Goal: Information Seeking & Learning: Learn about a topic

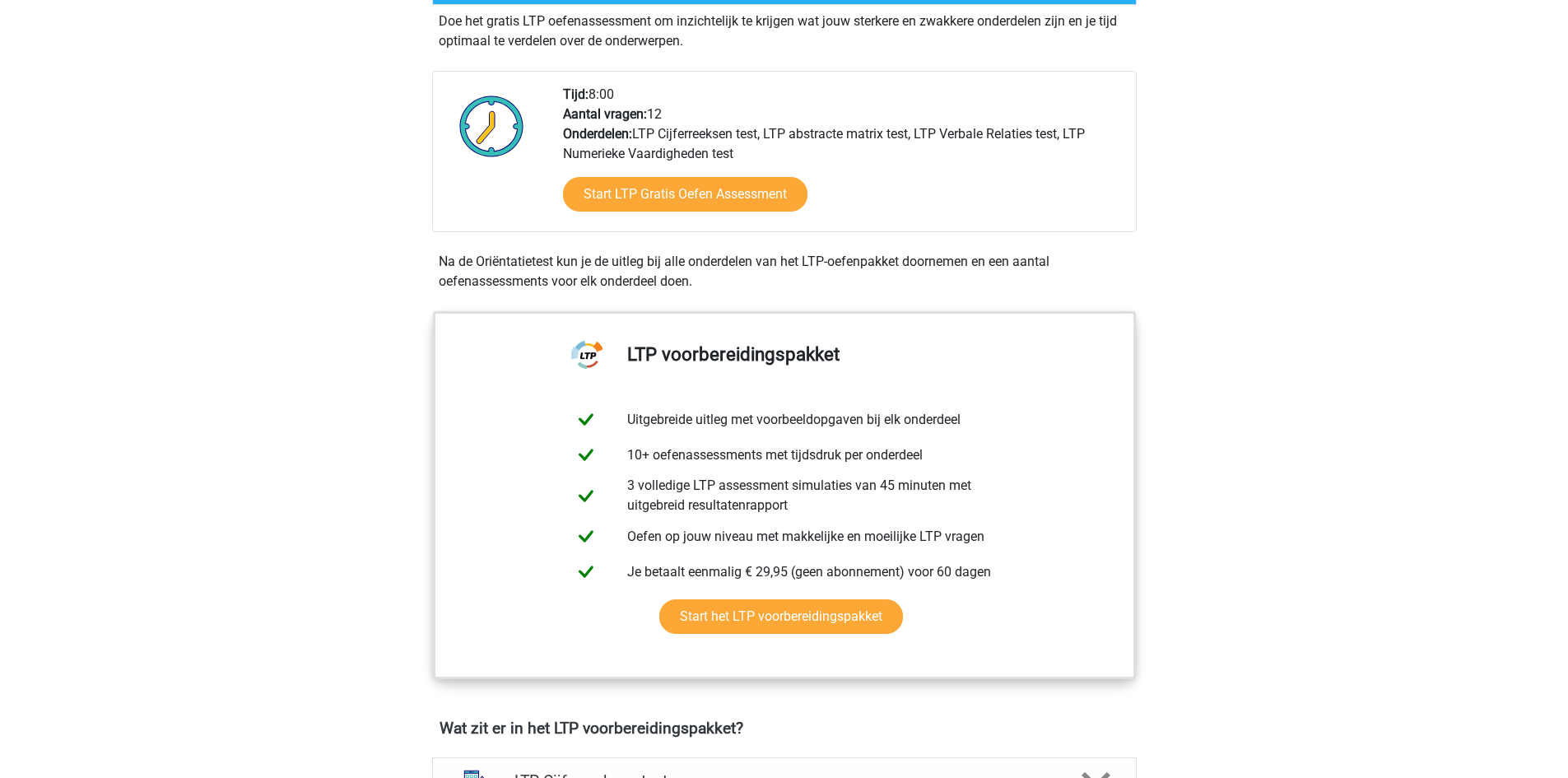
scroll to position [247, 0]
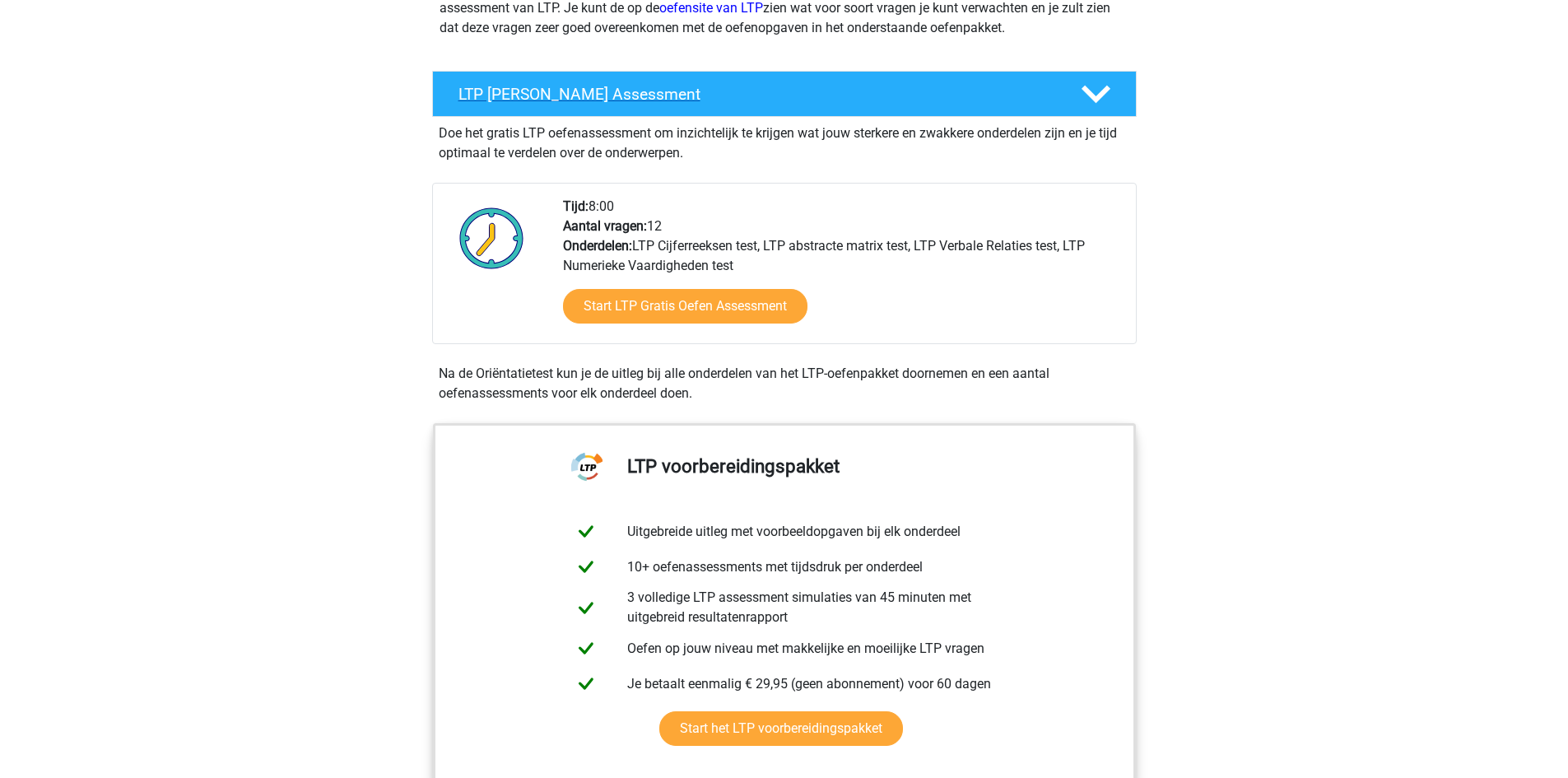
click at [1092, 96] on polygon at bounding box center [1095, 95] width 28 height 19
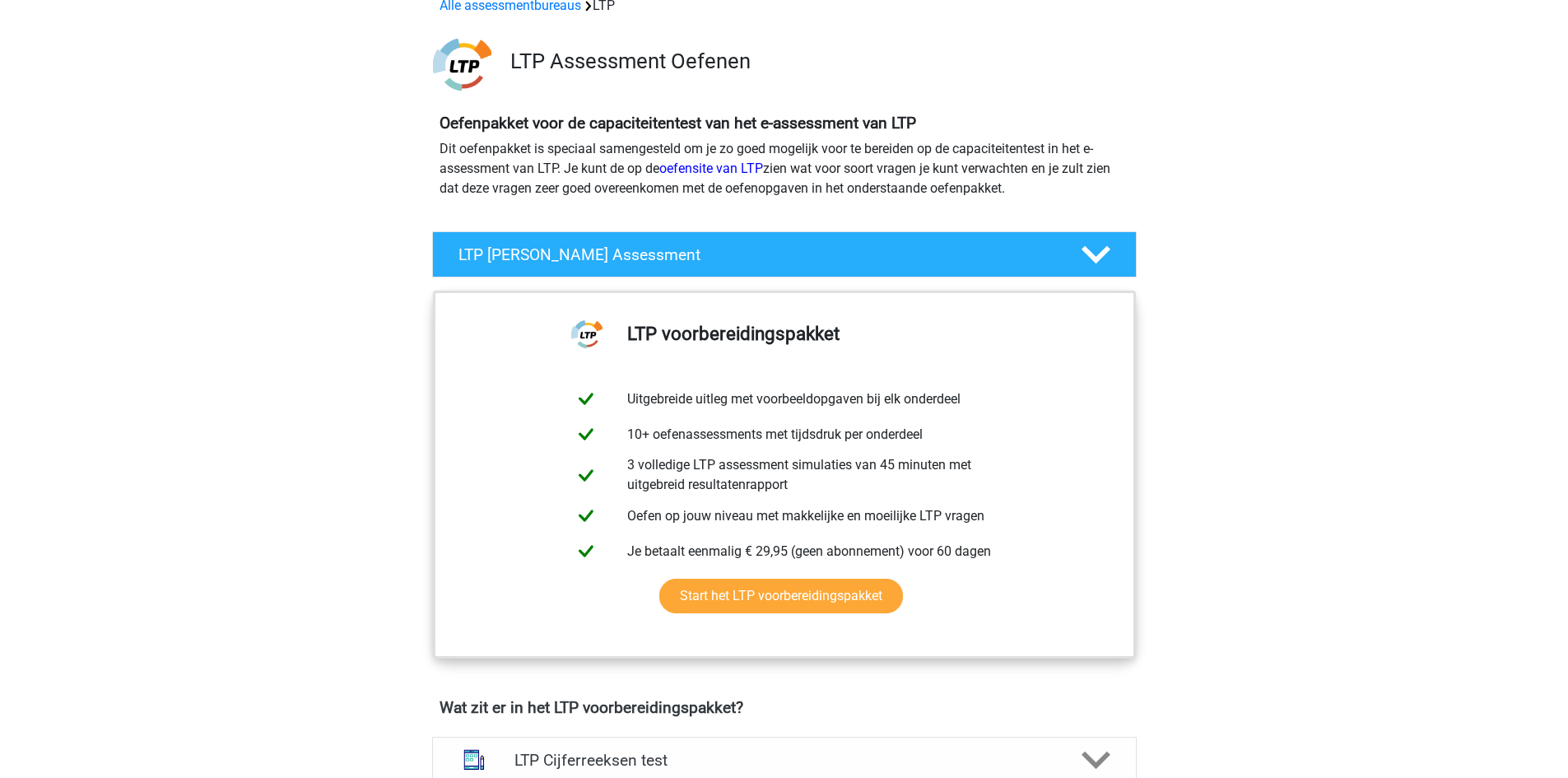
scroll to position [82, 0]
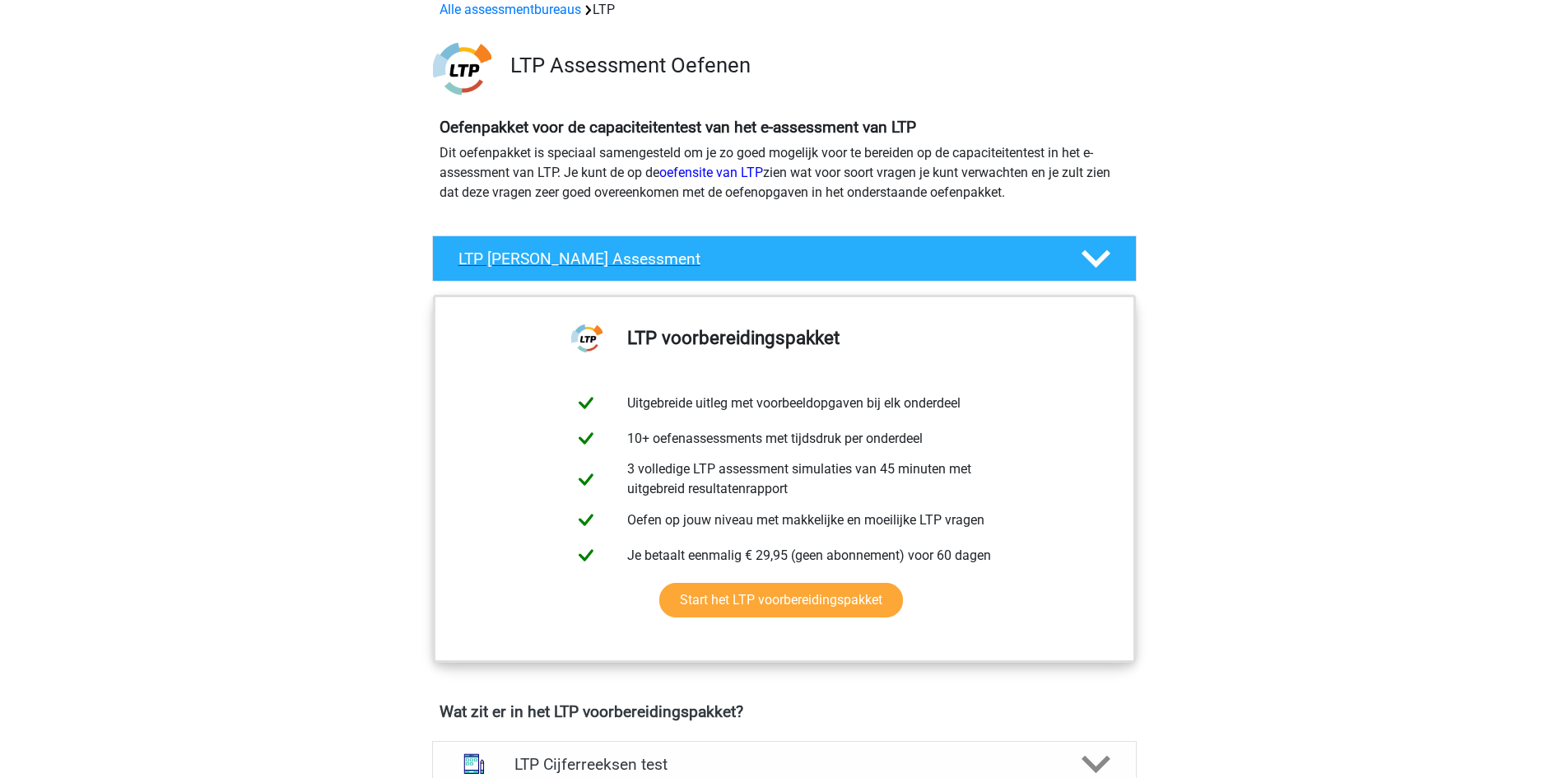
click at [1097, 251] on icon at bounding box center [1095, 258] width 28 height 28
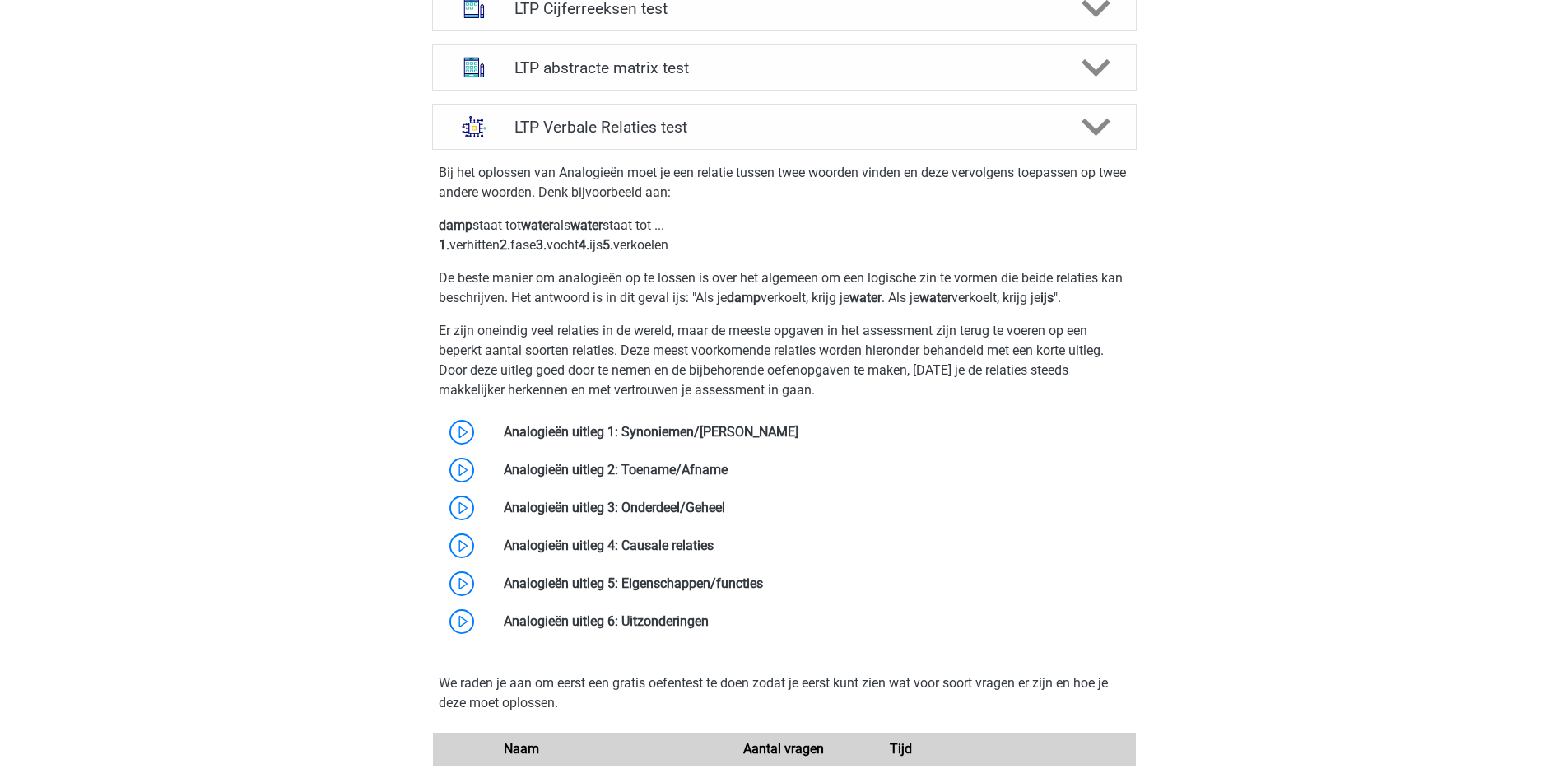
scroll to position [1152, 0]
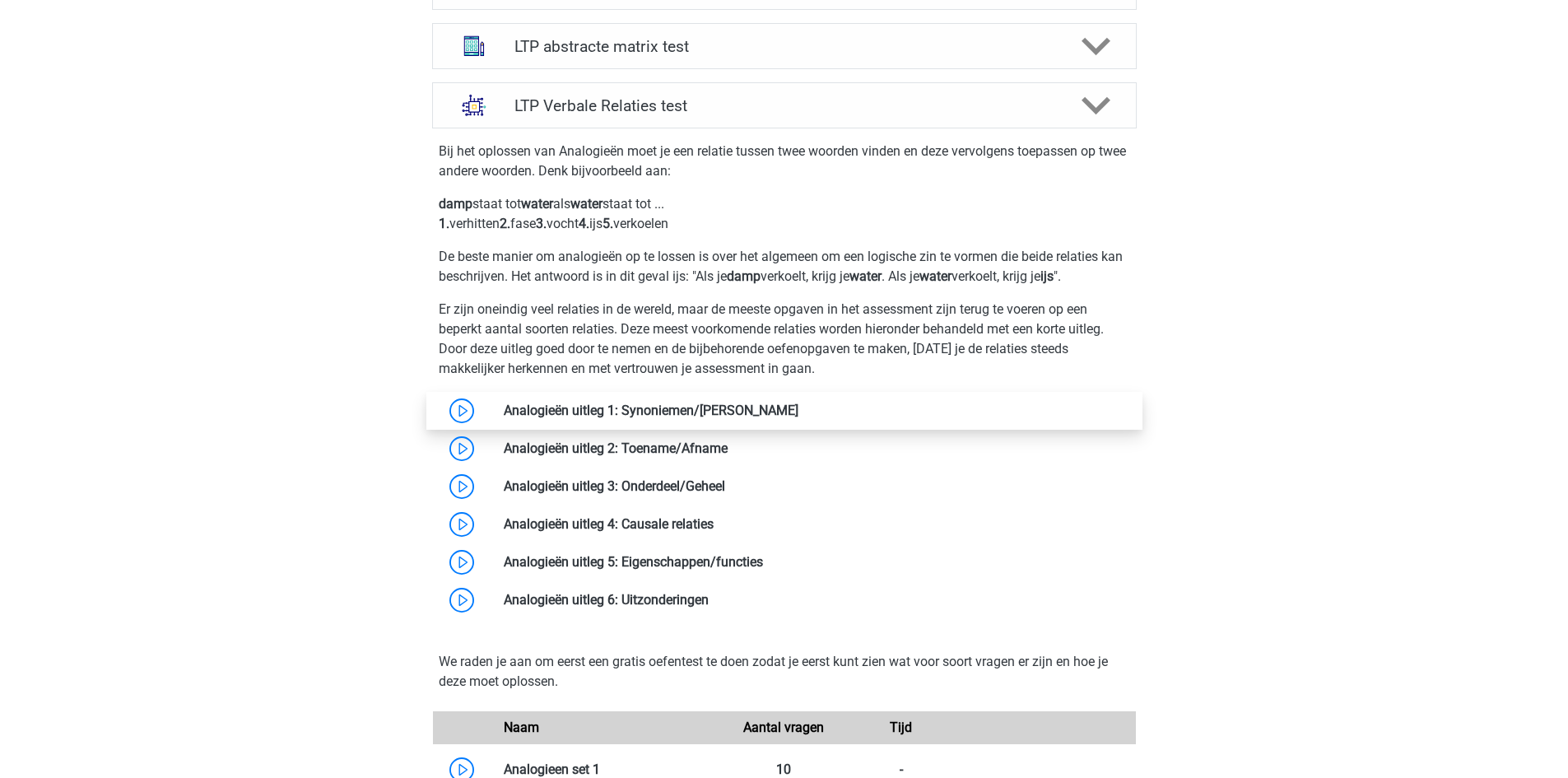
click at [799, 405] on link at bounding box center [799, 411] width 0 height 16
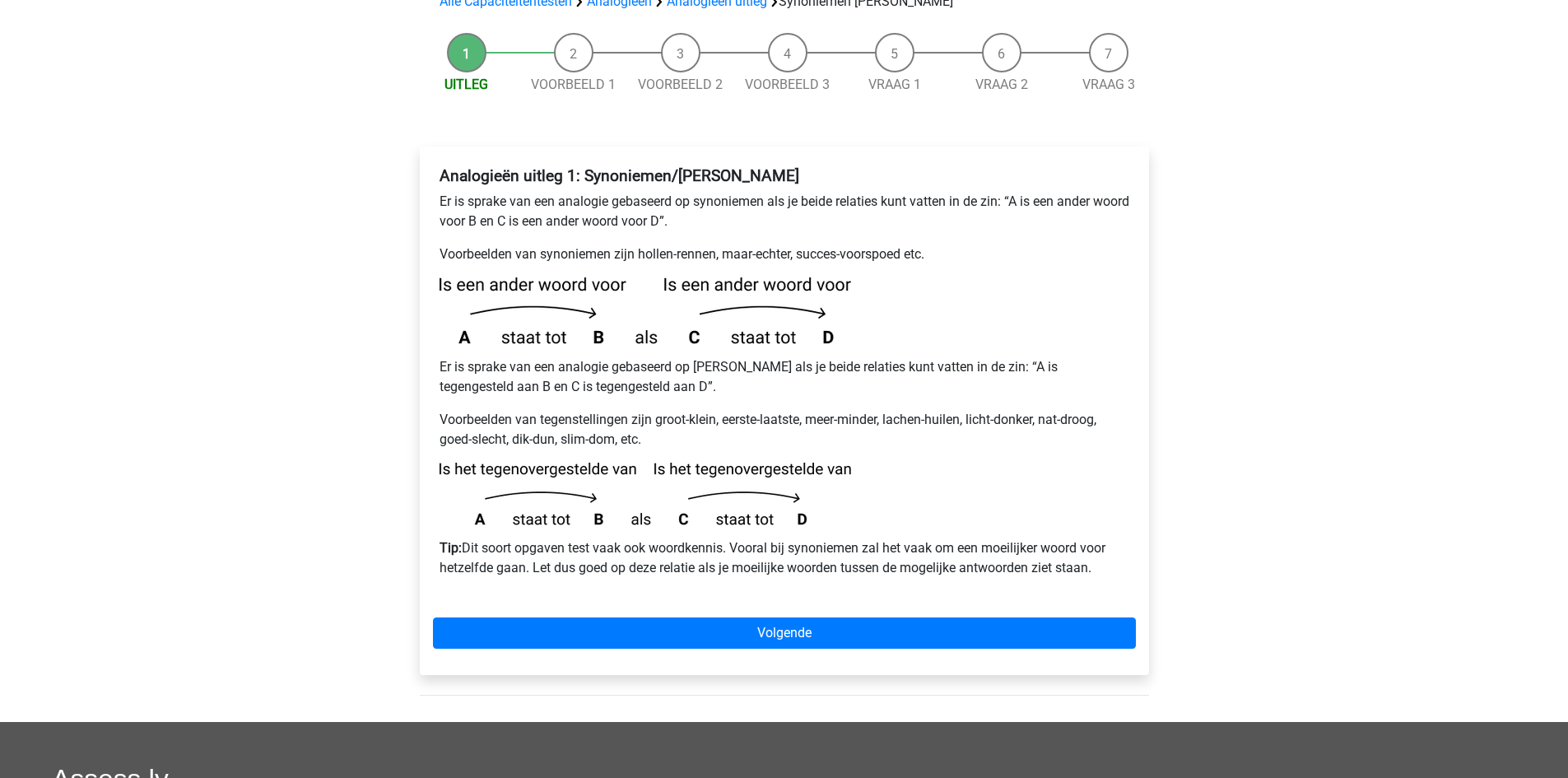
scroll to position [164, 0]
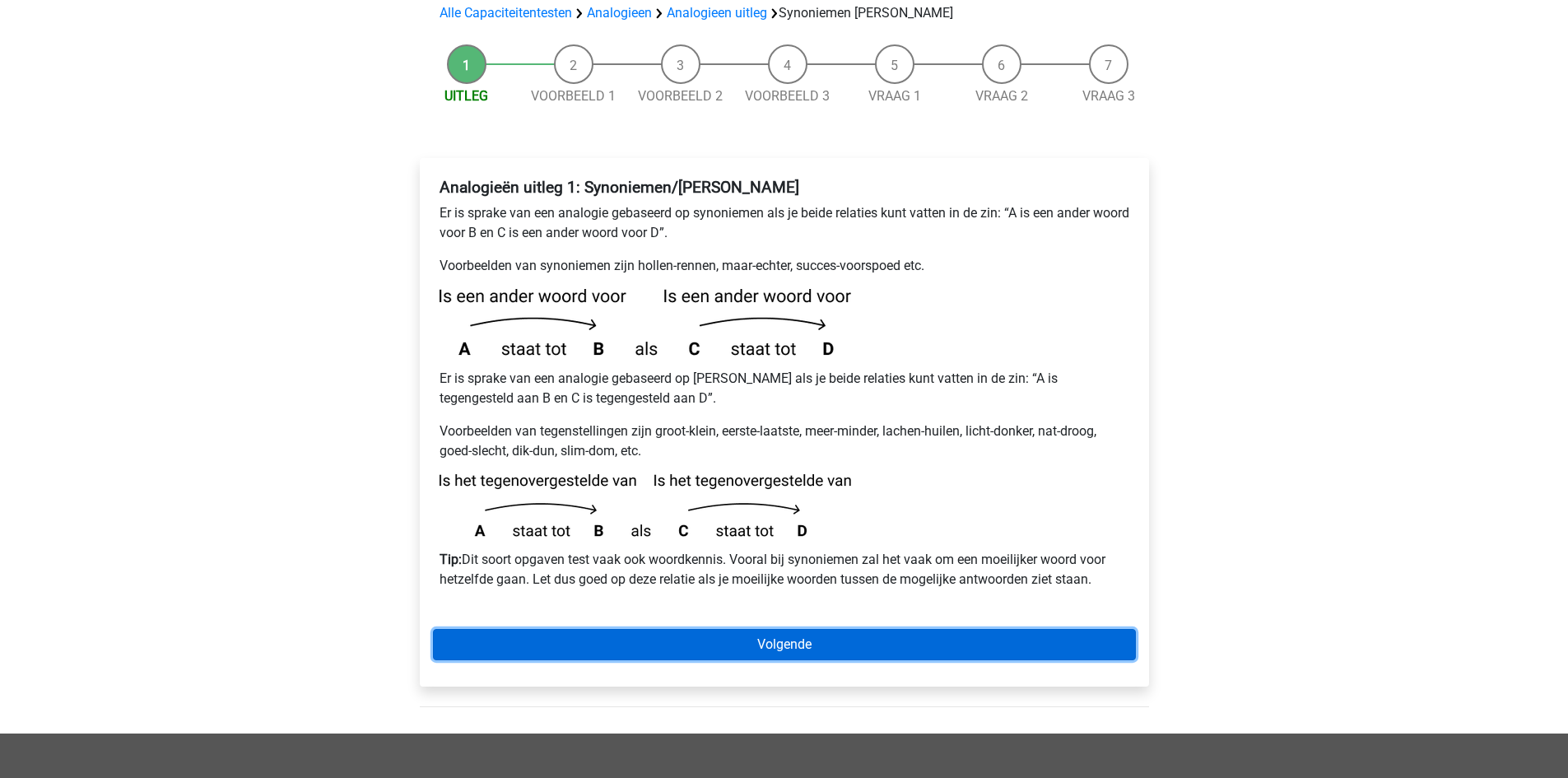
click at [891, 628] on link "Volgende" at bounding box center [784, 644] width 703 height 31
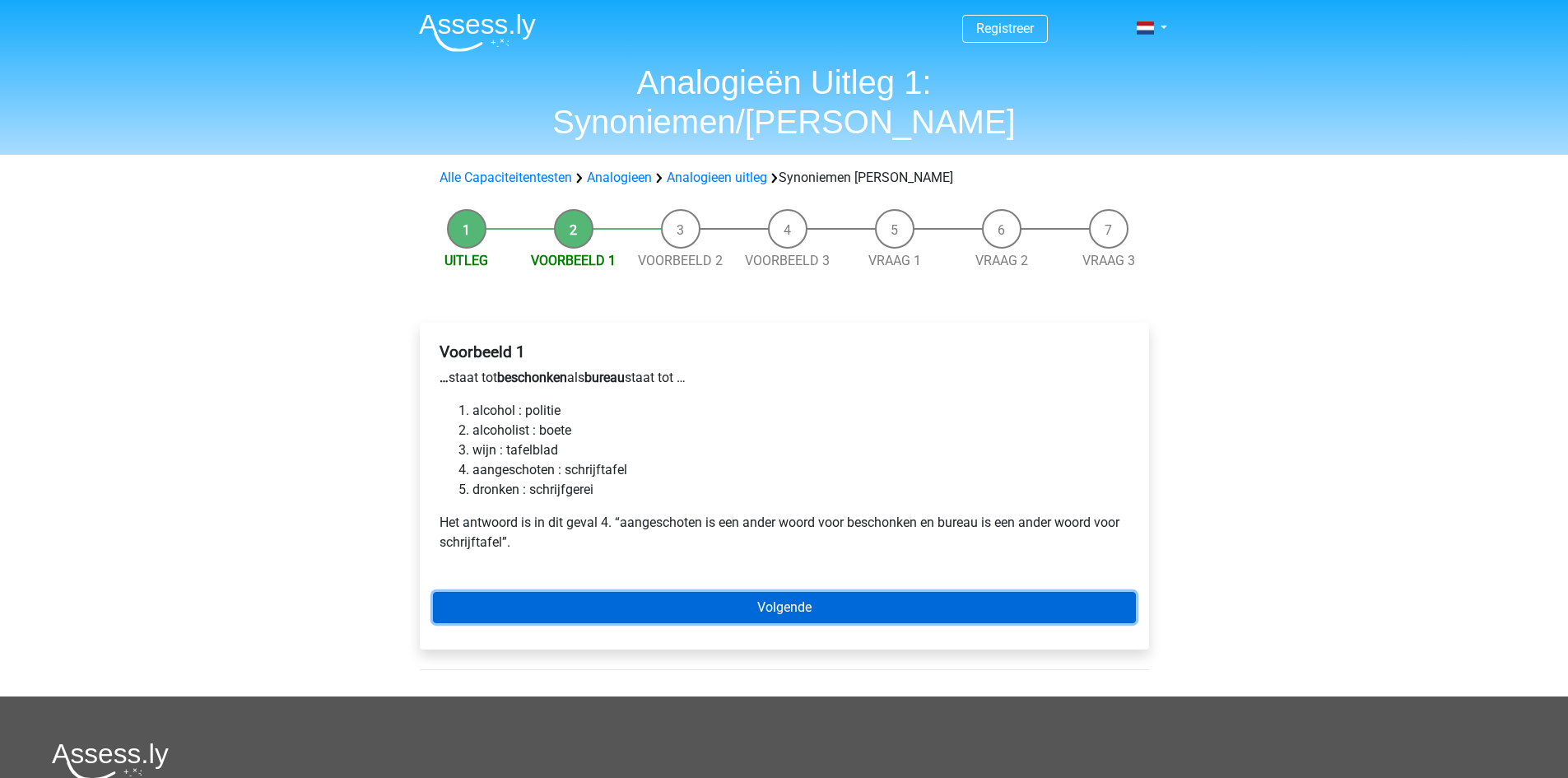
click at [779, 591] on link "Volgende" at bounding box center [784, 607] width 703 height 31
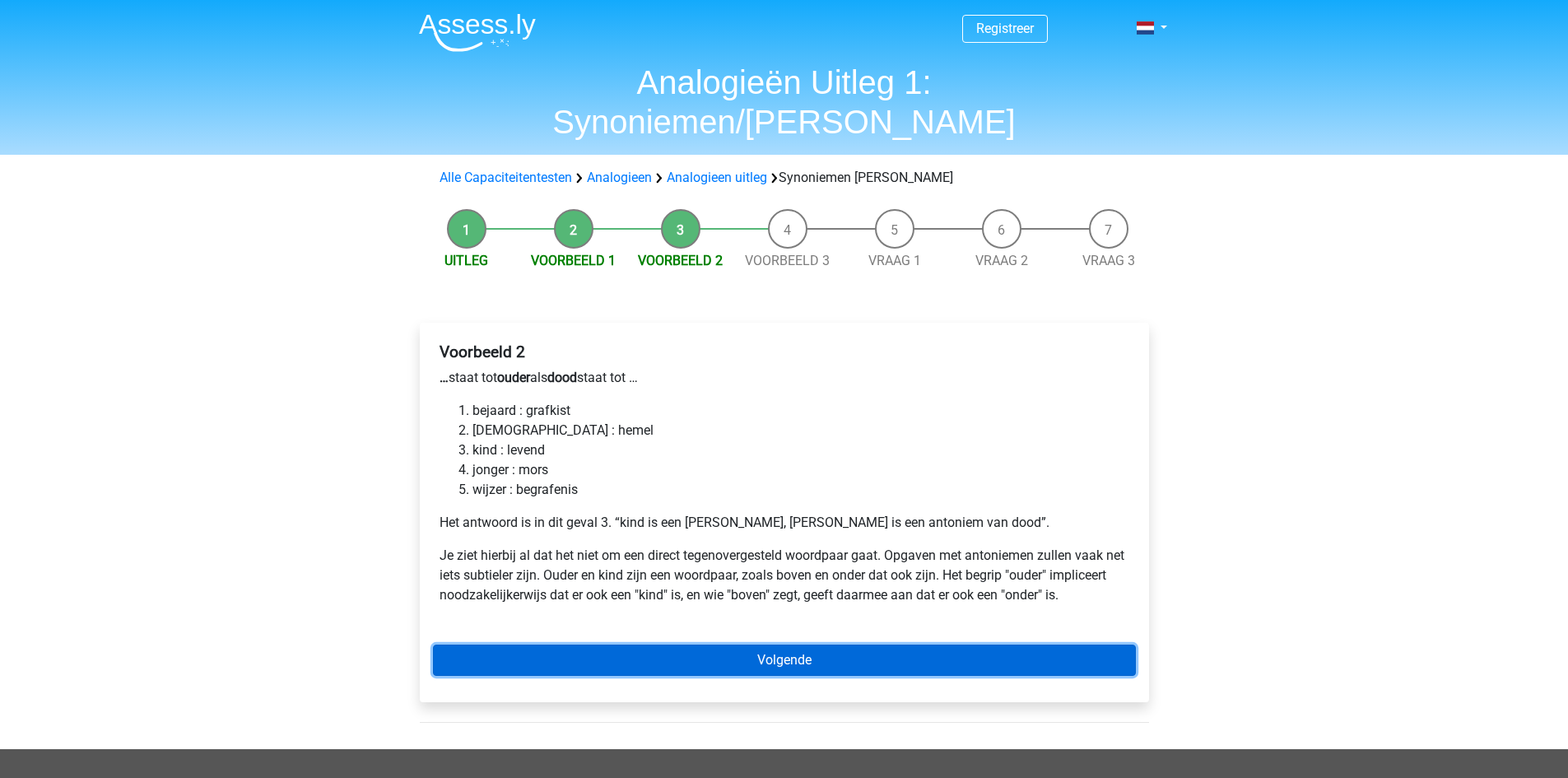
click at [788, 644] on link "Volgende" at bounding box center [784, 660] width 703 height 31
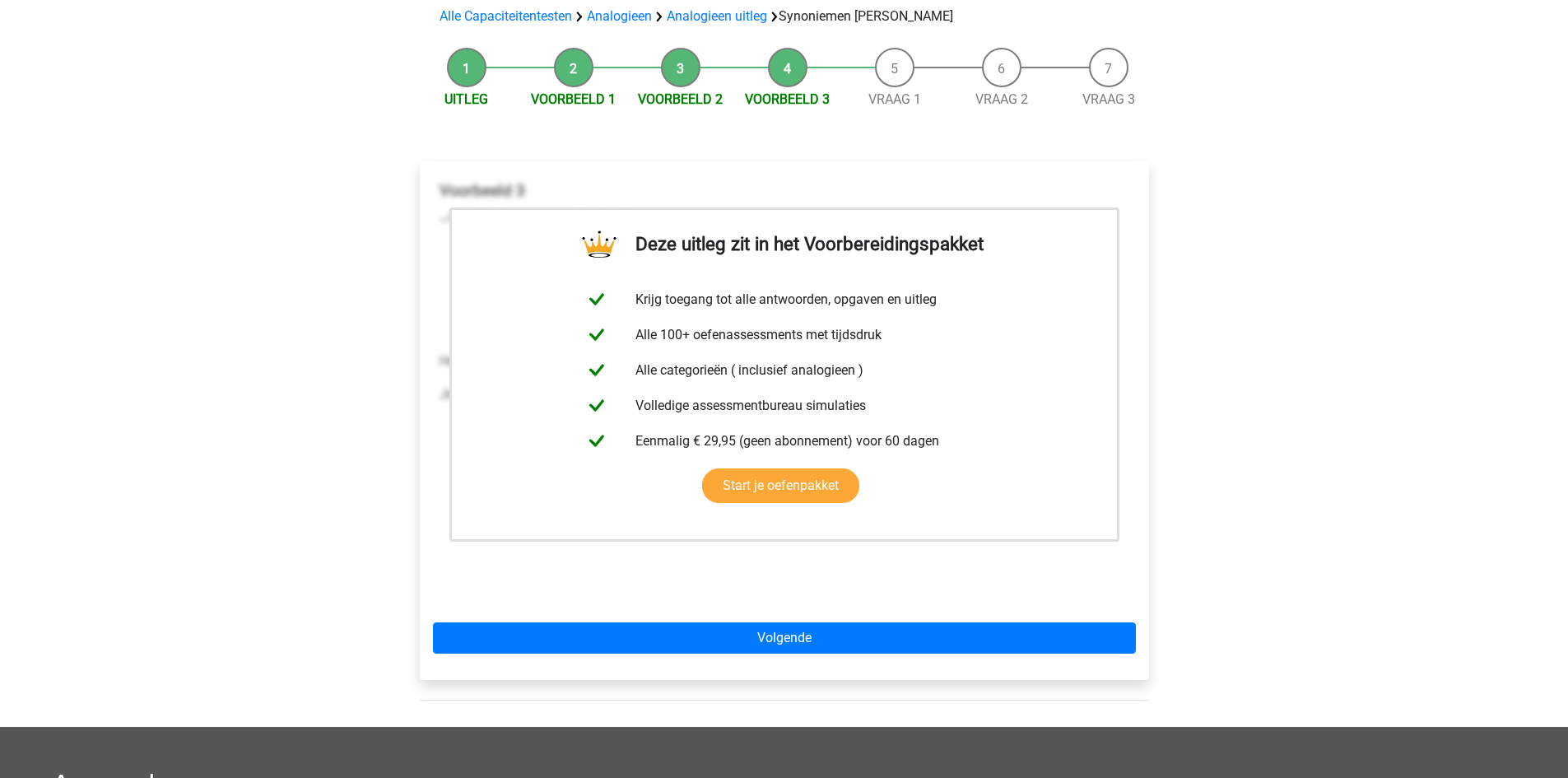
scroll to position [164, 0]
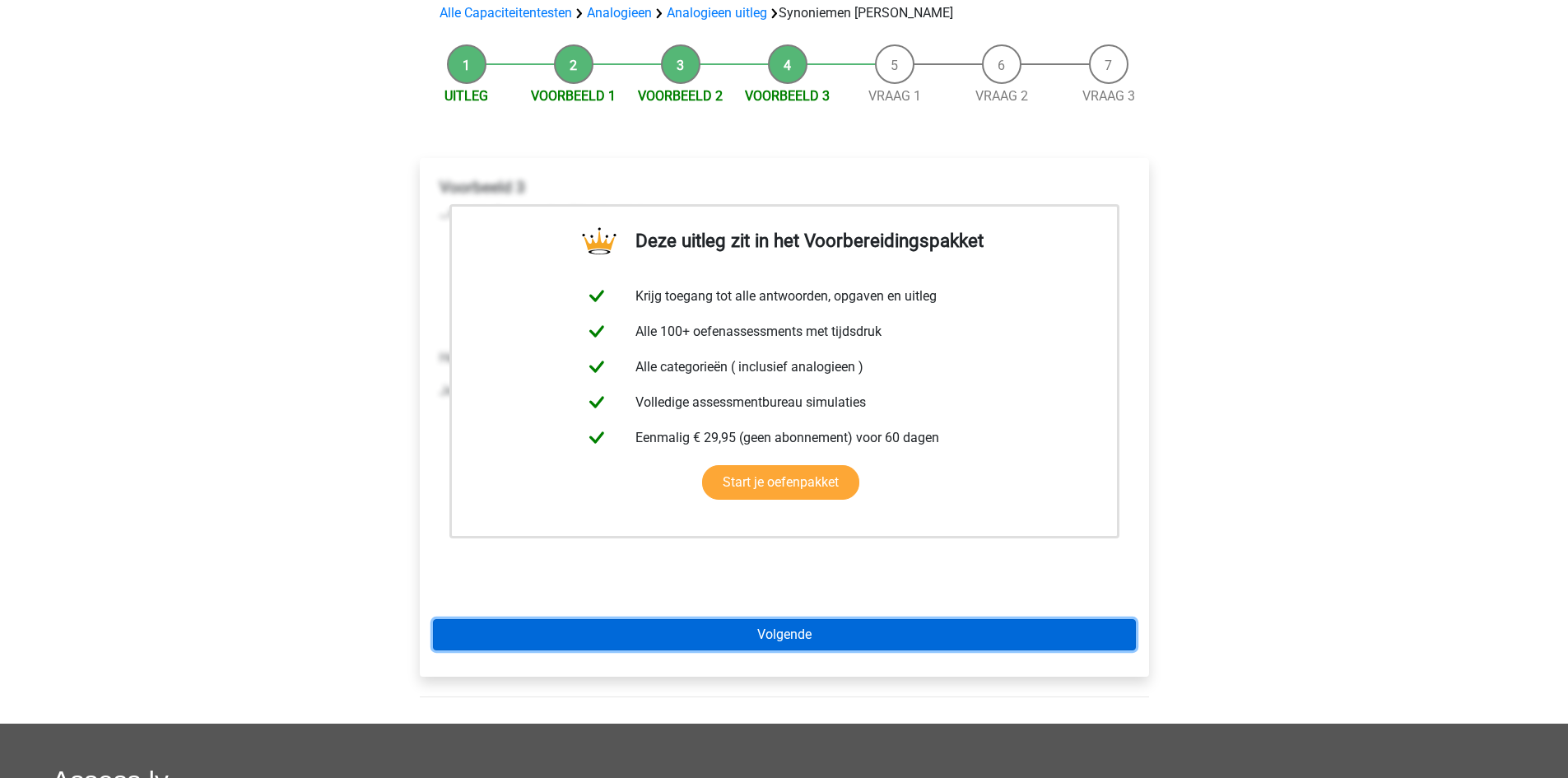
click at [950, 619] on link "Volgende" at bounding box center [784, 634] width 703 height 31
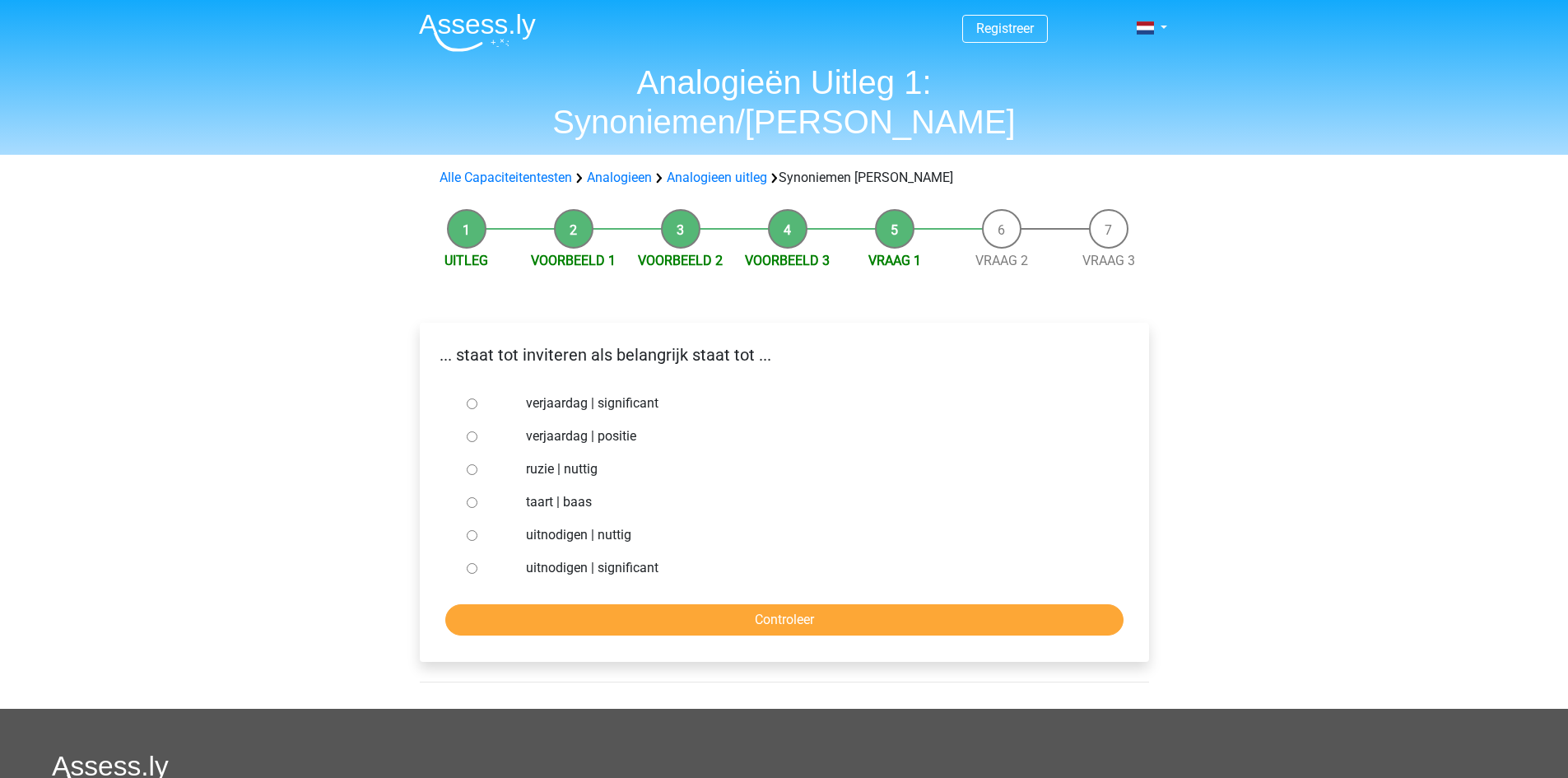
click at [646, 558] on label "uitnodigen | significant" at bounding box center [810, 568] width 570 height 20
click at [477, 563] on input "uitnodigen | significant" at bounding box center [471, 568] width 11 height 11
radio input "true"
click at [716, 604] on input "Controleer" at bounding box center [785, 620] width 678 height 31
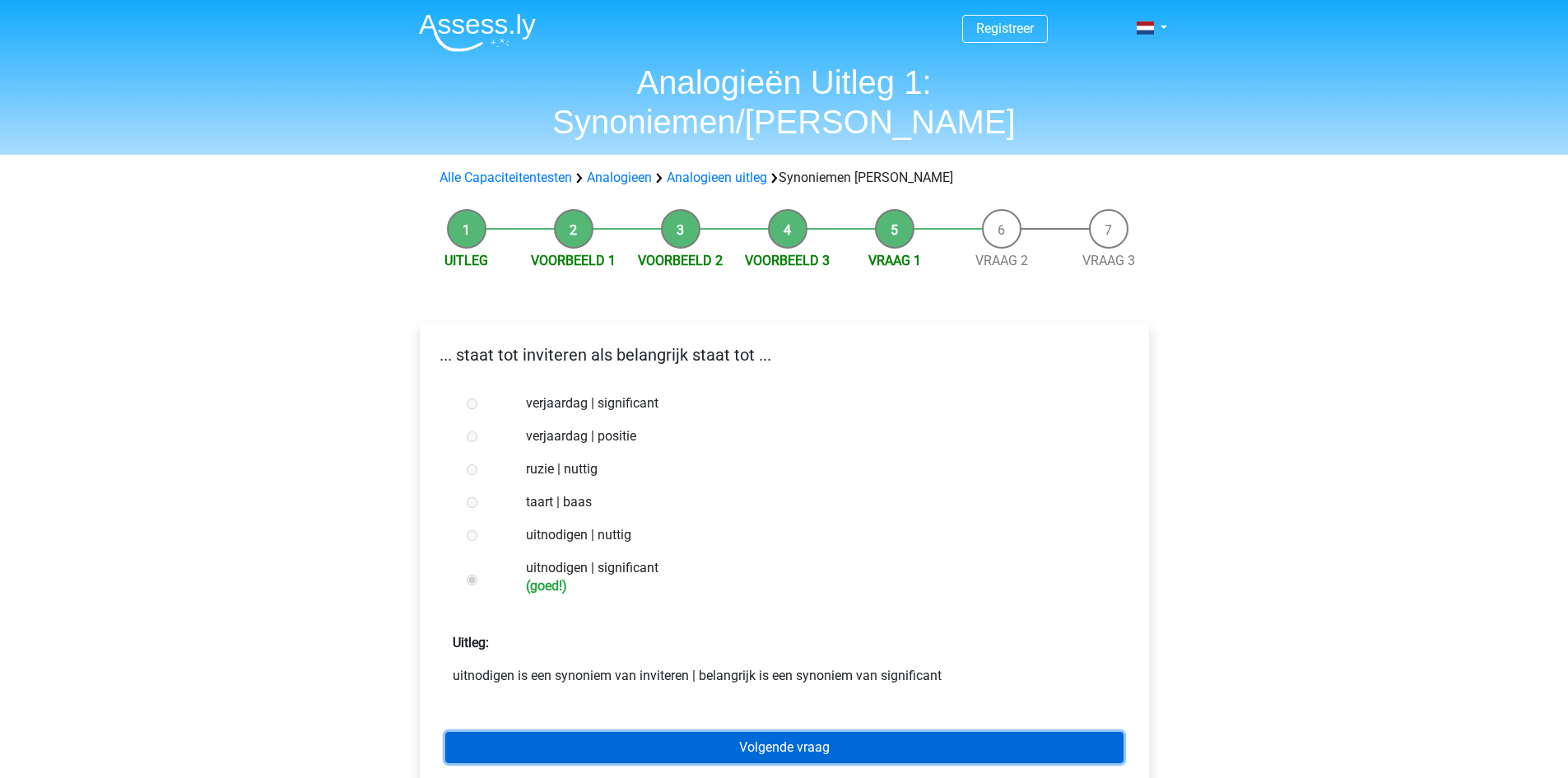
click at [797, 732] on link "Volgende vraag" at bounding box center [785, 748] width 678 height 31
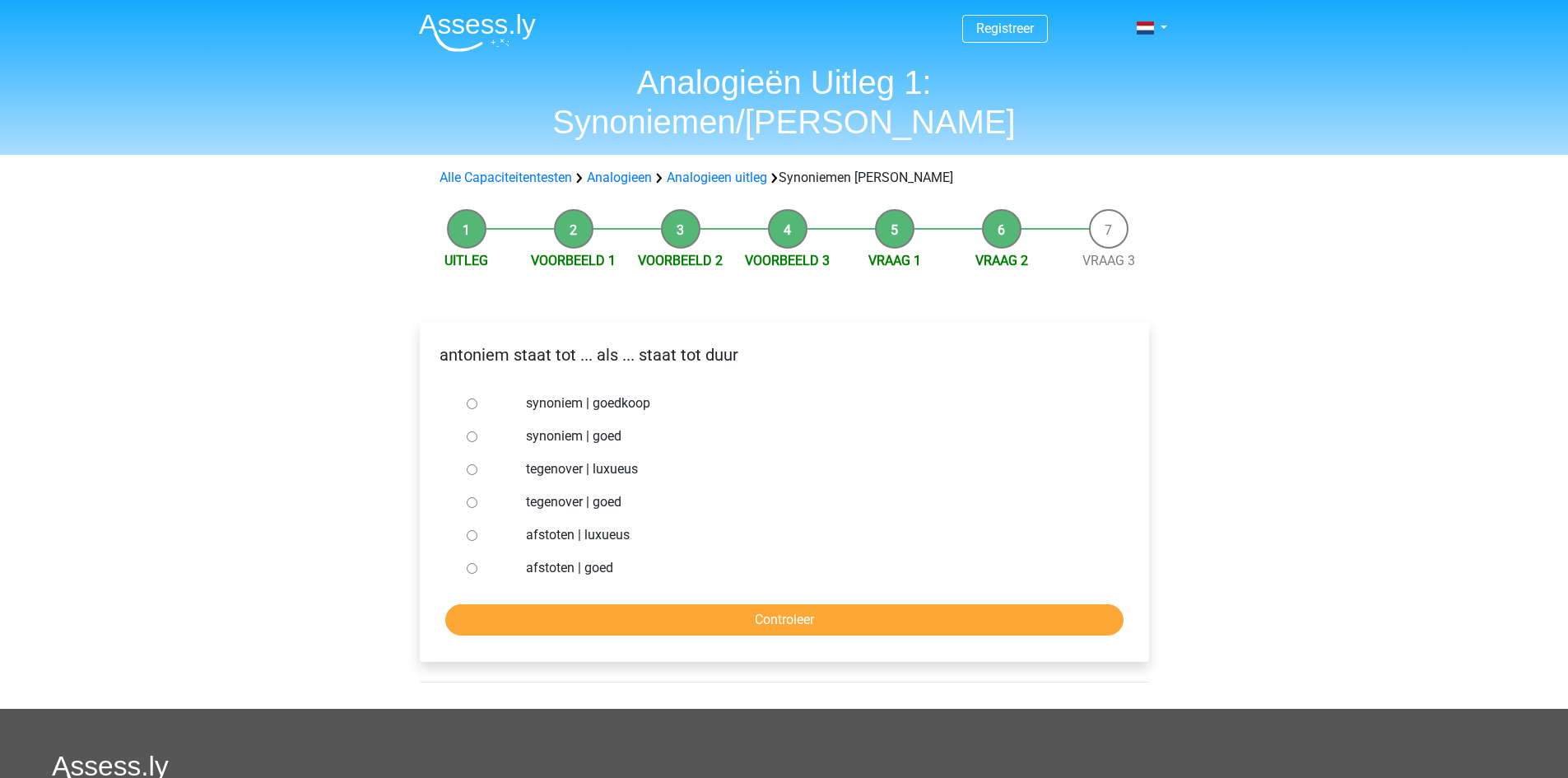
click at [631, 459] on label "tegenover | luxueus" at bounding box center [810, 469] width 570 height 20
click at [477, 464] on input "tegenover | luxueus" at bounding box center [471, 469] width 11 height 11
radio input "true"
click at [763, 604] on input "Controleer" at bounding box center [785, 620] width 678 height 31
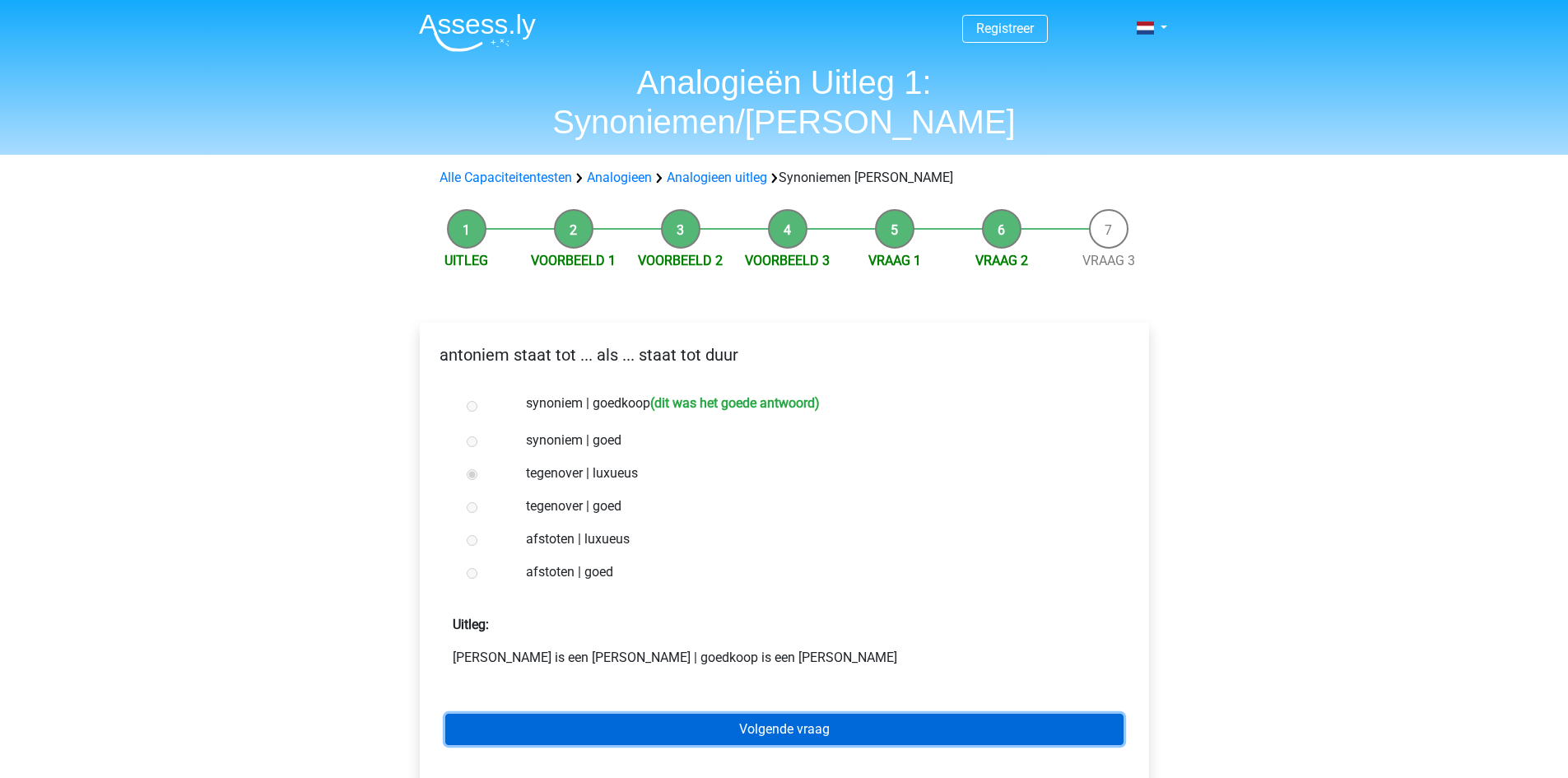
click at [788, 713] on link "Volgende vraag" at bounding box center [785, 729] width 678 height 31
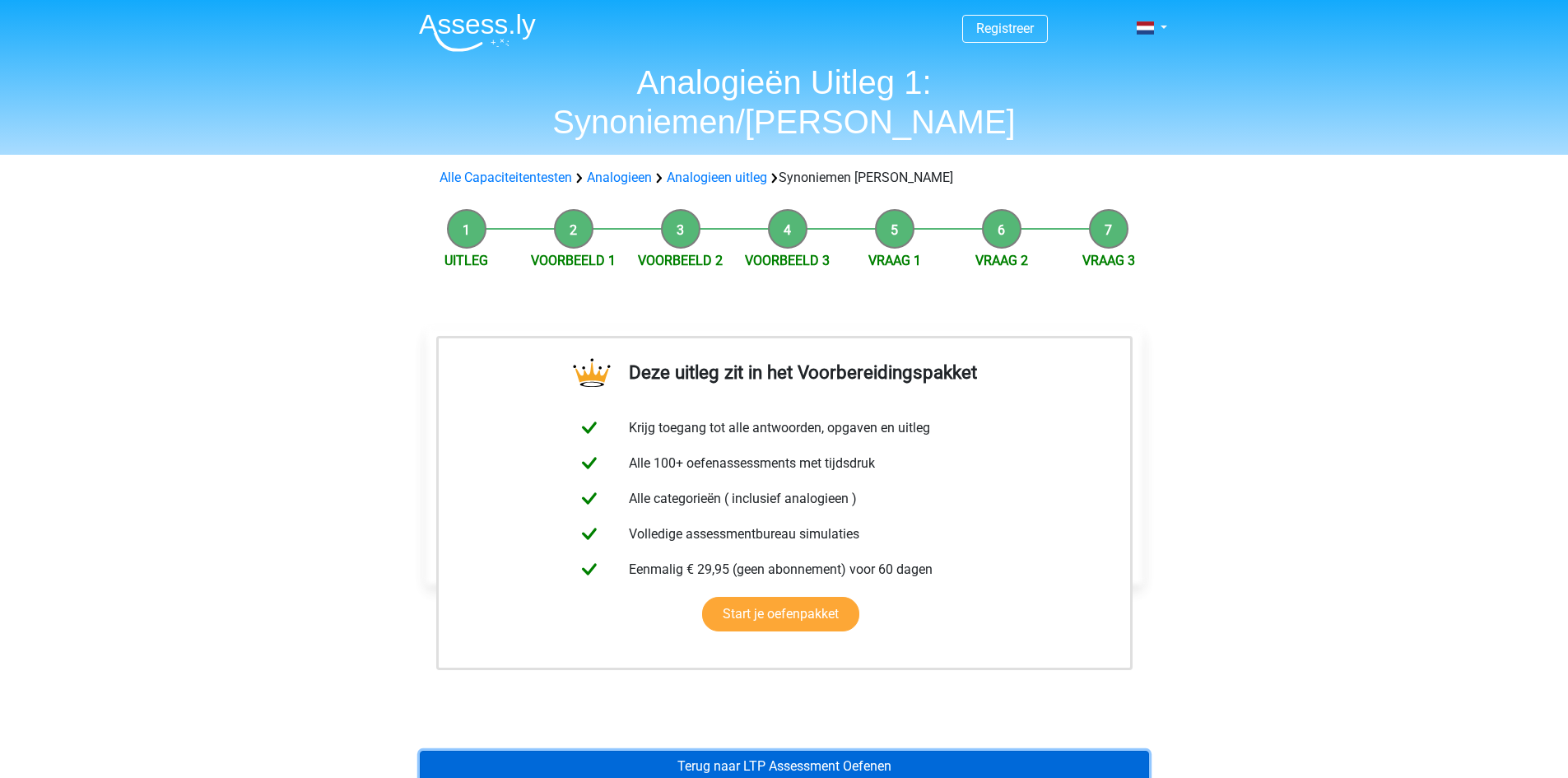
click at [801, 751] on link "Terug naar LTP Assessment Oefenen" at bounding box center [784, 766] width 729 height 31
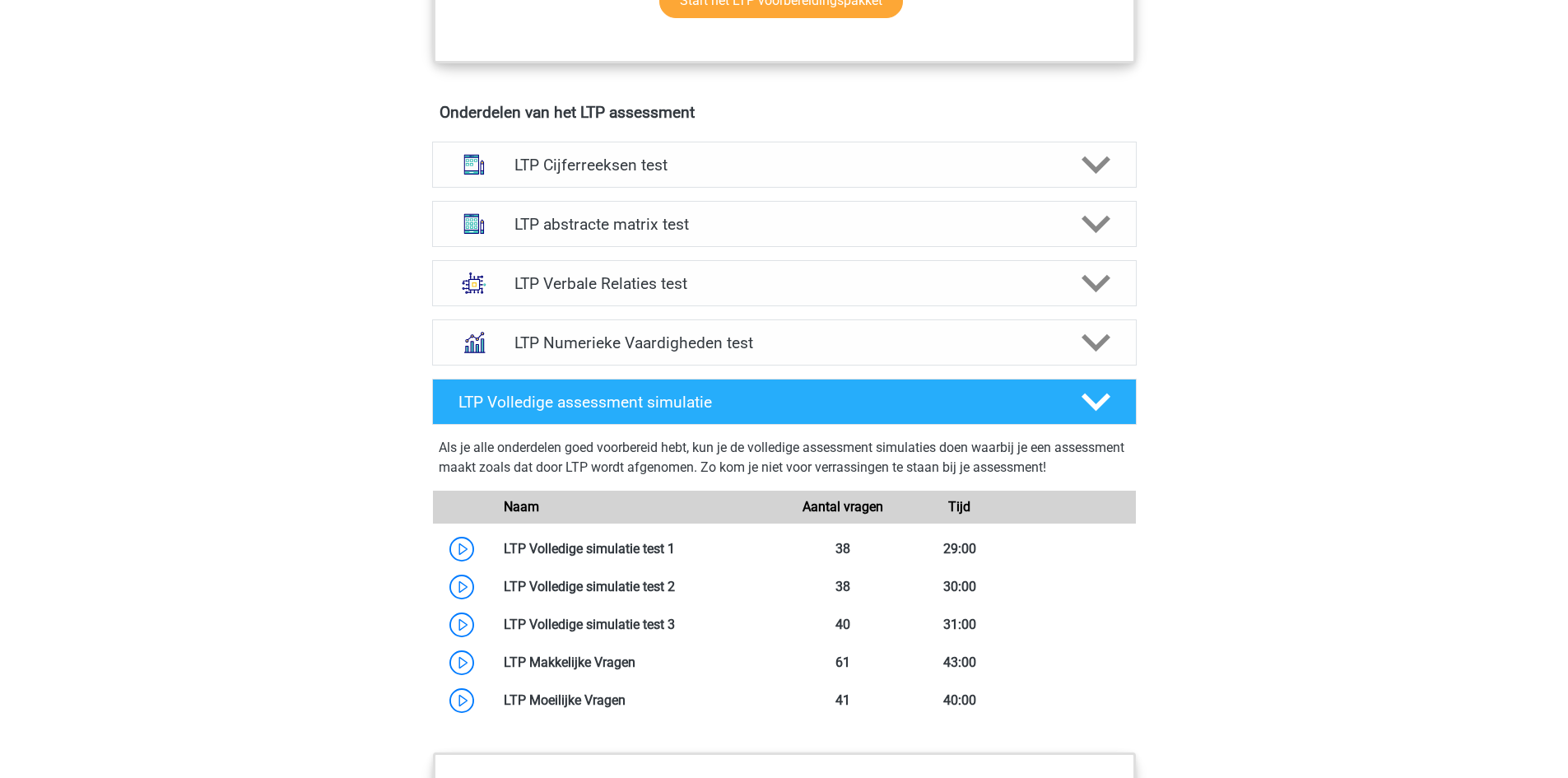
scroll to position [1070, 0]
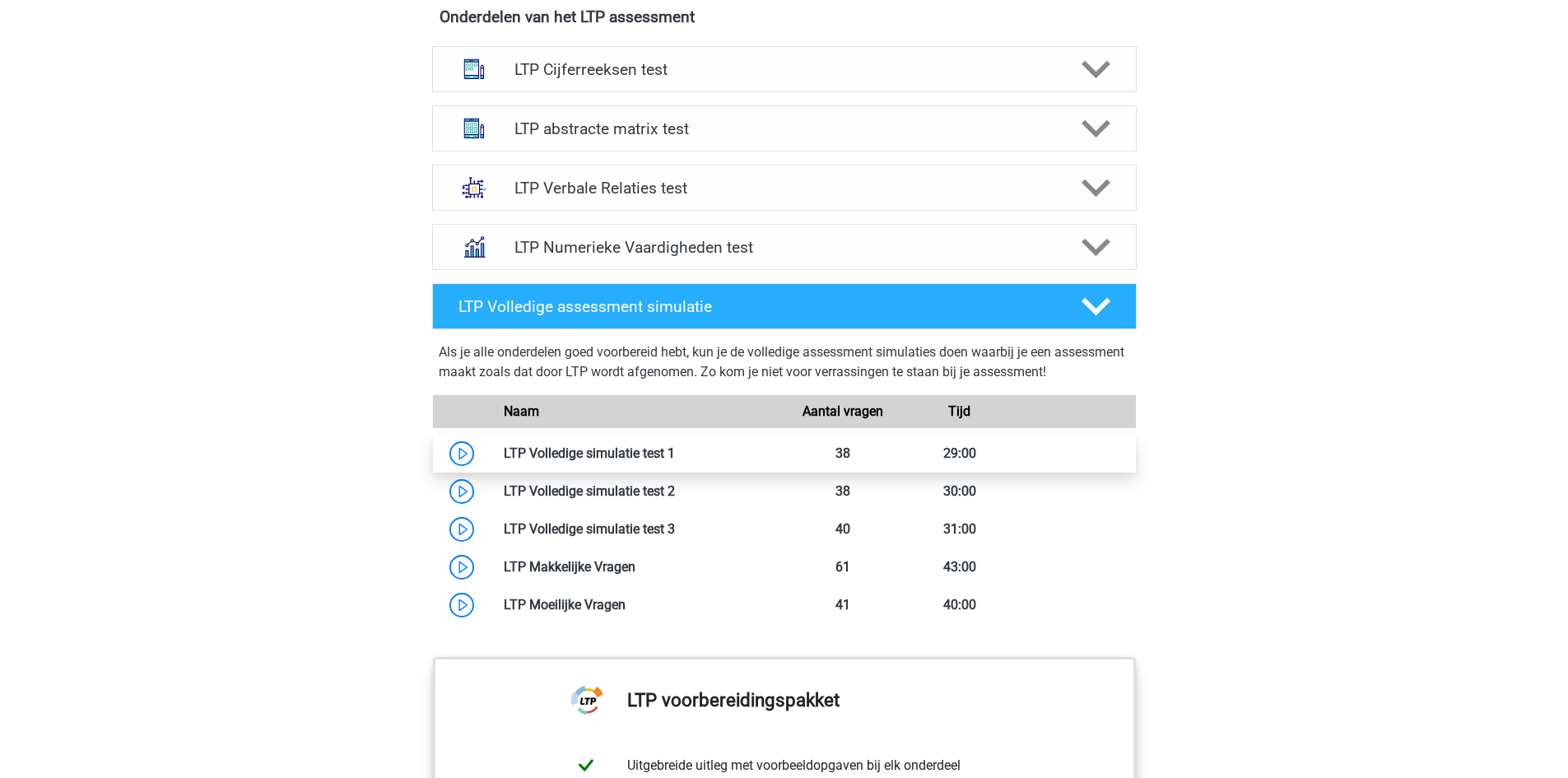
click at [675, 451] on link at bounding box center [675, 454] width 0 height 16
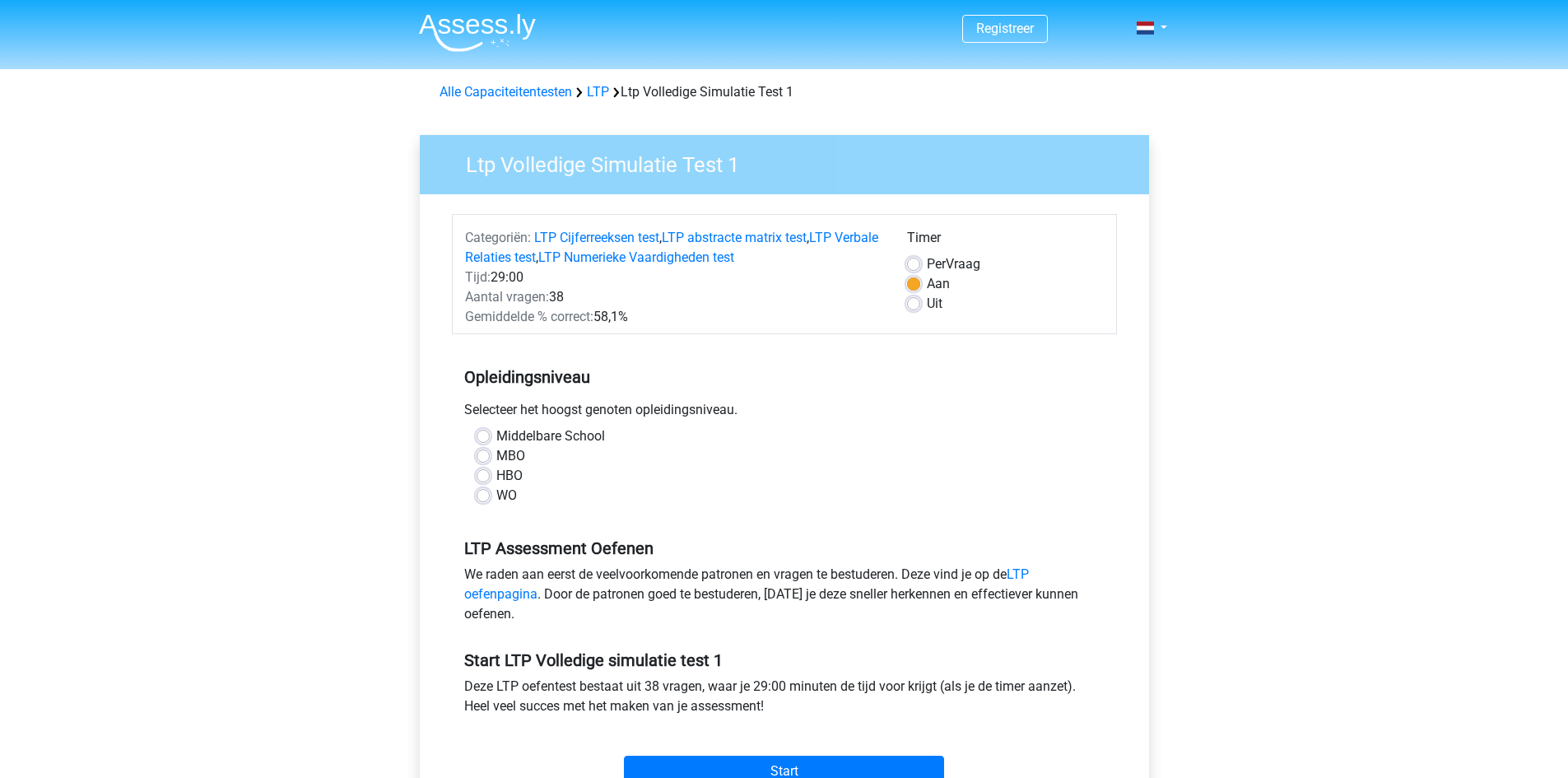
click at [513, 478] on label "HBO" at bounding box center [509, 476] width 26 height 20
click at [490, 478] on input "HBO" at bounding box center [483, 474] width 13 height 17
radio input "true"
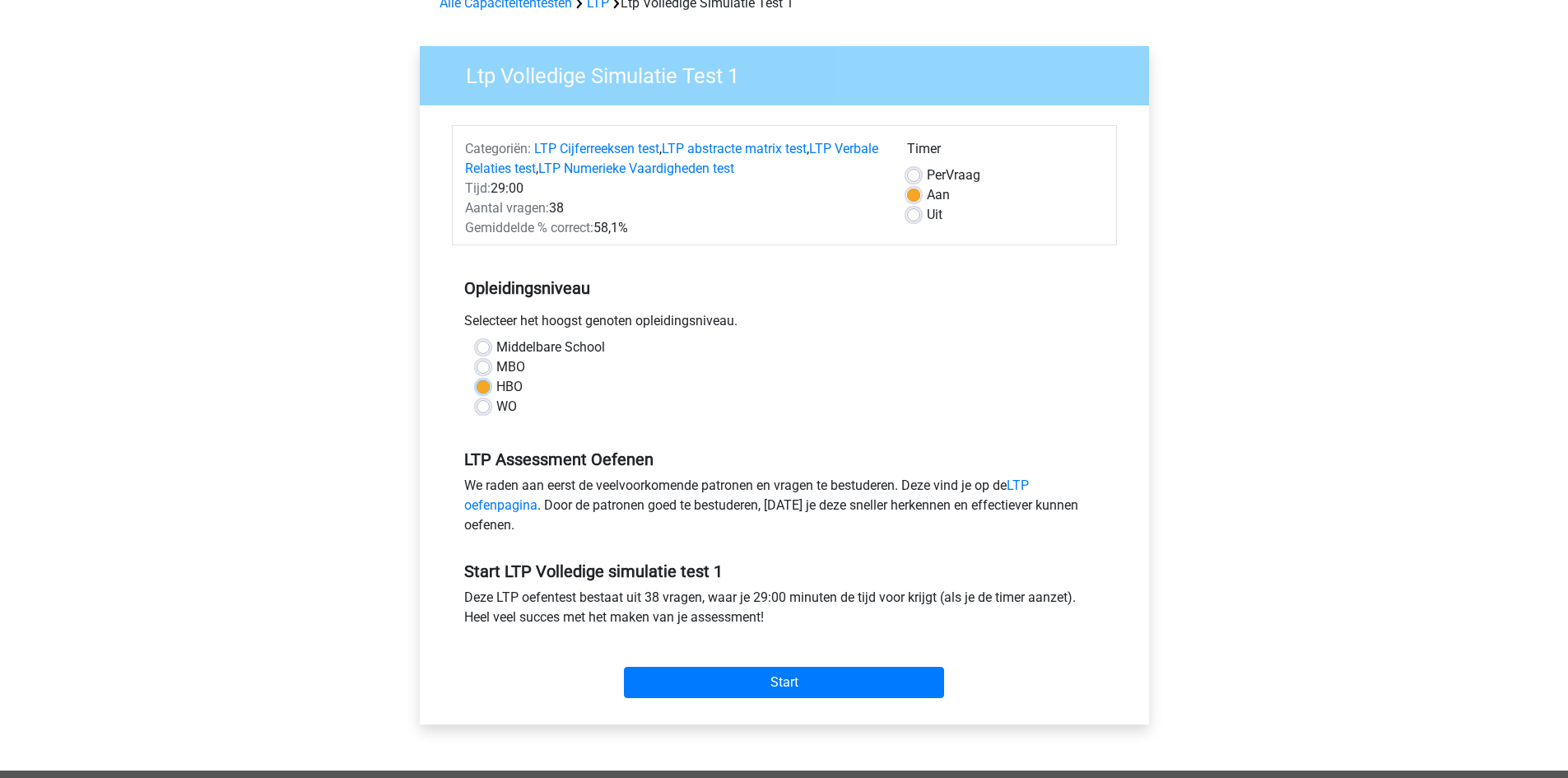
scroll to position [247, 0]
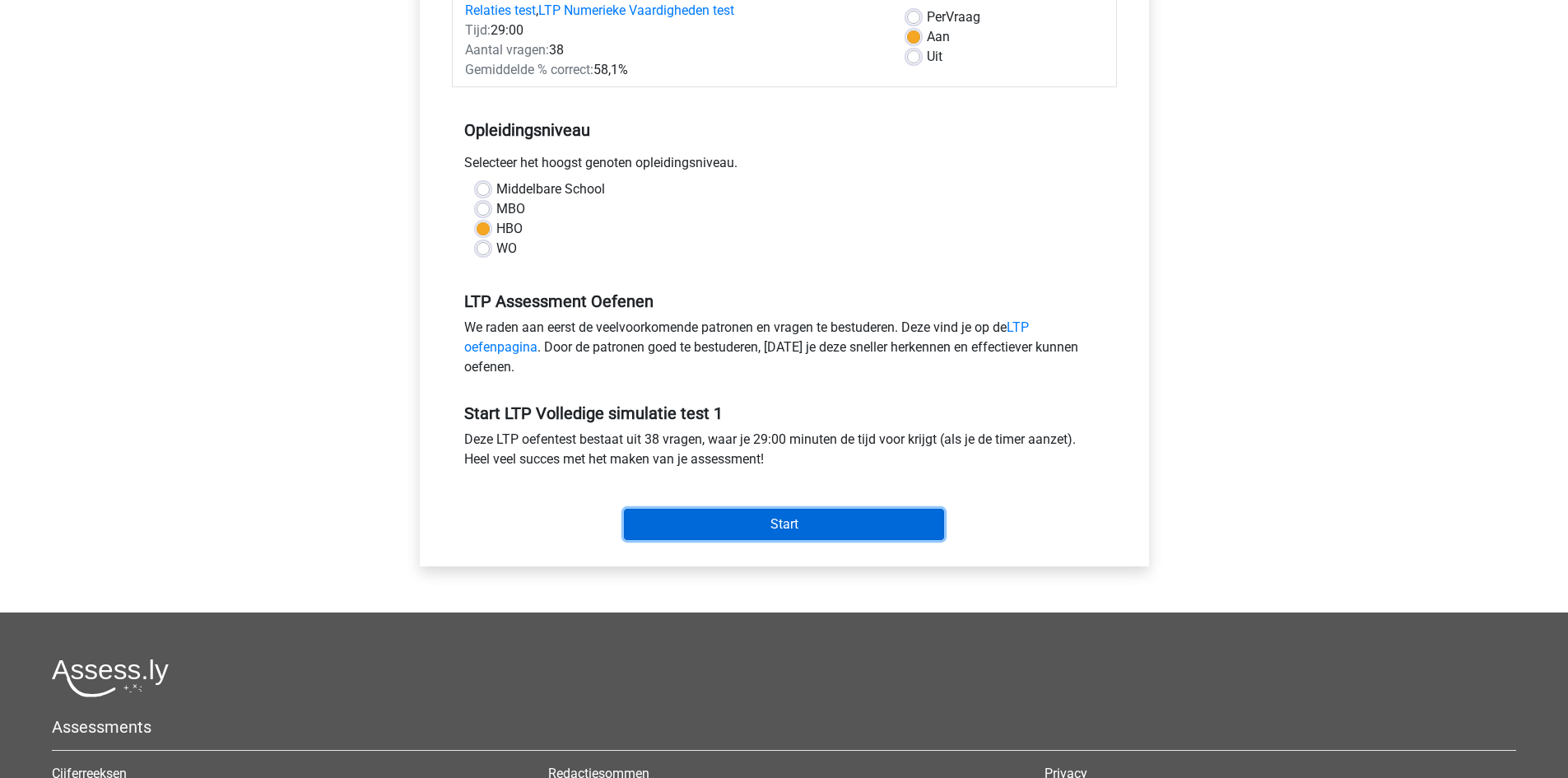
click at [784, 524] on input "Start" at bounding box center [784, 524] width 321 height 31
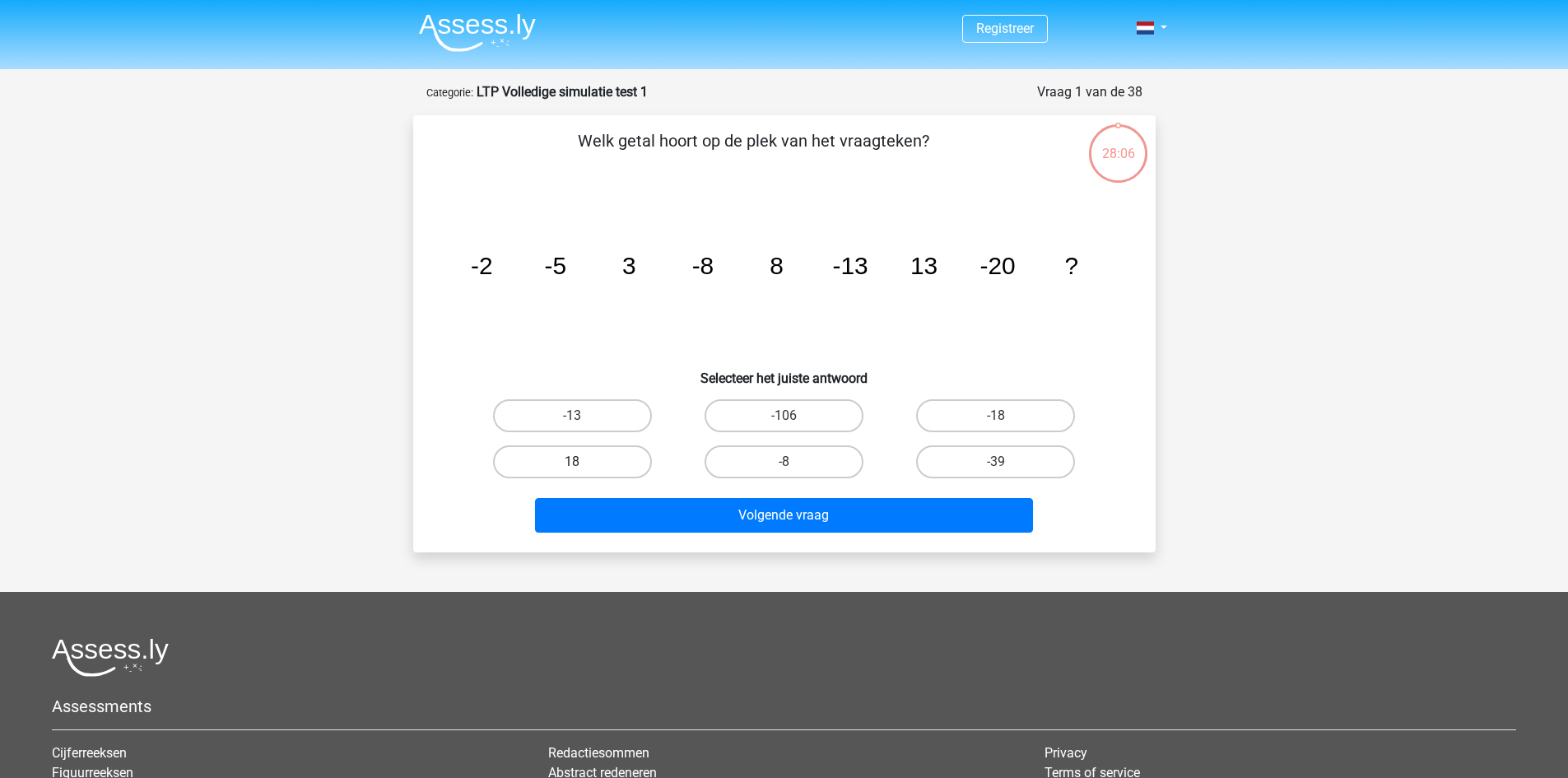
click at [627, 465] on label "18" at bounding box center [572, 462] width 159 height 33
click at [583, 465] on input "18" at bounding box center [577, 466] width 11 height 11
radio input "true"
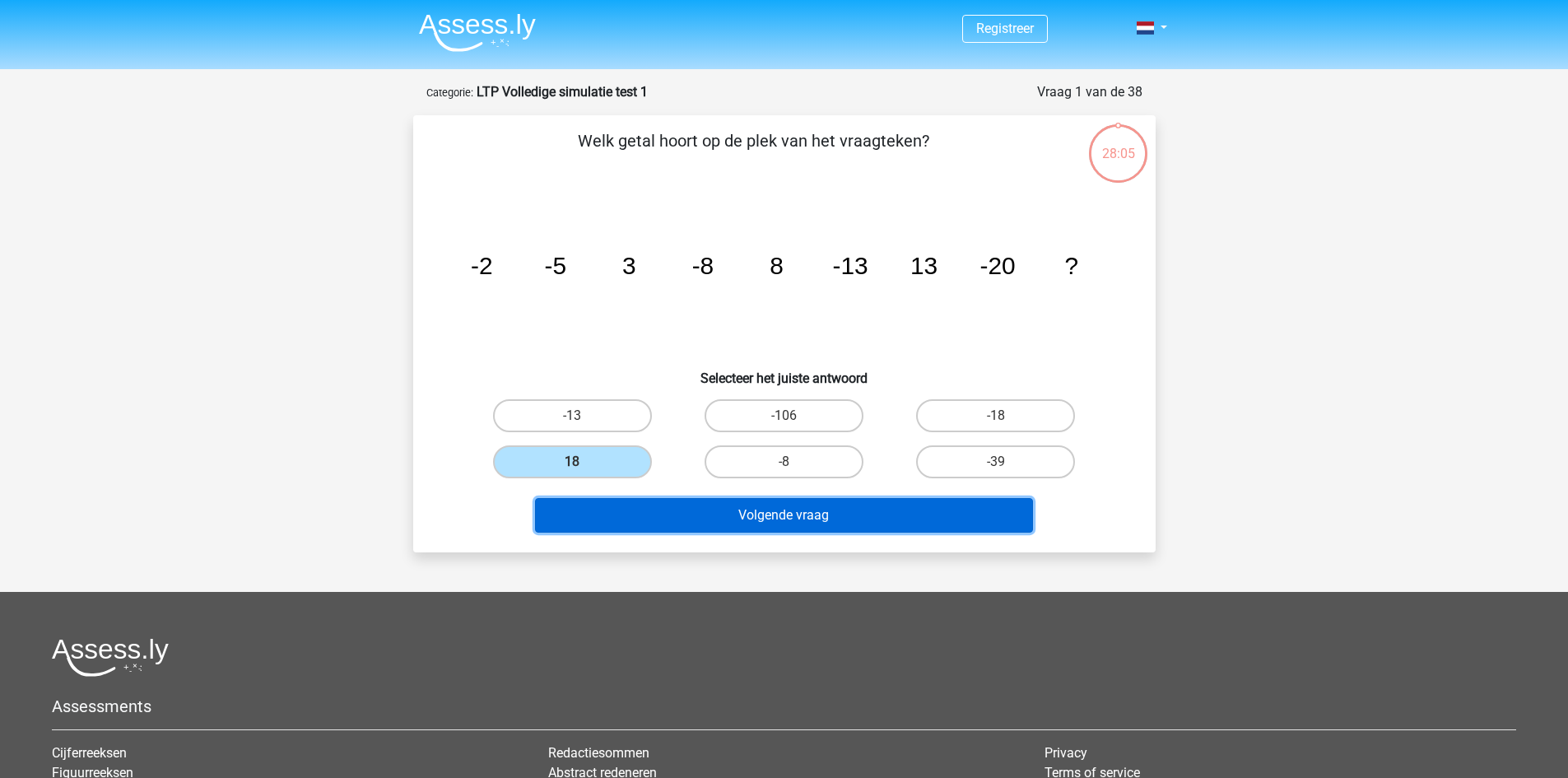
click at [700, 510] on button "Volgende vraag" at bounding box center [783, 514] width 498 height 34
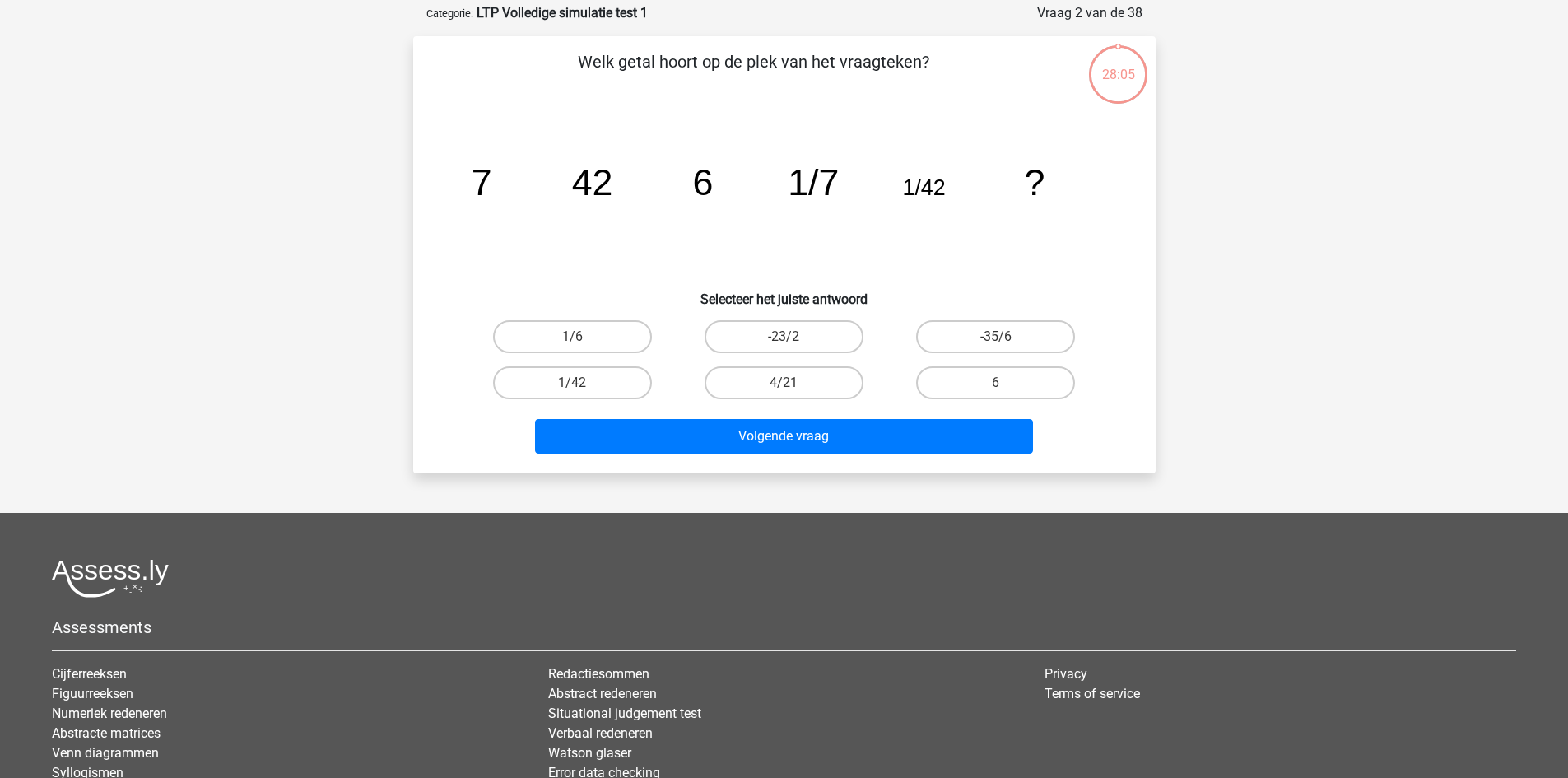
scroll to position [82, 0]
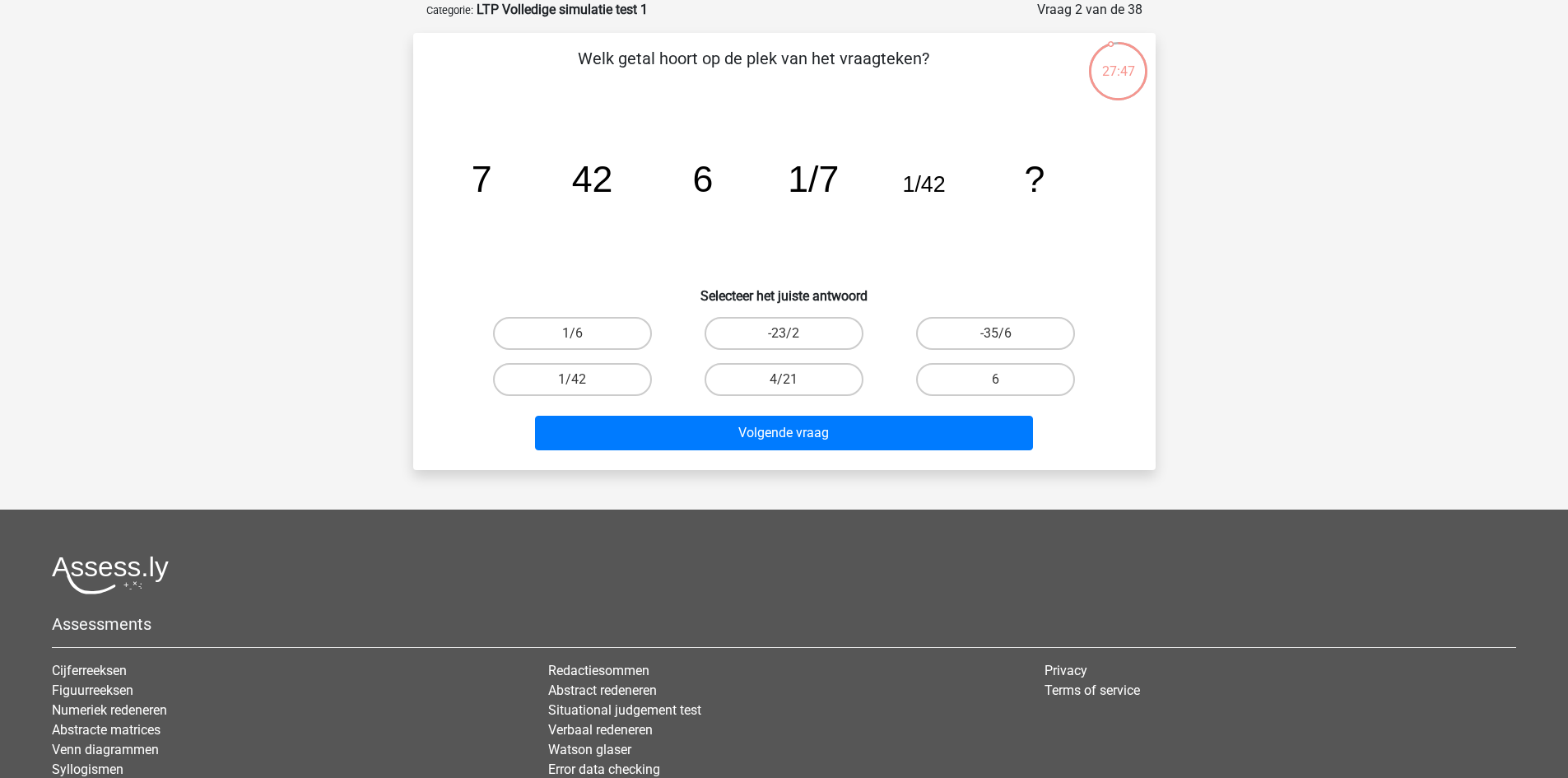
click at [580, 333] on input "1/6" at bounding box center [577, 338] width 11 height 11
radio input "true"
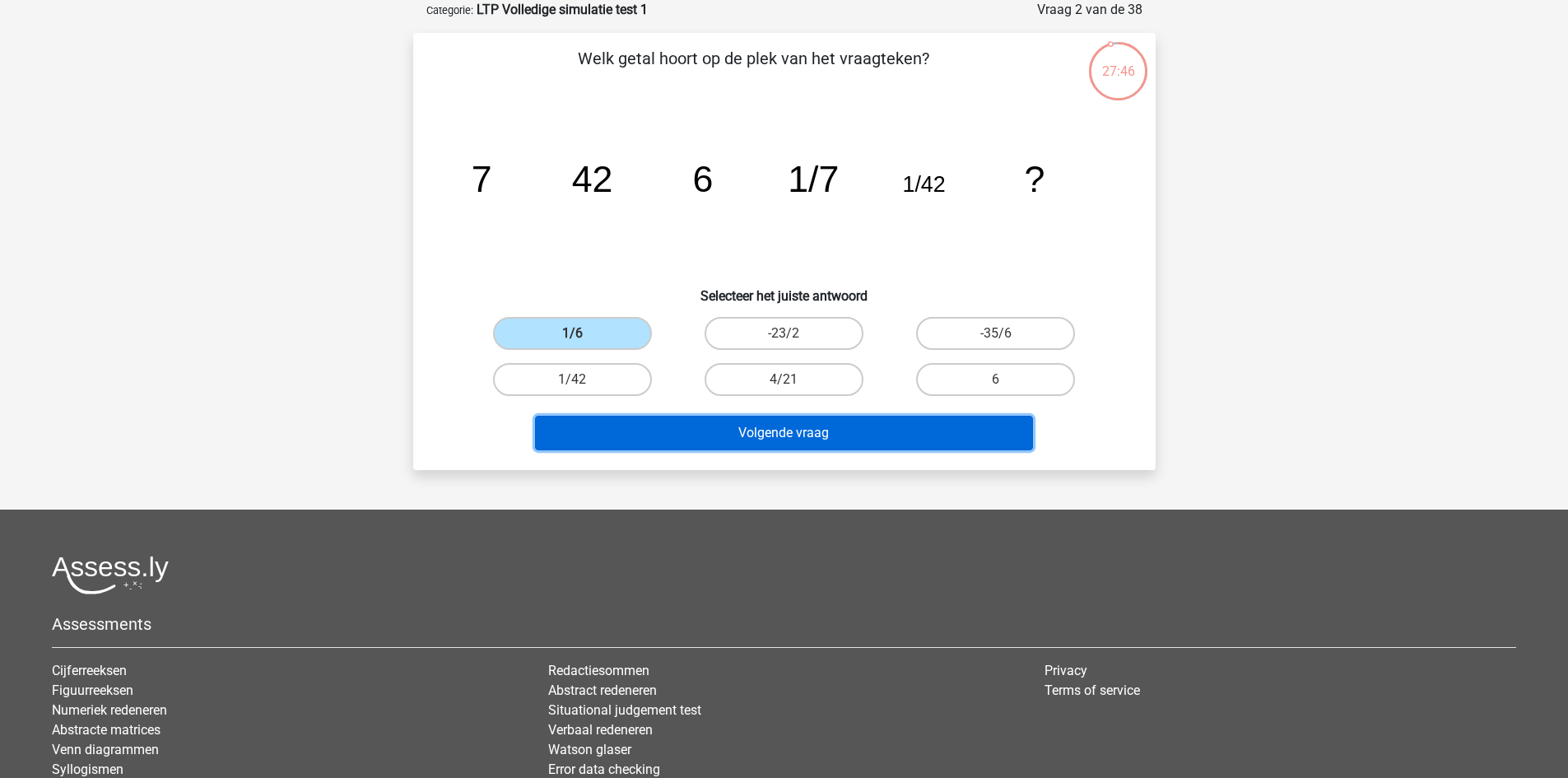
click at [777, 427] on button "Volgende vraag" at bounding box center [783, 432] width 498 height 34
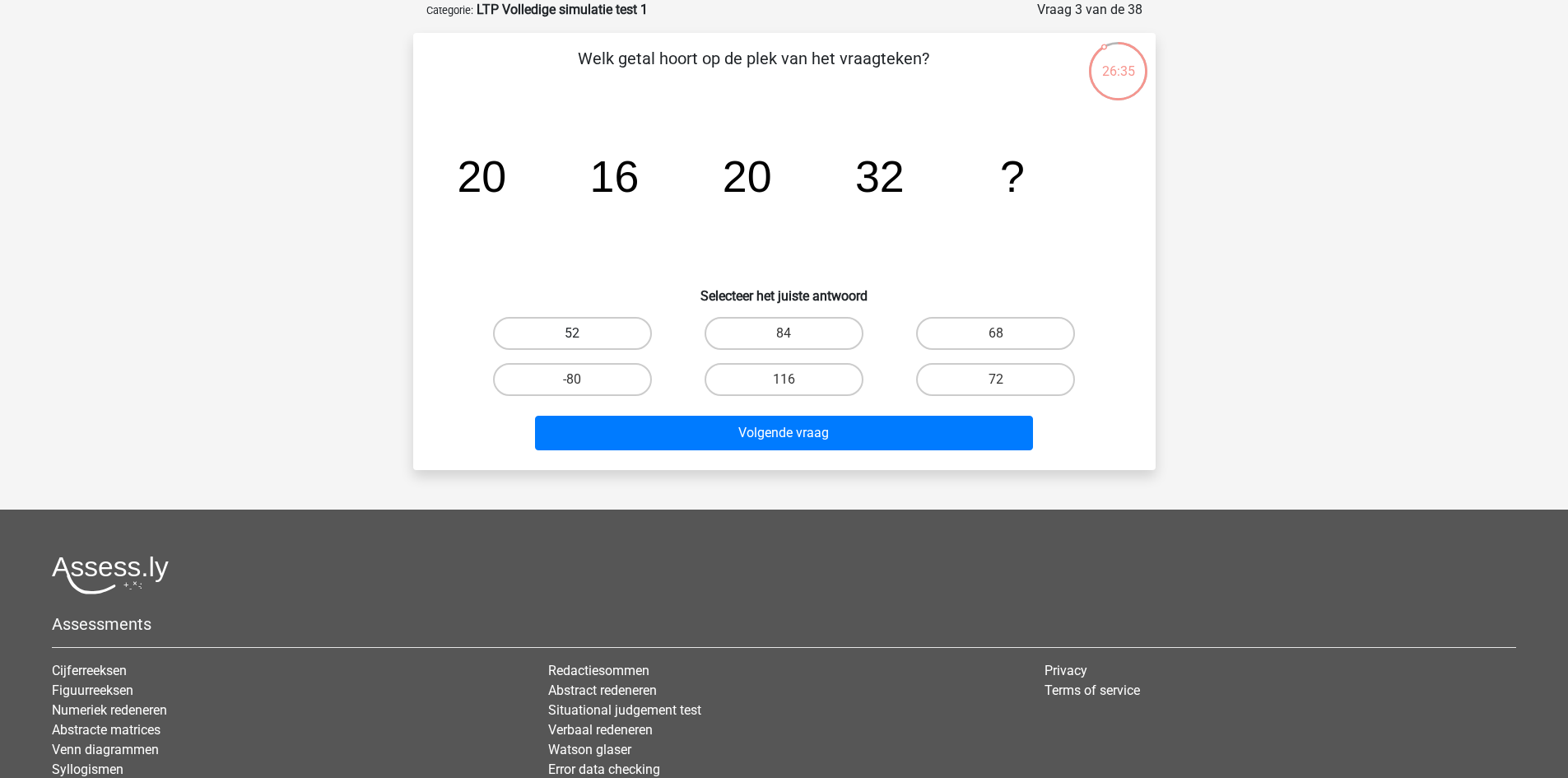
click at [621, 341] on label "52" at bounding box center [572, 333] width 159 height 33
click at [583, 341] on input "52" at bounding box center [577, 338] width 11 height 11
radio input "true"
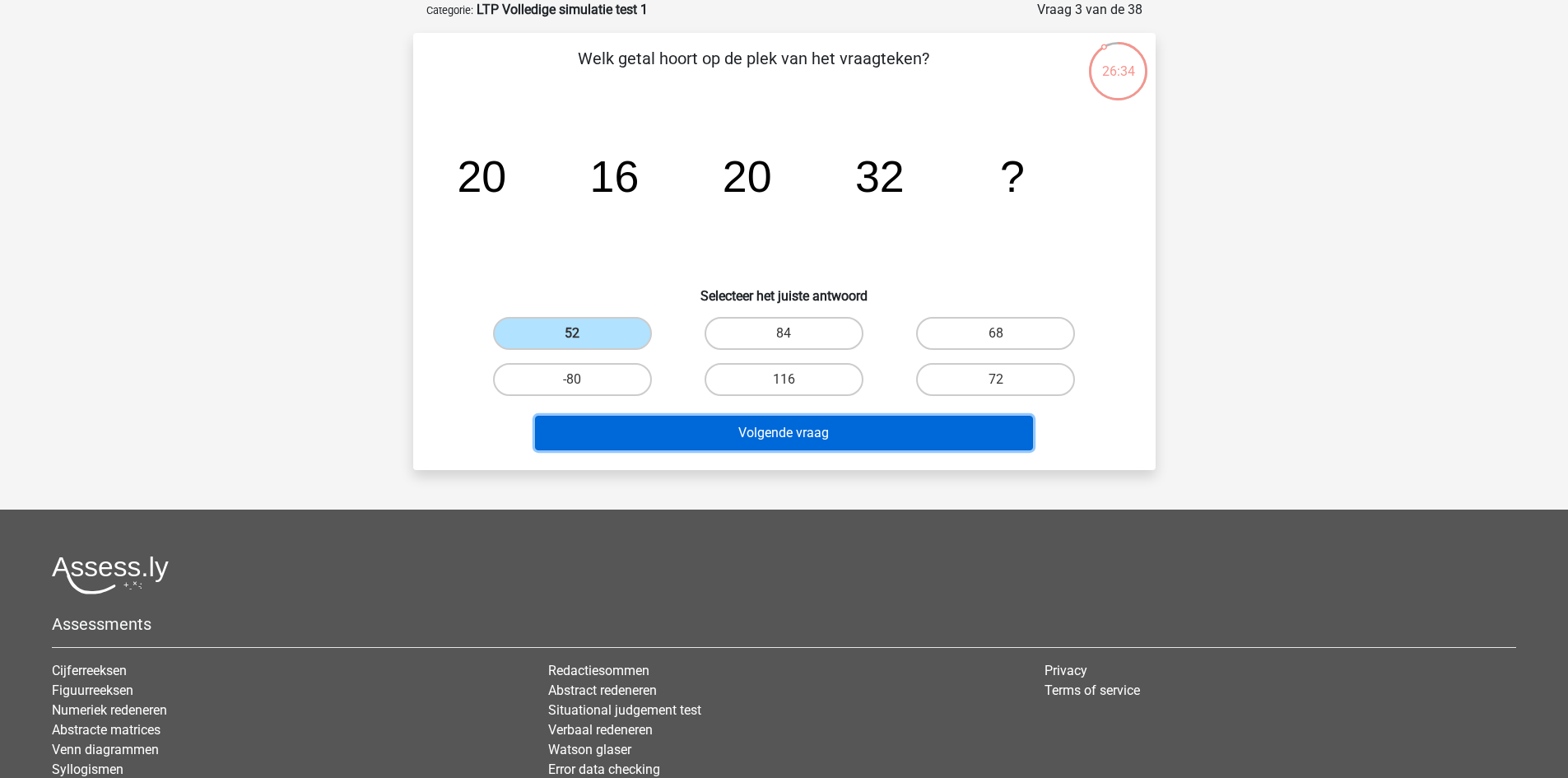
click at [721, 426] on button "Volgende vraag" at bounding box center [783, 432] width 498 height 34
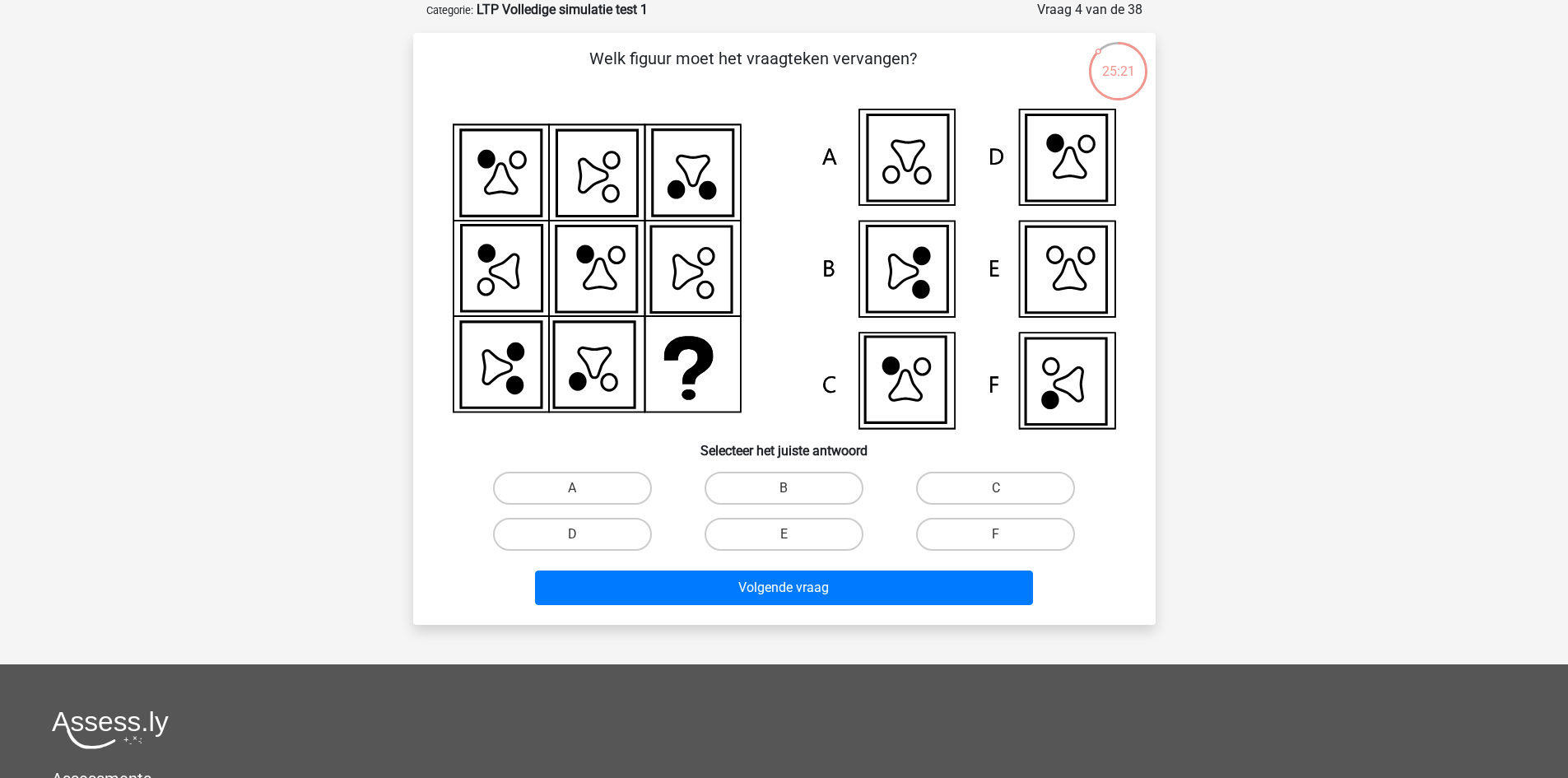
click at [1067, 284] on icon at bounding box center [1069, 274] width 32 height 29
click at [768, 527] on label "E" at bounding box center [784, 535] width 159 height 33
click at [784, 535] on input "E" at bounding box center [789, 540] width 11 height 11
radio input "true"
click at [927, 171] on icon at bounding box center [907, 158] width 81 height 86
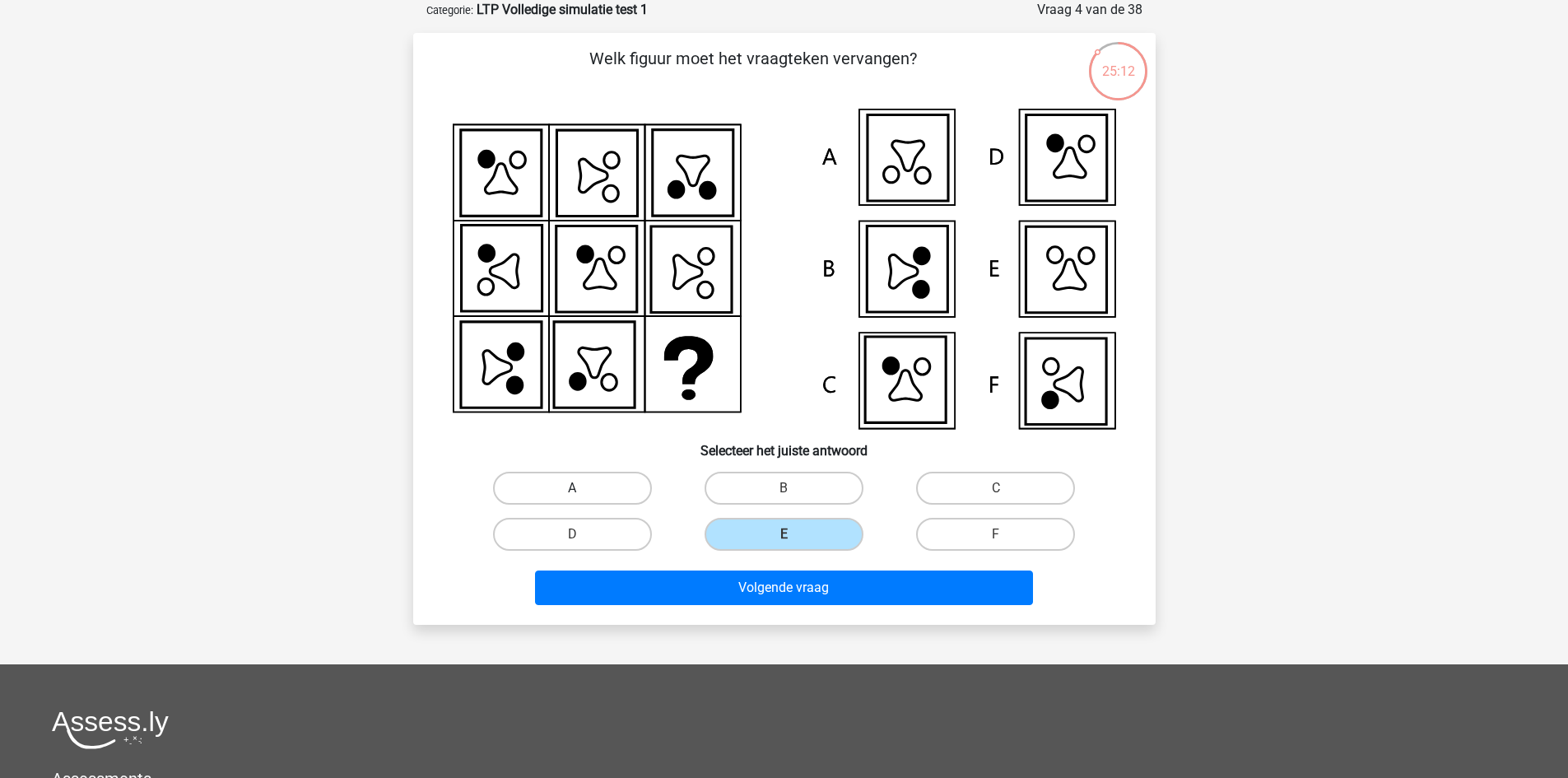
click at [609, 487] on label "A" at bounding box center [572, 489] width 159 height 33
click at [583, 488] on input "A" at bounding box center [577, 493] width 11 height 11
radio input "true"
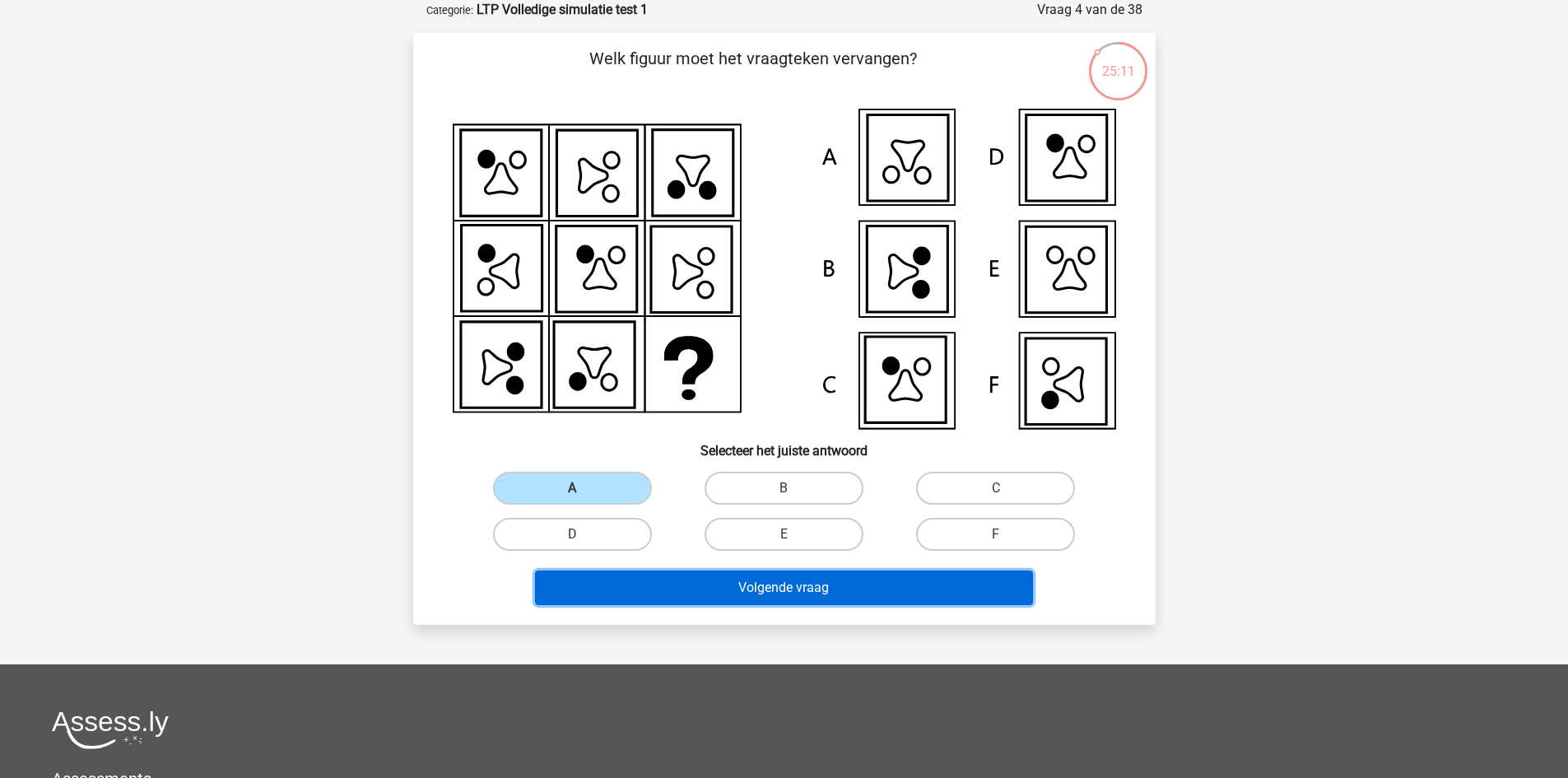
click at [749, 591] on button "Volgende vraag" at bounding box center [783, 587] width 498 height 34
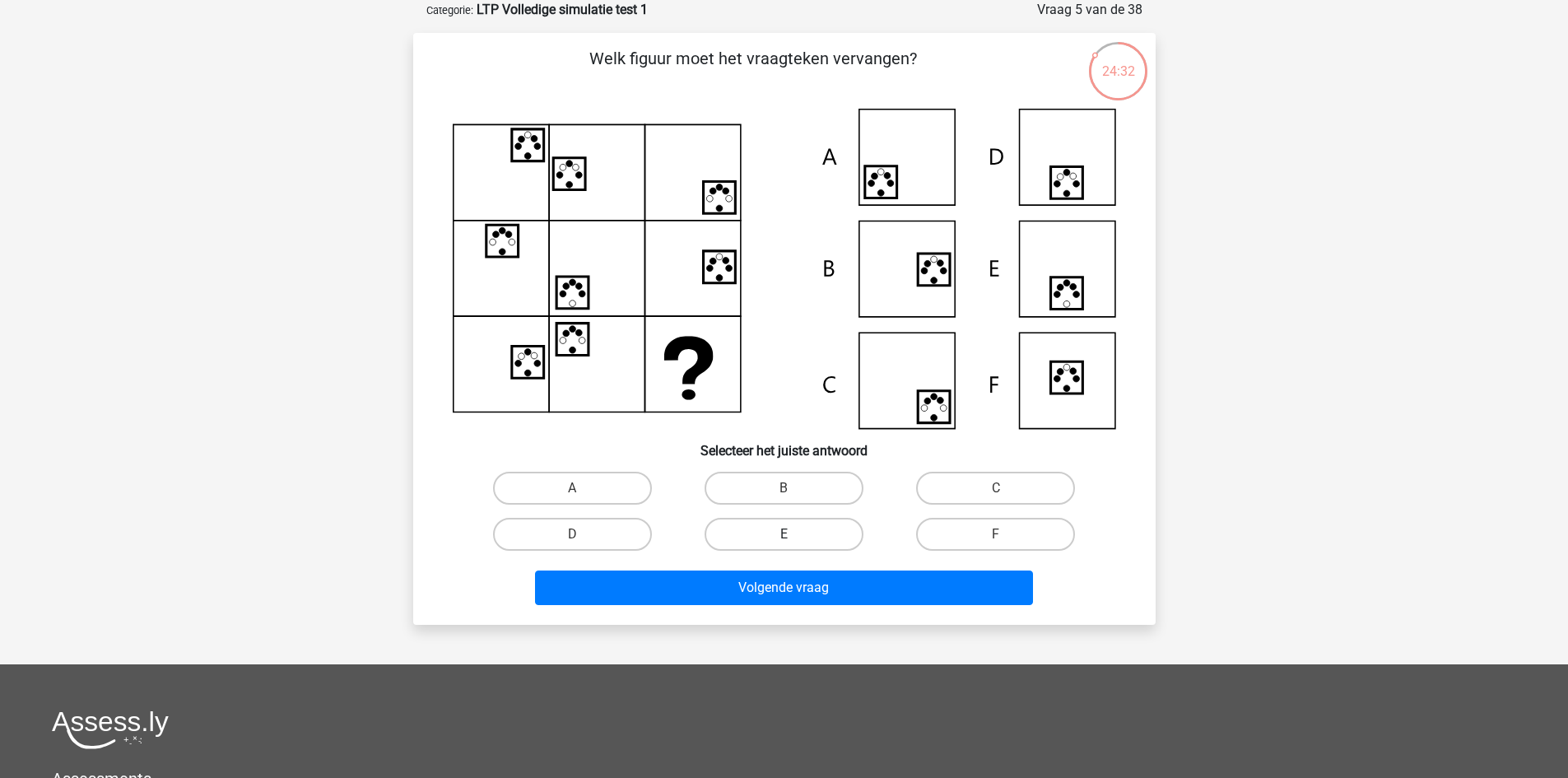
click at [846, 525] on label "E" at bounding box center [784, 535] width 159 height 33
click at [795, 535] on input "E" at bounding box center [789, 540] width 11 height 11
radio input "true"
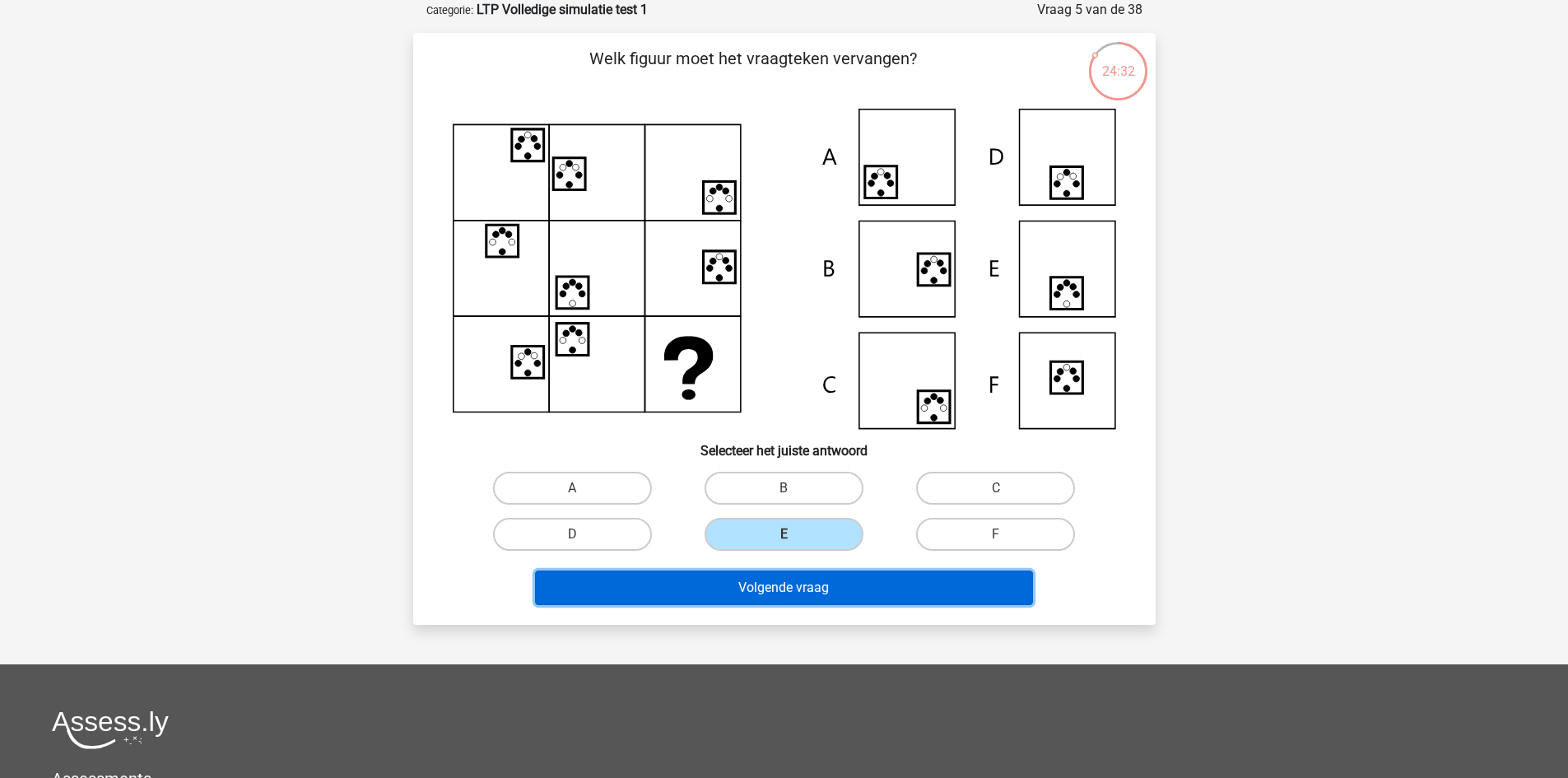
click at [859, 584] on button "Volgende vraag" at bounding box center [783, 587] width 498 height 34
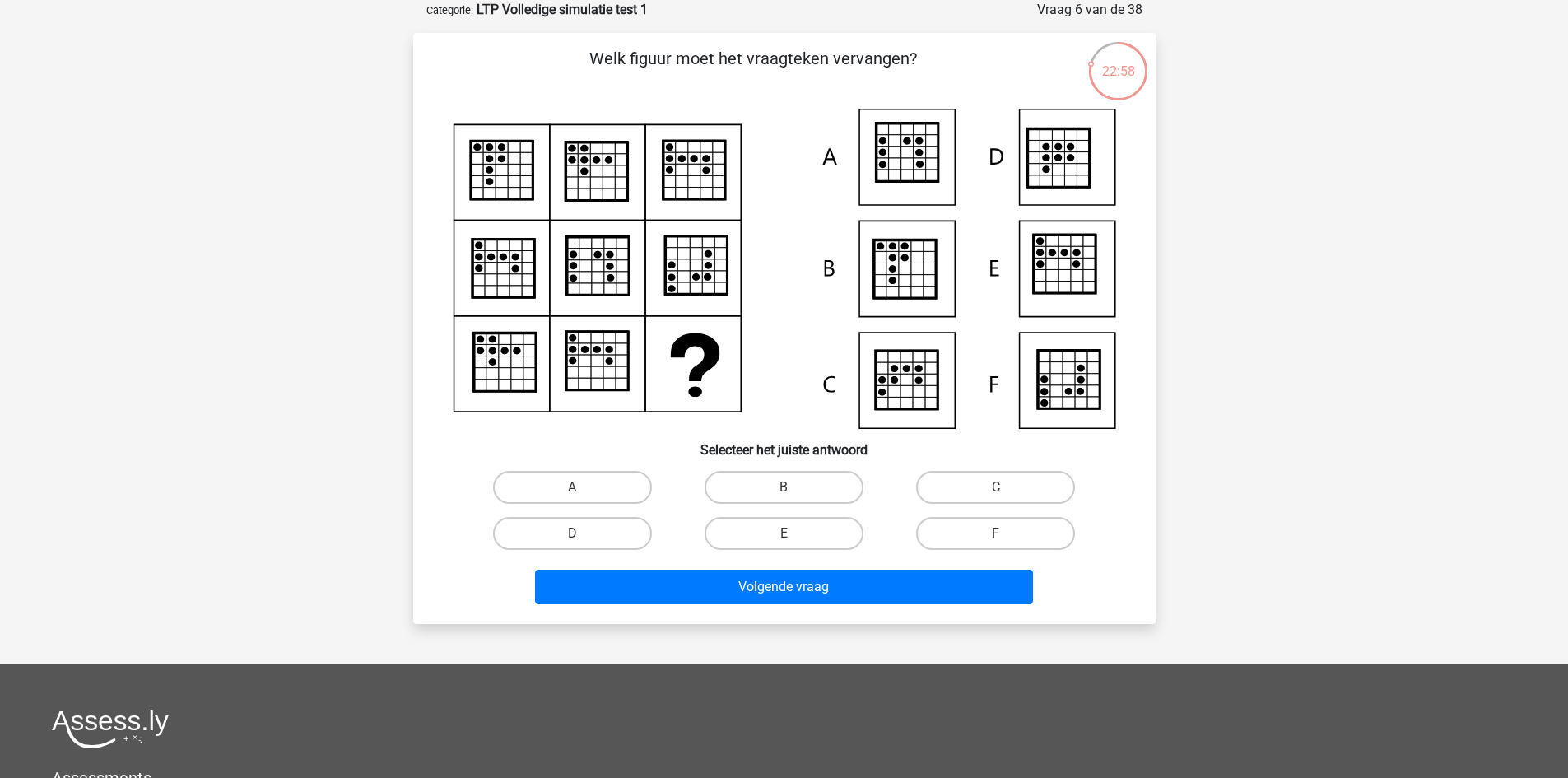
click at [540, 535] on label "D" at bounding box center [572, 534] width 159 height 33
click at [572, 535] on input "D" at bounding box center [577, 539] width 11 height 11
radio input "true"
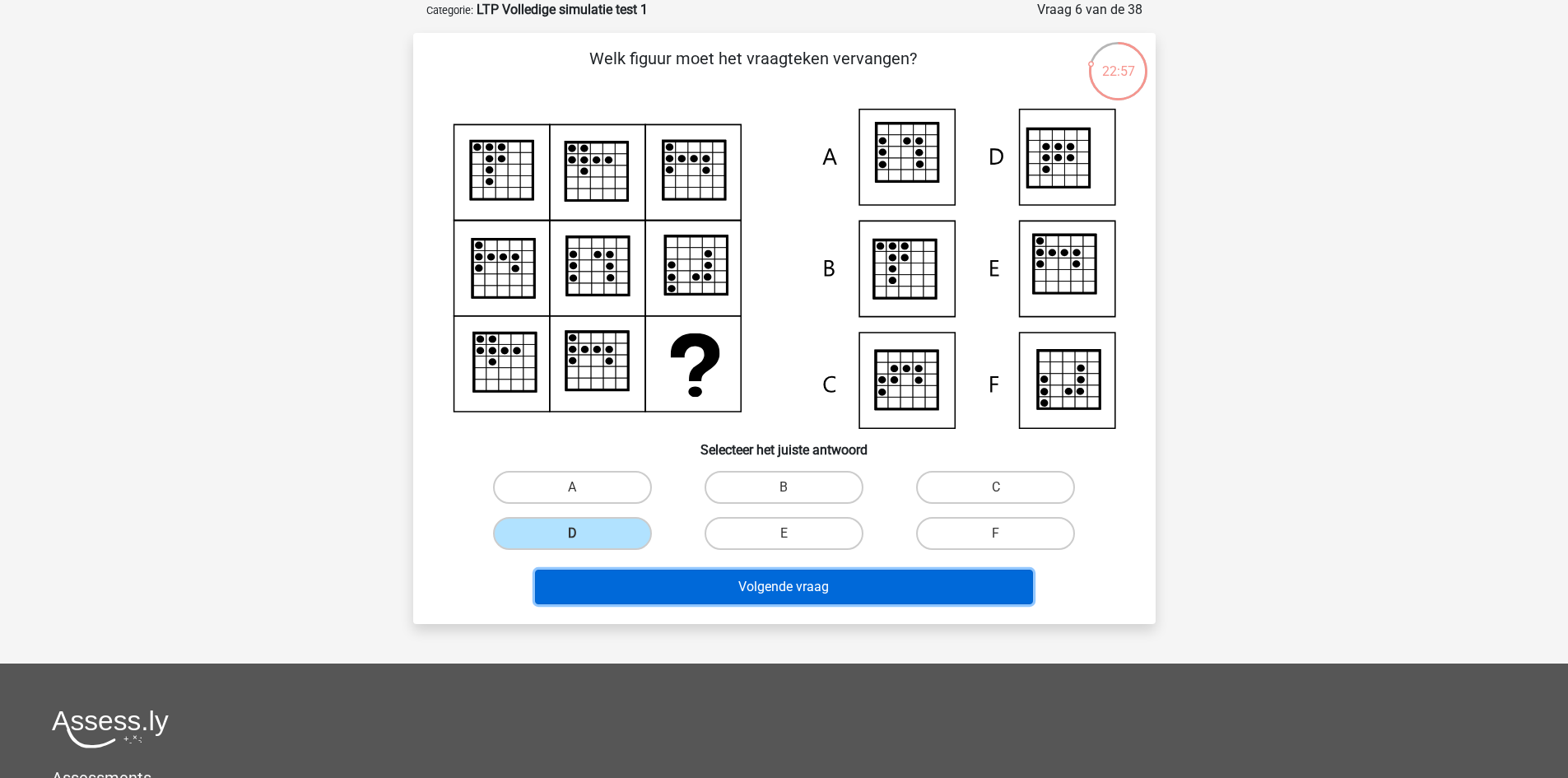
click at [769, 584] on button "Volgende vraag" at bounding box center [783, 586] width 498 height 34
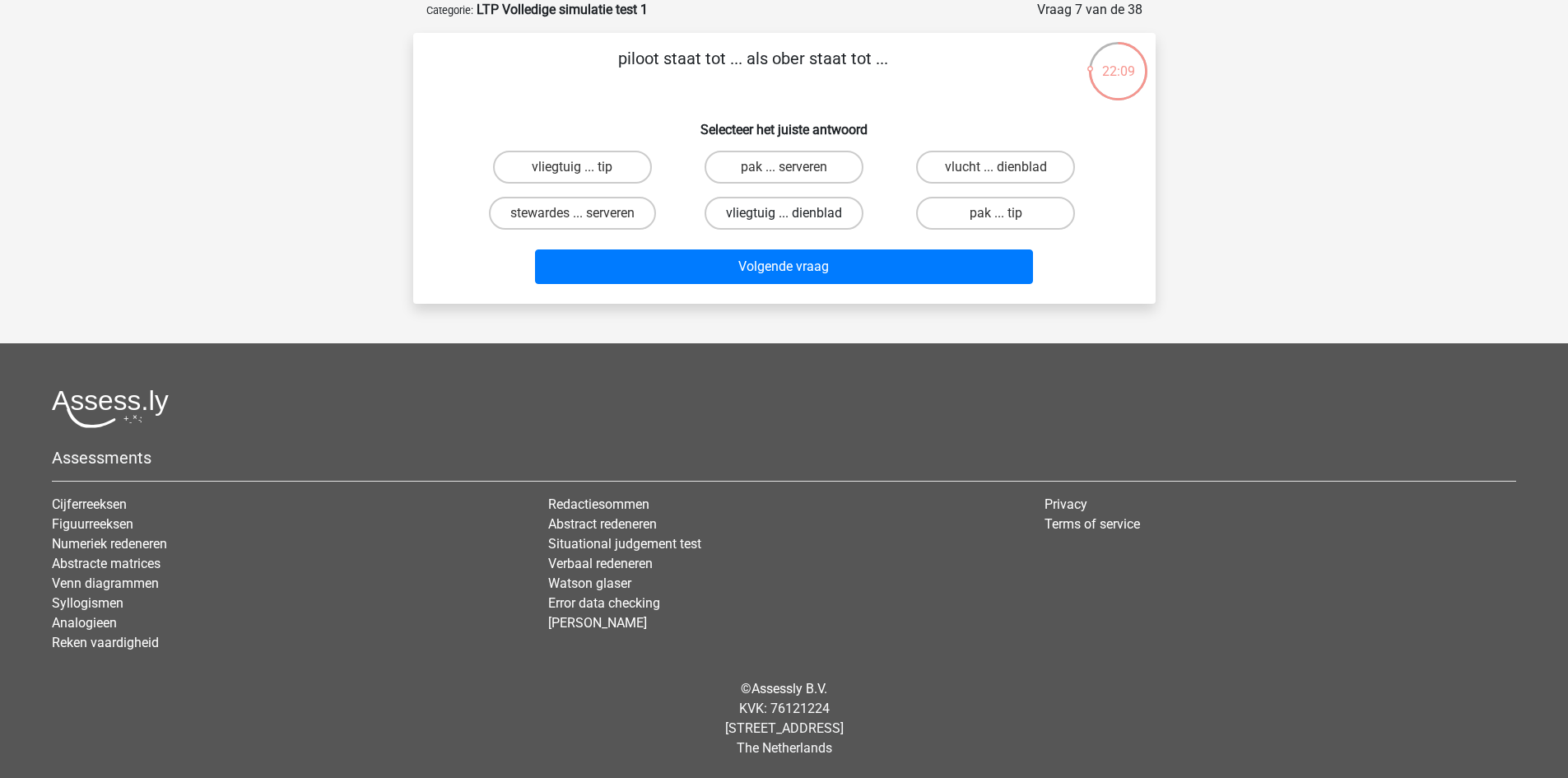
click at [820, 216] on label "vliegtuig ... dienblad" at bounding box center [784, 213] width 159 height 33
click at [795, 216] on input "vliegtuig ... dienblad" at bounding box center [789, 218] width 11 height 11
radio input "true"
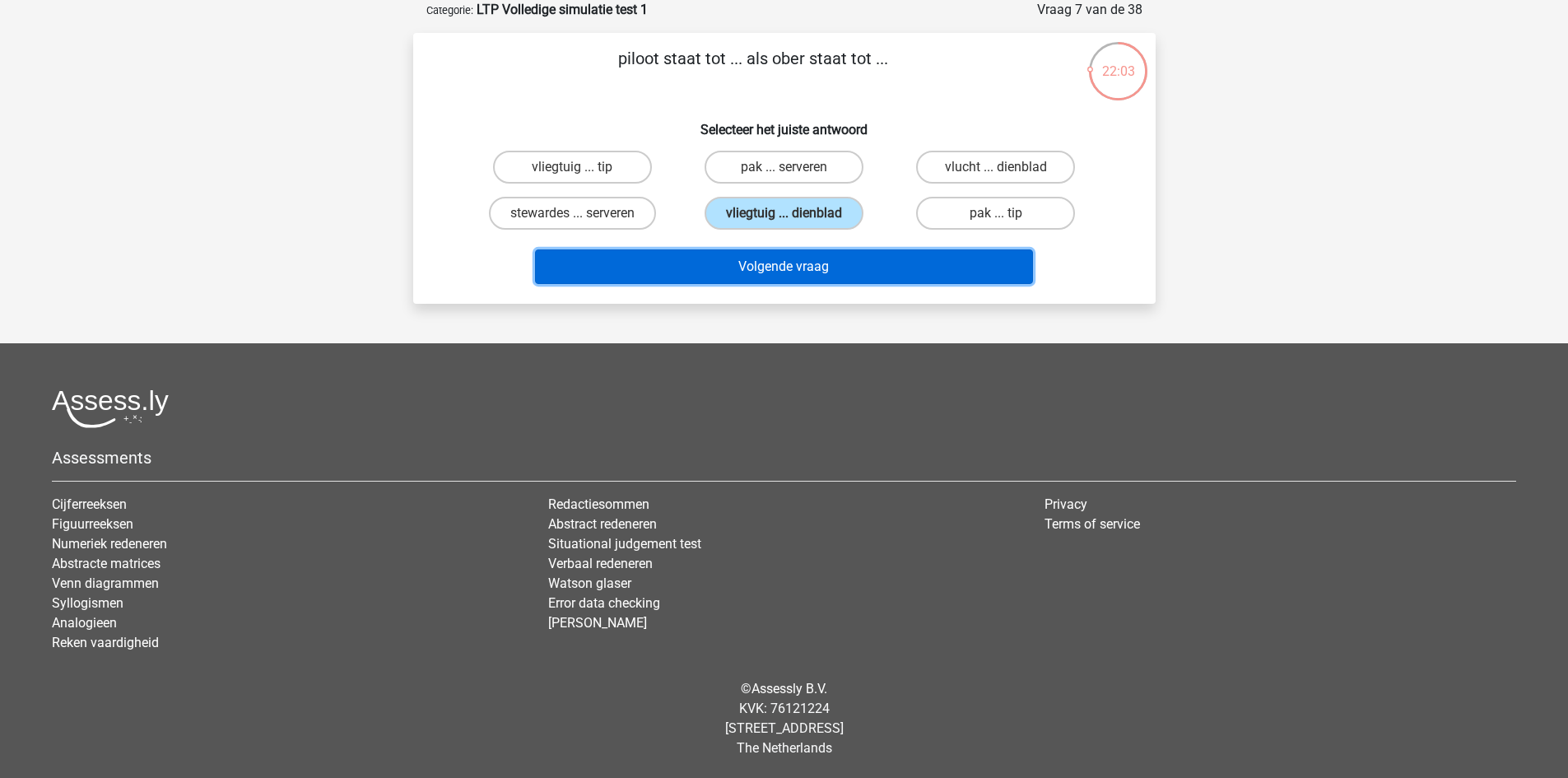
click at [827, 267] on button "Volgende vraag" at bounding box center [783, 266] width 498 height 34
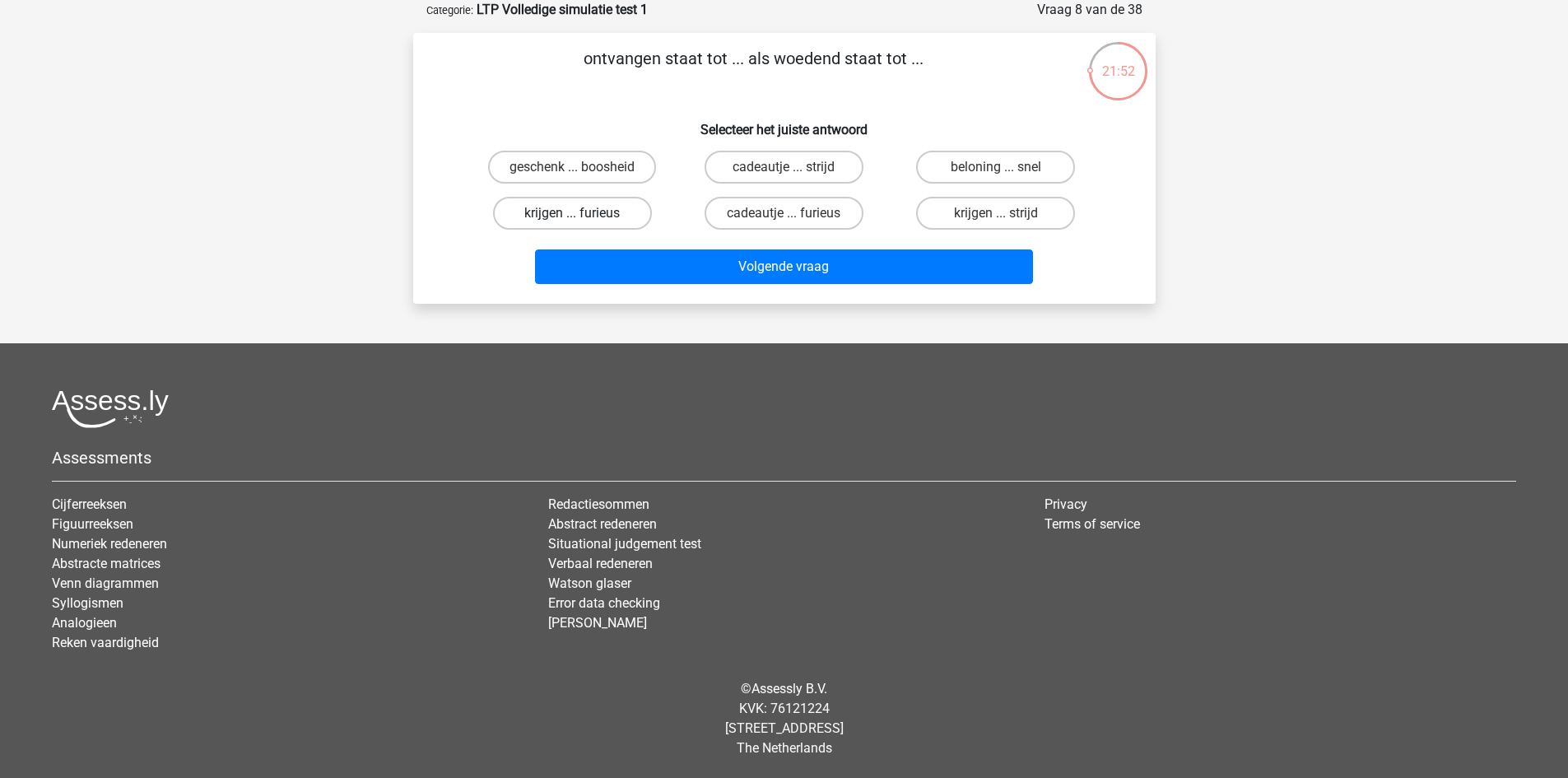
click at [614, 221] on label "krijgen ... furieus" at bounding box center [572, 213] width 159 height 33
click at [583, 221] on input "krijgen ... furieus" at bounding box center [577, 218] width 11 height 11
radio input "true"
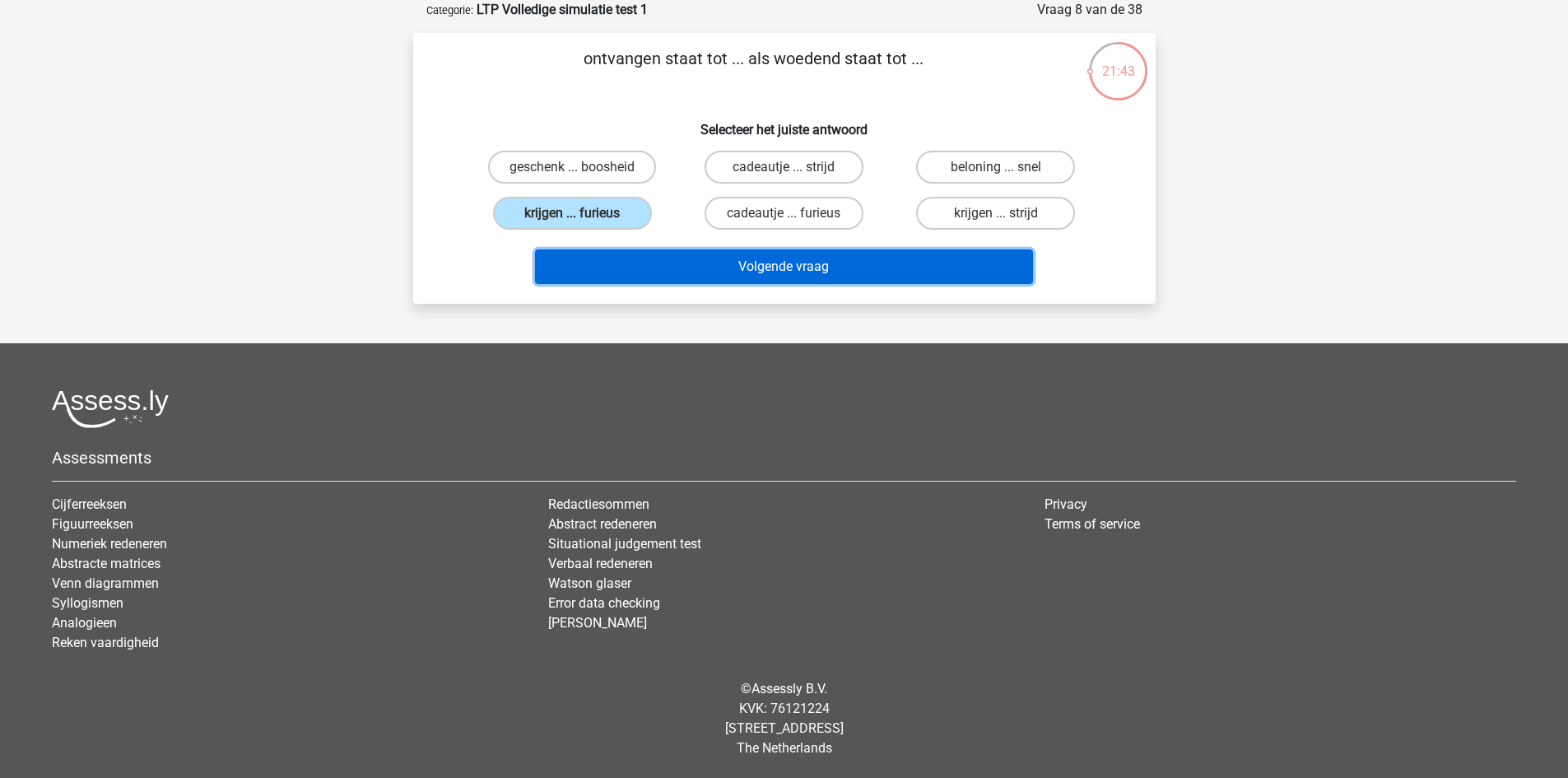
click at [800, 267] on button "Volgende vraag" at bounding box center [783, 266] width 498 height 34
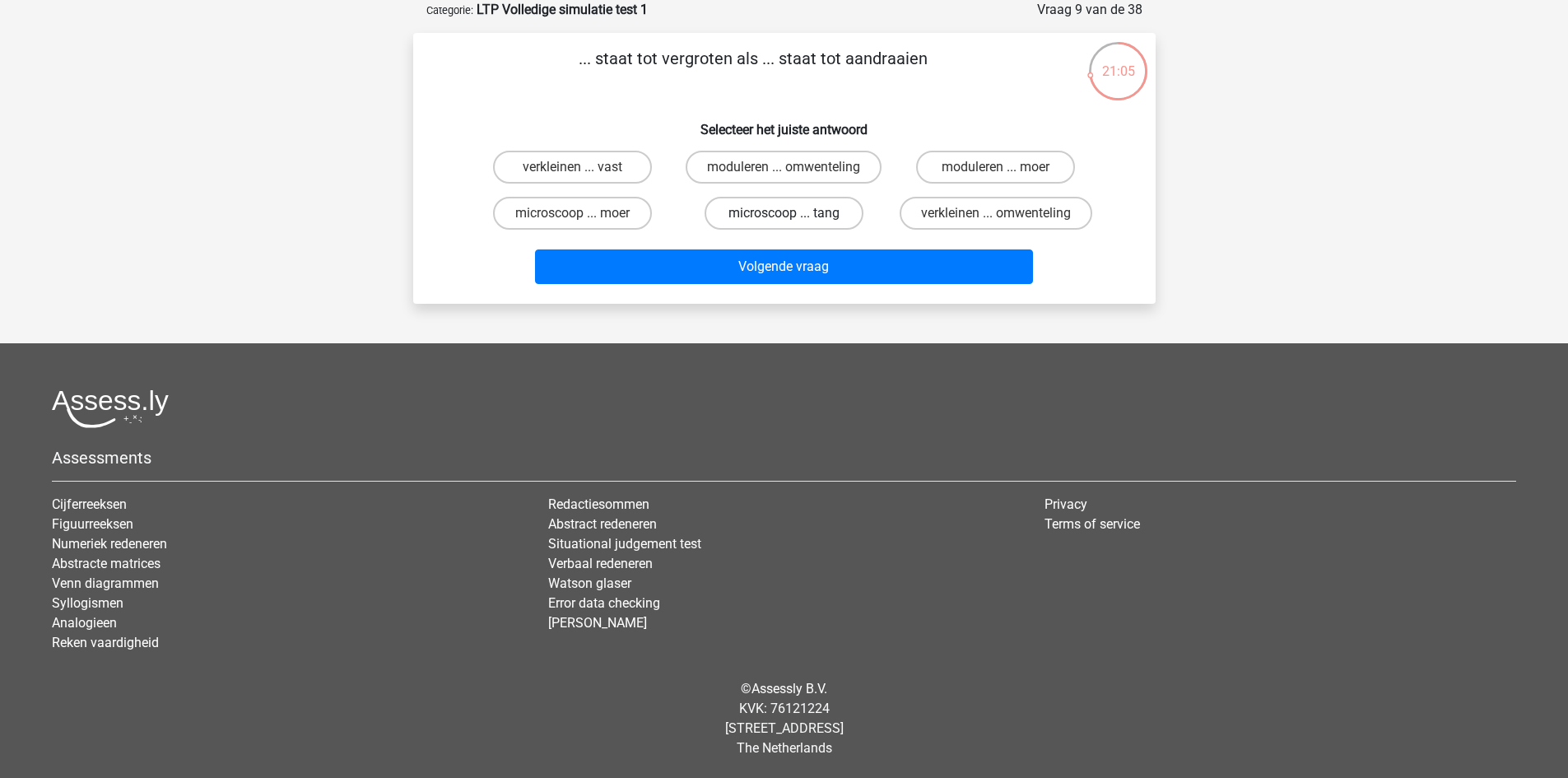
click at [816, 222] on label "microscoop ... tang" at bounding box center [784, 213] width 159 height 33
click at [795, 222] on input "microscoop ... tang" at bounding box center [789, 218] width 11 height 11
radio input "true"
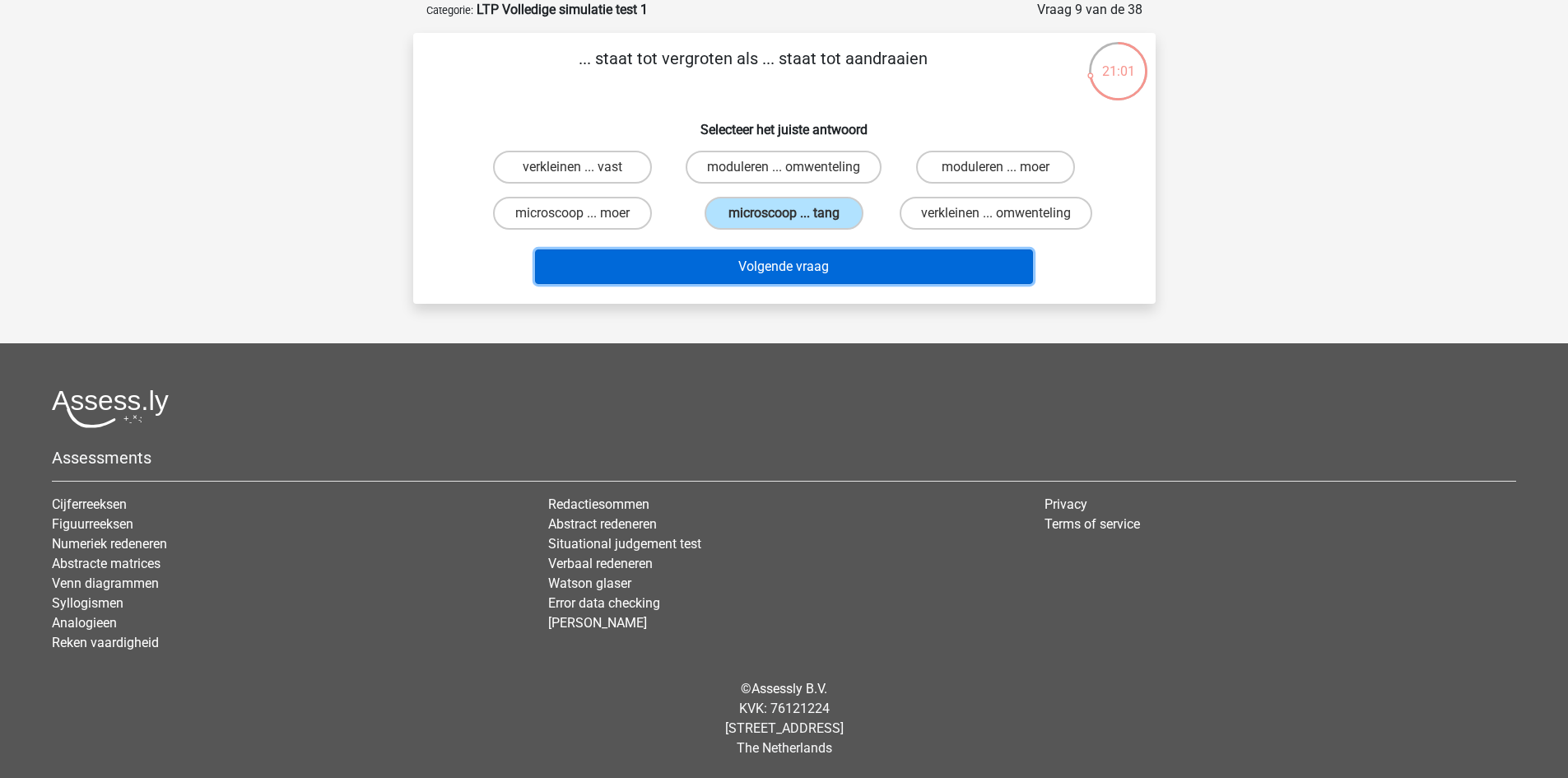
click at [808, 265] on button "Volgende vraag" at bounding box center [783, 266] width 498 height 34
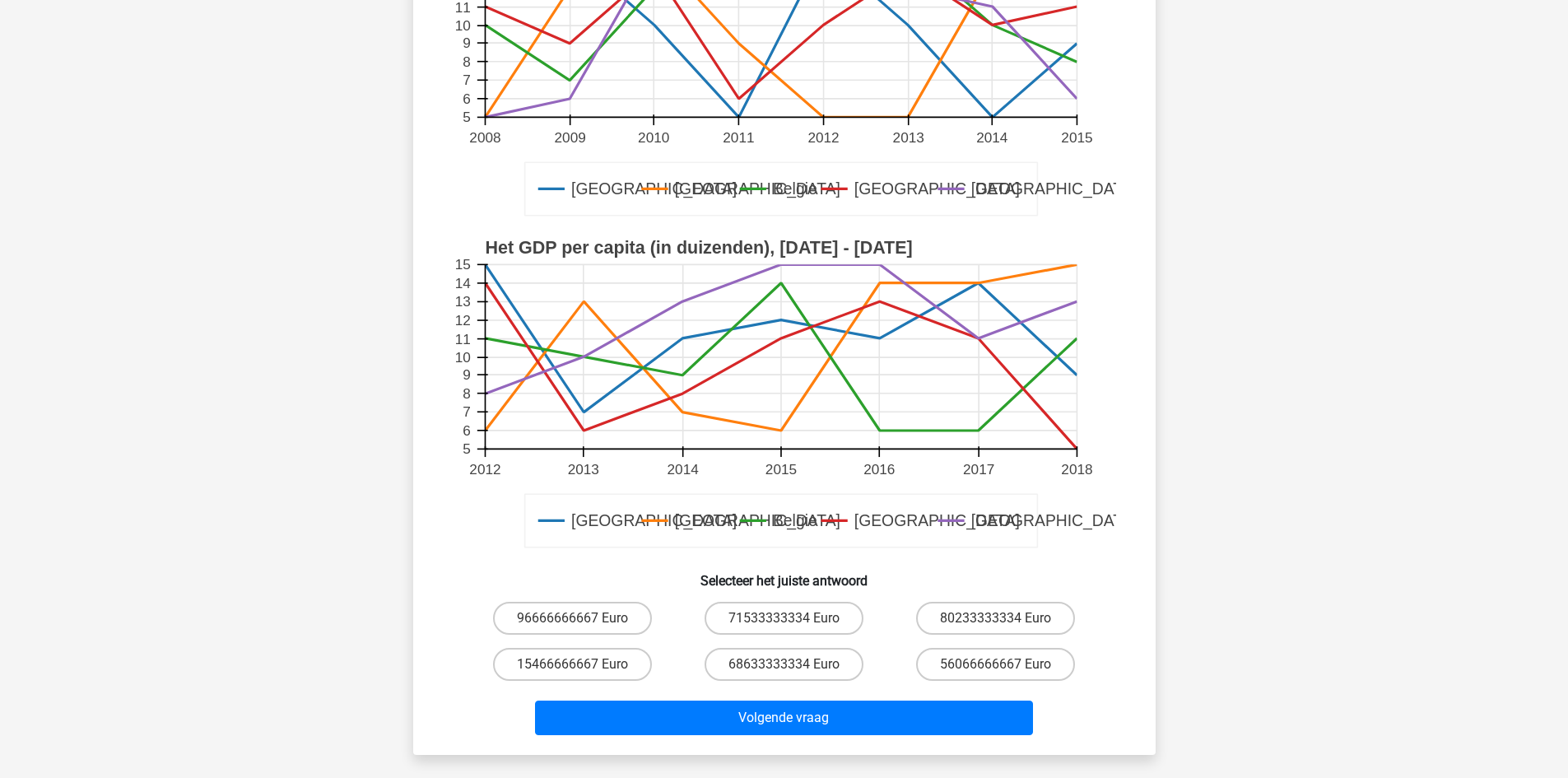
scroll to position [411, 0]
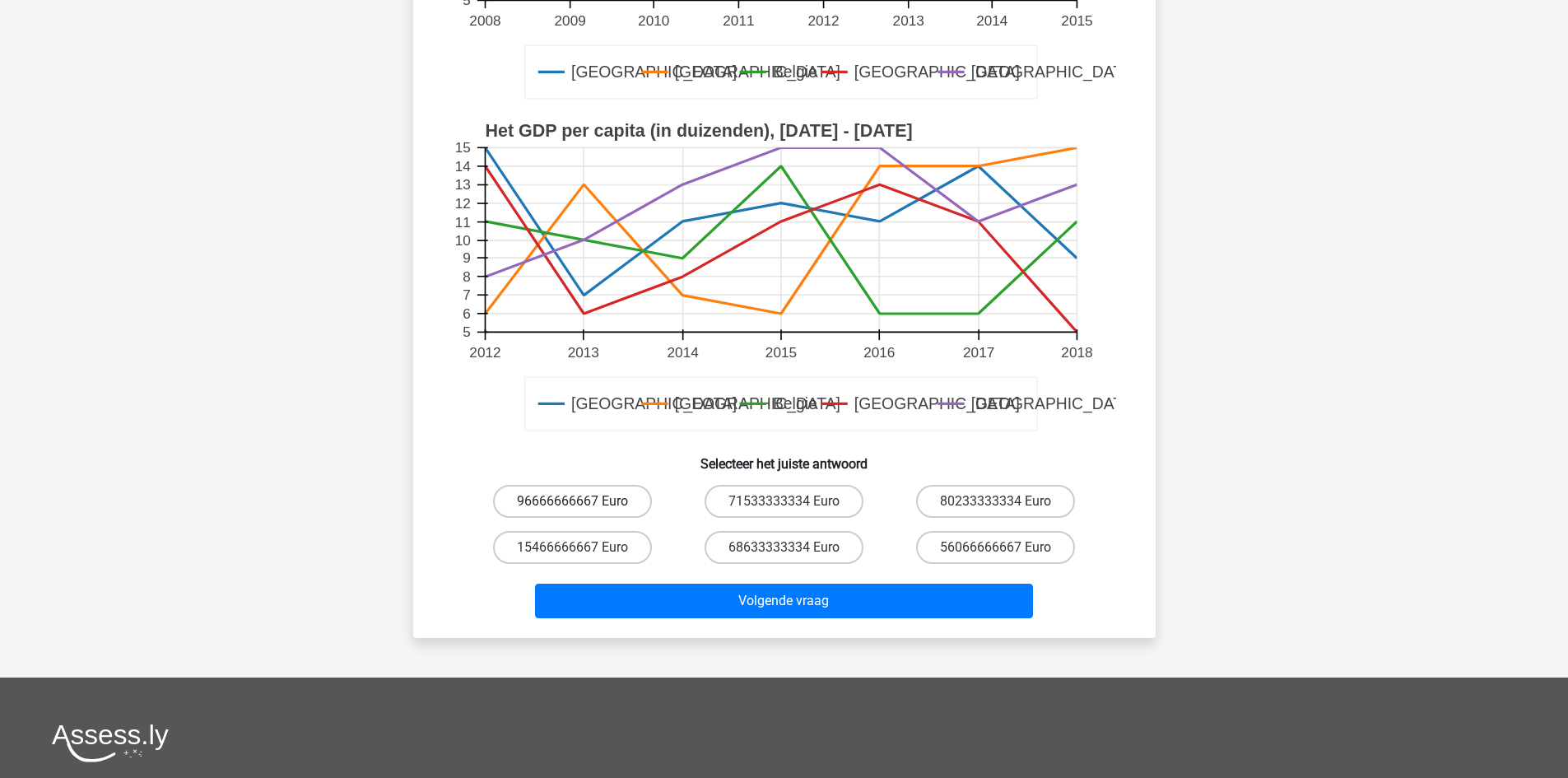
click at [591, 498] on label "96666666667 Euro" at bounding box center [572, 501] width 159 height 33
click at [583, 501] on input "96666666667 Euro" at bounding box center [577, 506] width 11 height 11
radio input "true"
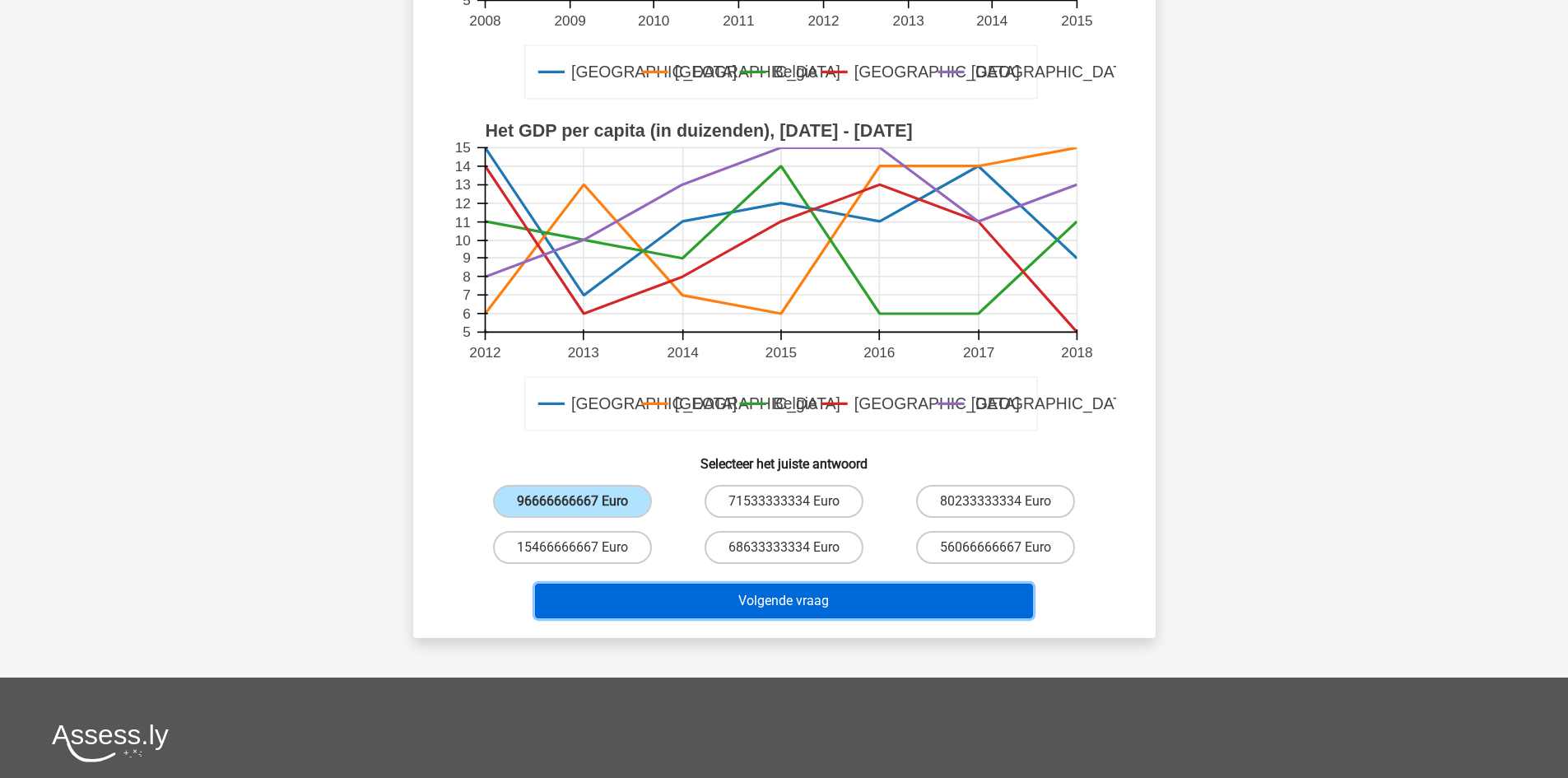
click at [775, 601] on button "Volgende vraag" at bounding box center [783, 600] width 498 height 34
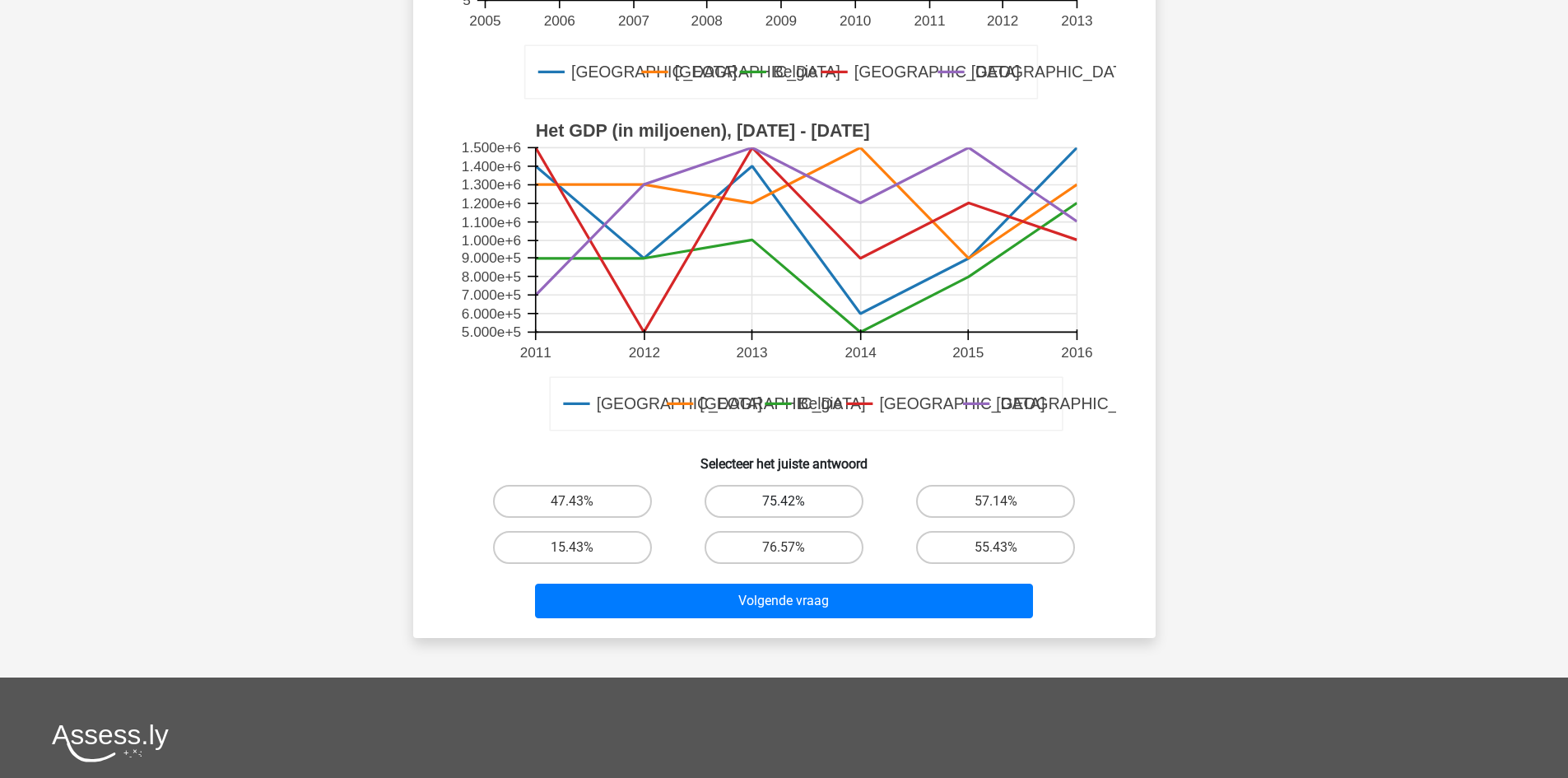
click at [786, 497] on label "75.42%" at bounding box center [784, 501] width 159 height 33
click at [786, 501] on input "75.42%" at bounding box center [789, 506] width 11 height 11
radio input "true"
click at [580, 540] on label "15.43%" at bounding box center [572, 547] width 159 height 33
click at [580, 547] on input "15.43%" at bounding box center [577, 552] width 11 height 11
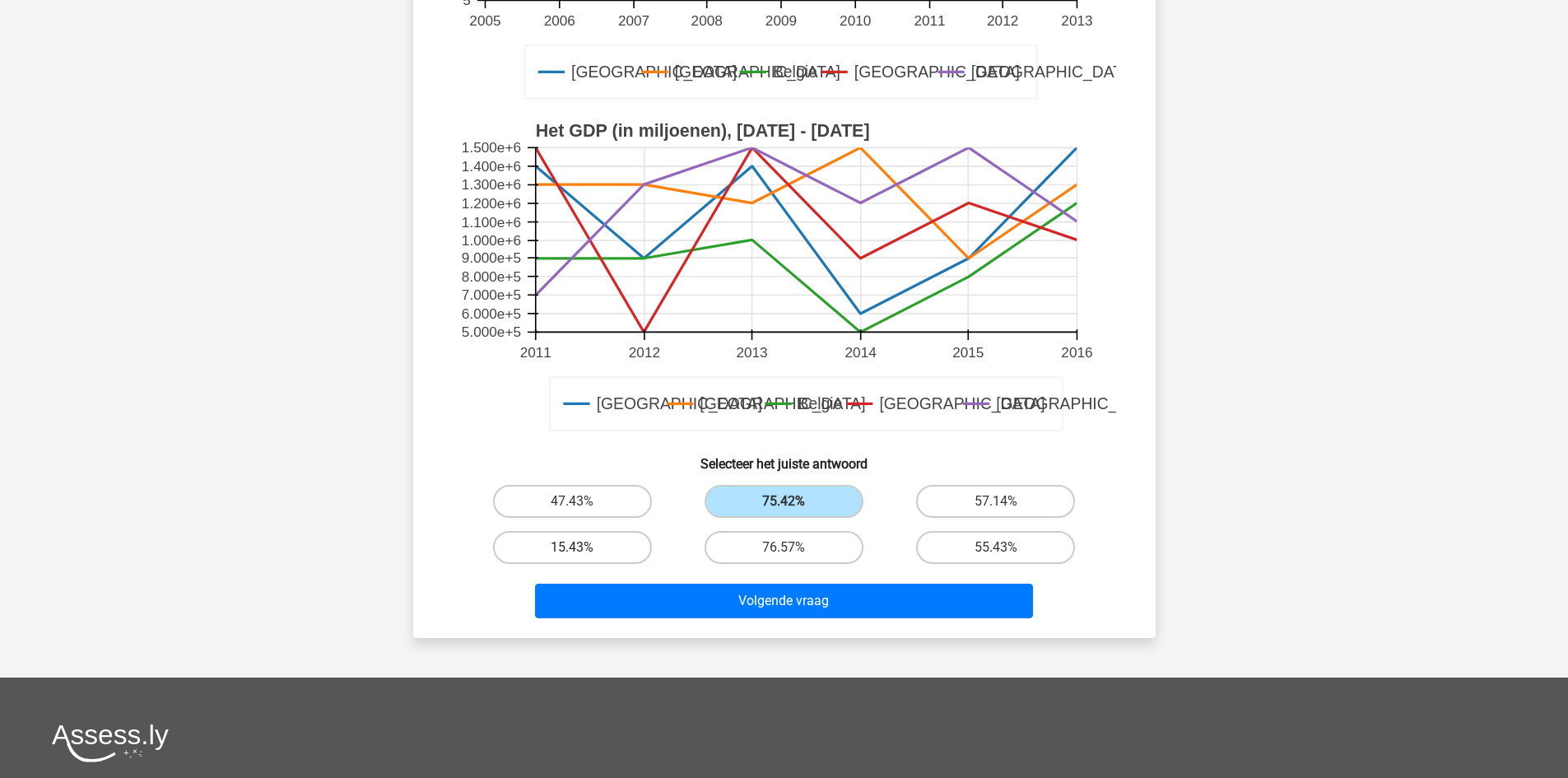
radio input "true"
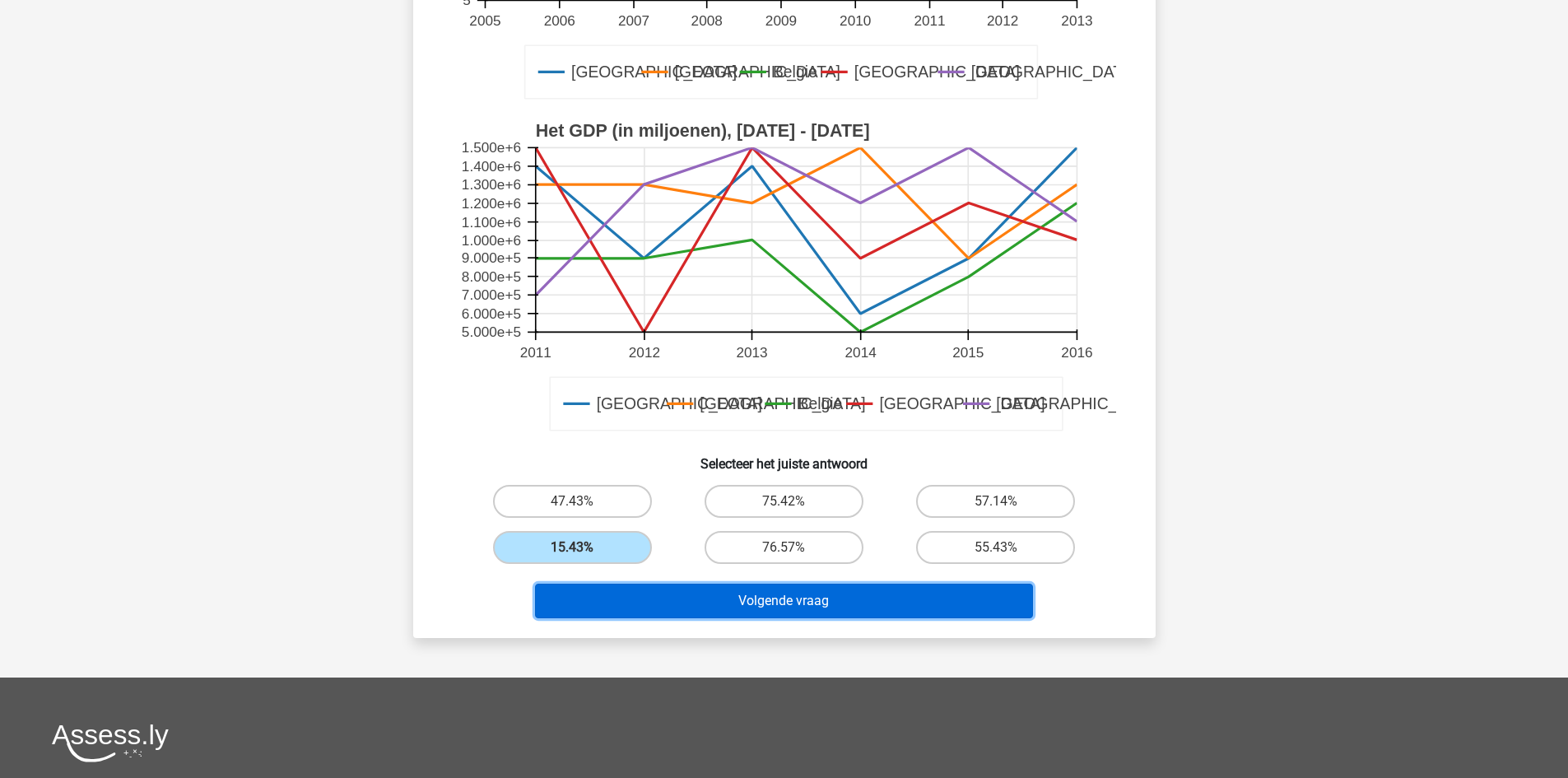
click at [778, 601] on button "Volgende vraag" at bounding box center [783, 600] width 498 height 34
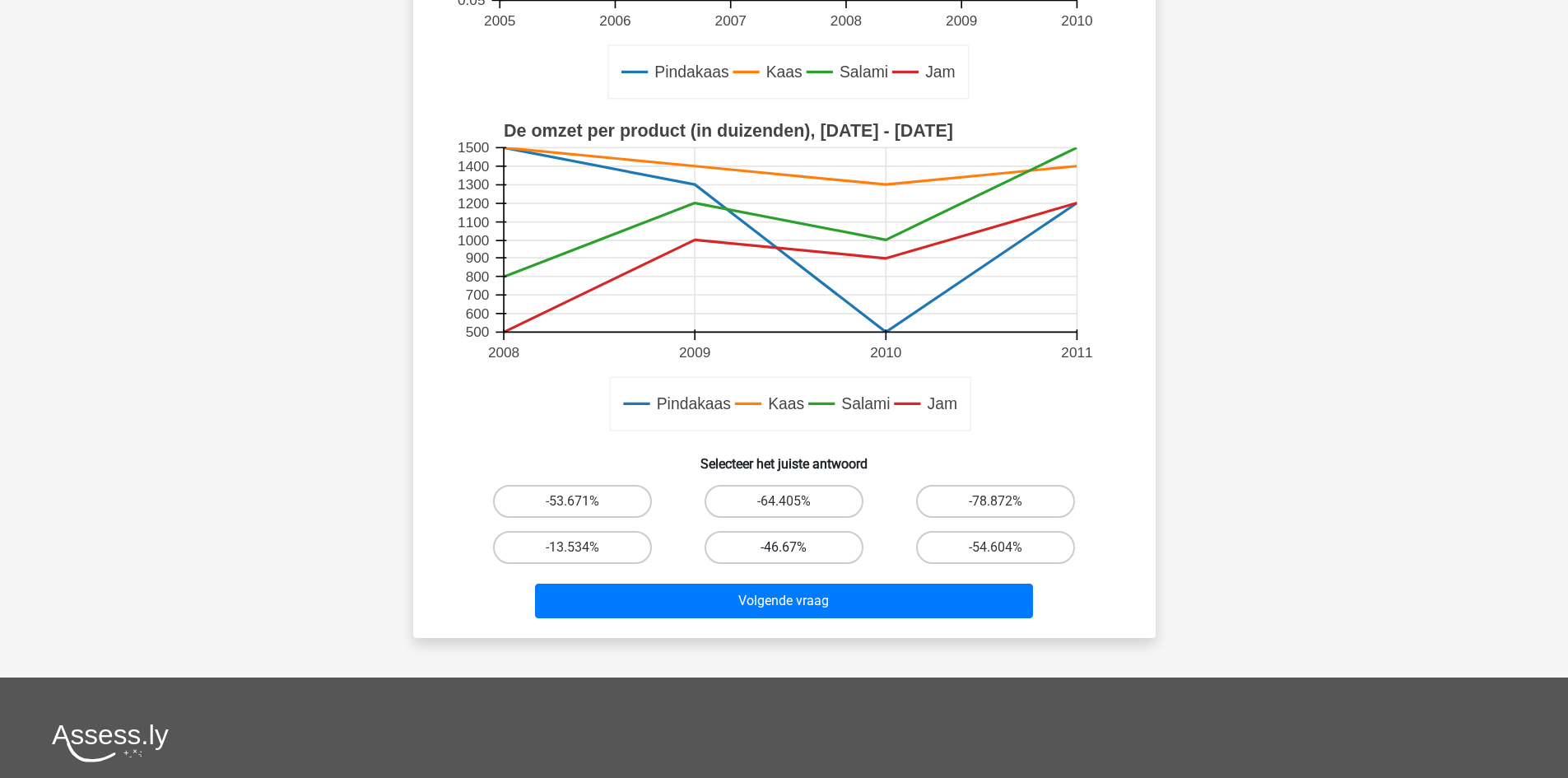
click at [830, 531] on label "-46.67%" at bounding box center [784, 547] width 159 height 33
click at [795, 547] on input "-46.67%" at bounding box center [789, 552] width 11 height 11
radio input "true"
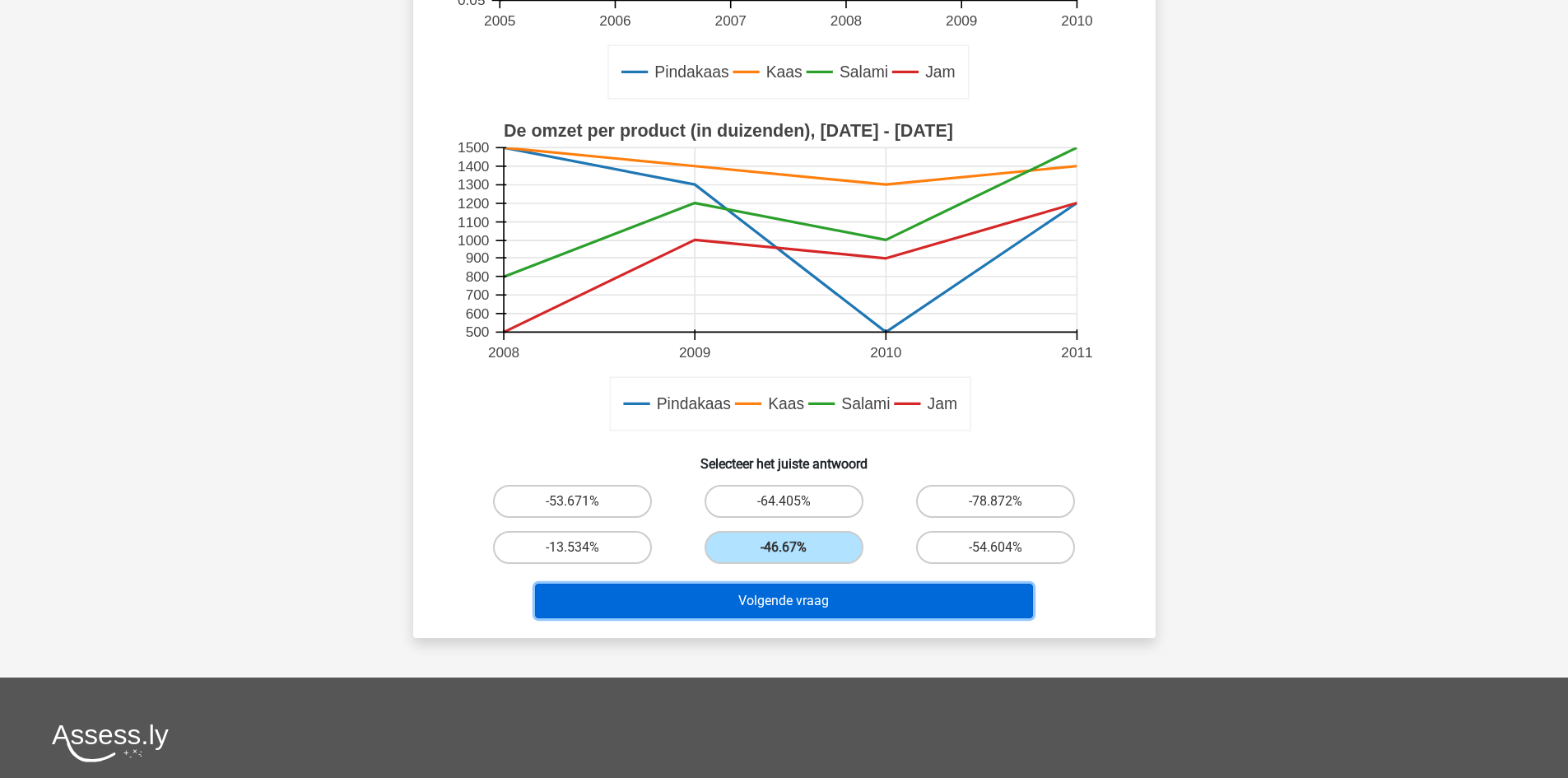
click at [839, 608] on button "Volgende vraag" at bounding box center [783, 600] width 498 height 34
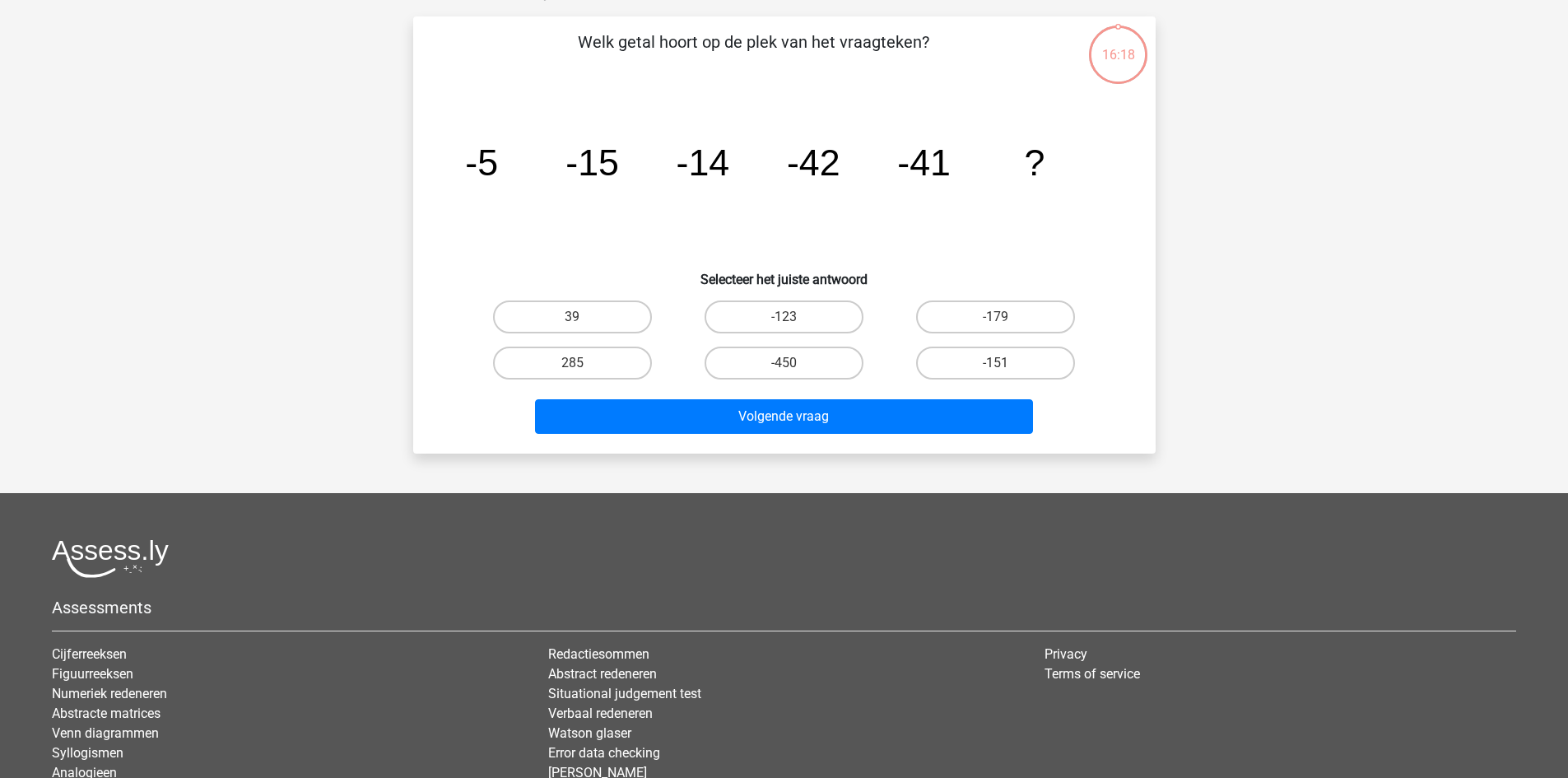
scroll to position [82, 0]
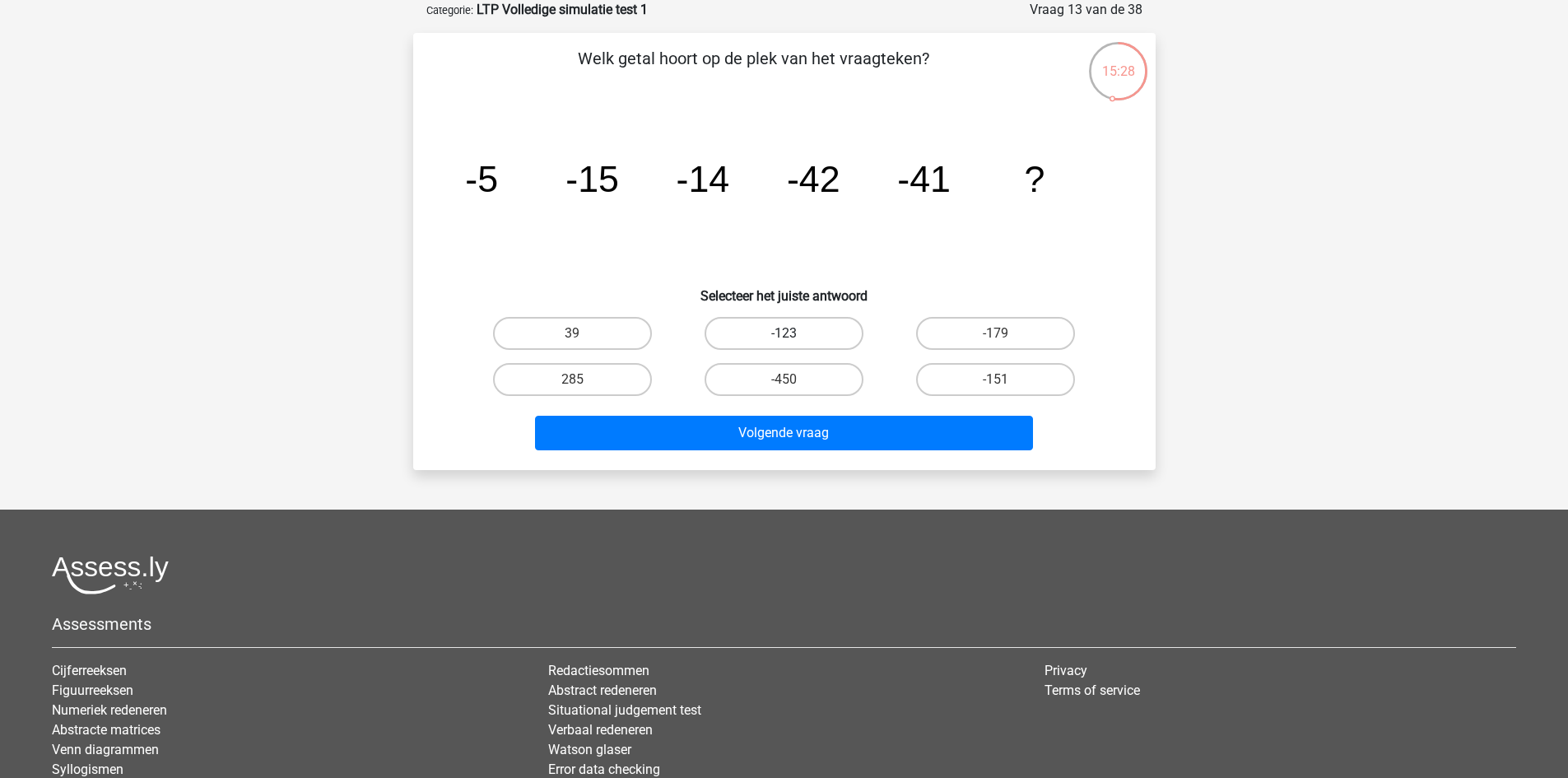
click at [824, 331] on label "-123" at bounding box center [784, 333] width 159 height 33
click at [795, 333] on input "-123" at bounding box center [789, 338] width 11 height 11
radio input "true"
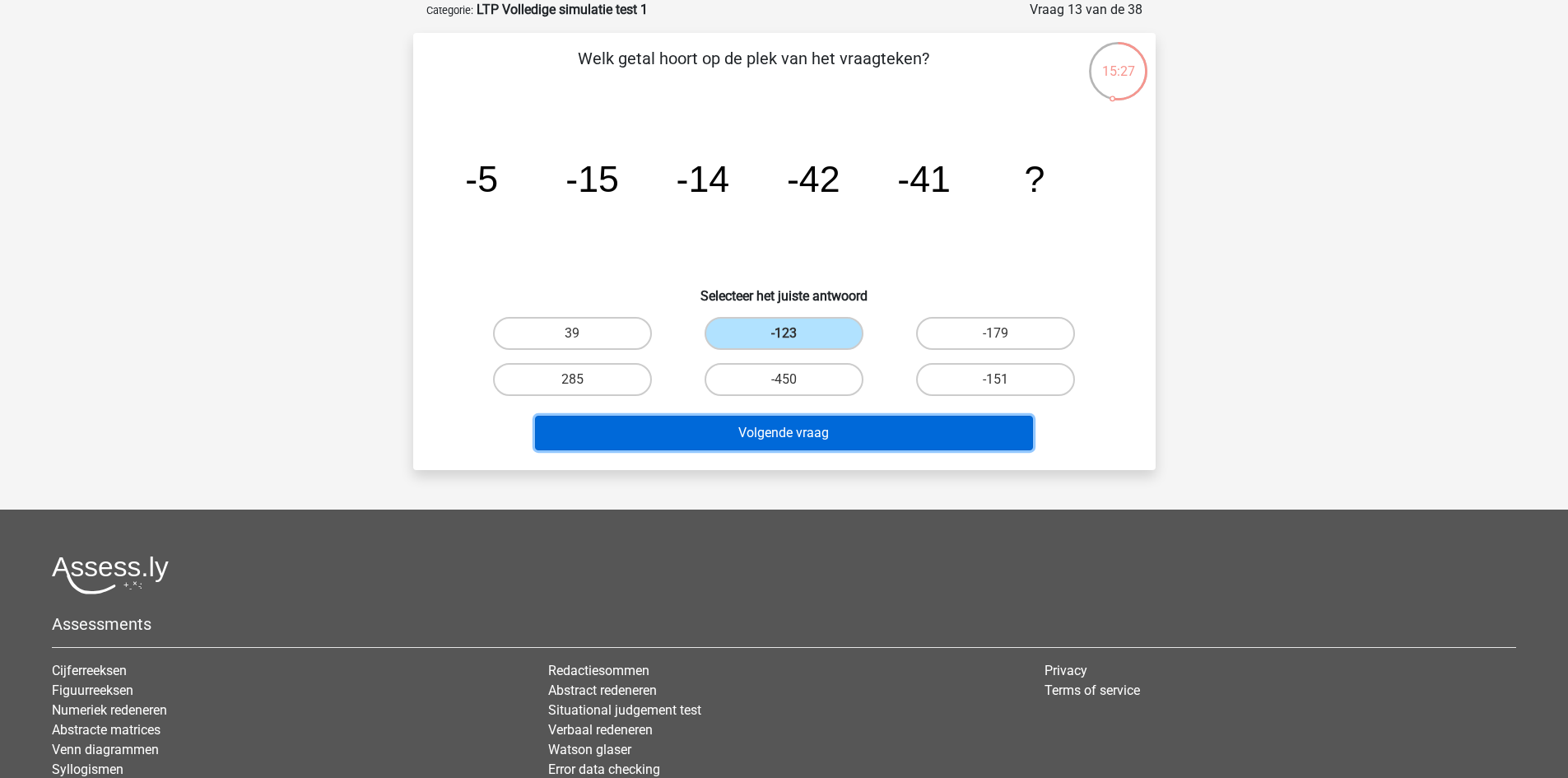
click at [837, 420] on button "Volgende vraag" at bounding box center [783, 432] width 498 height 34
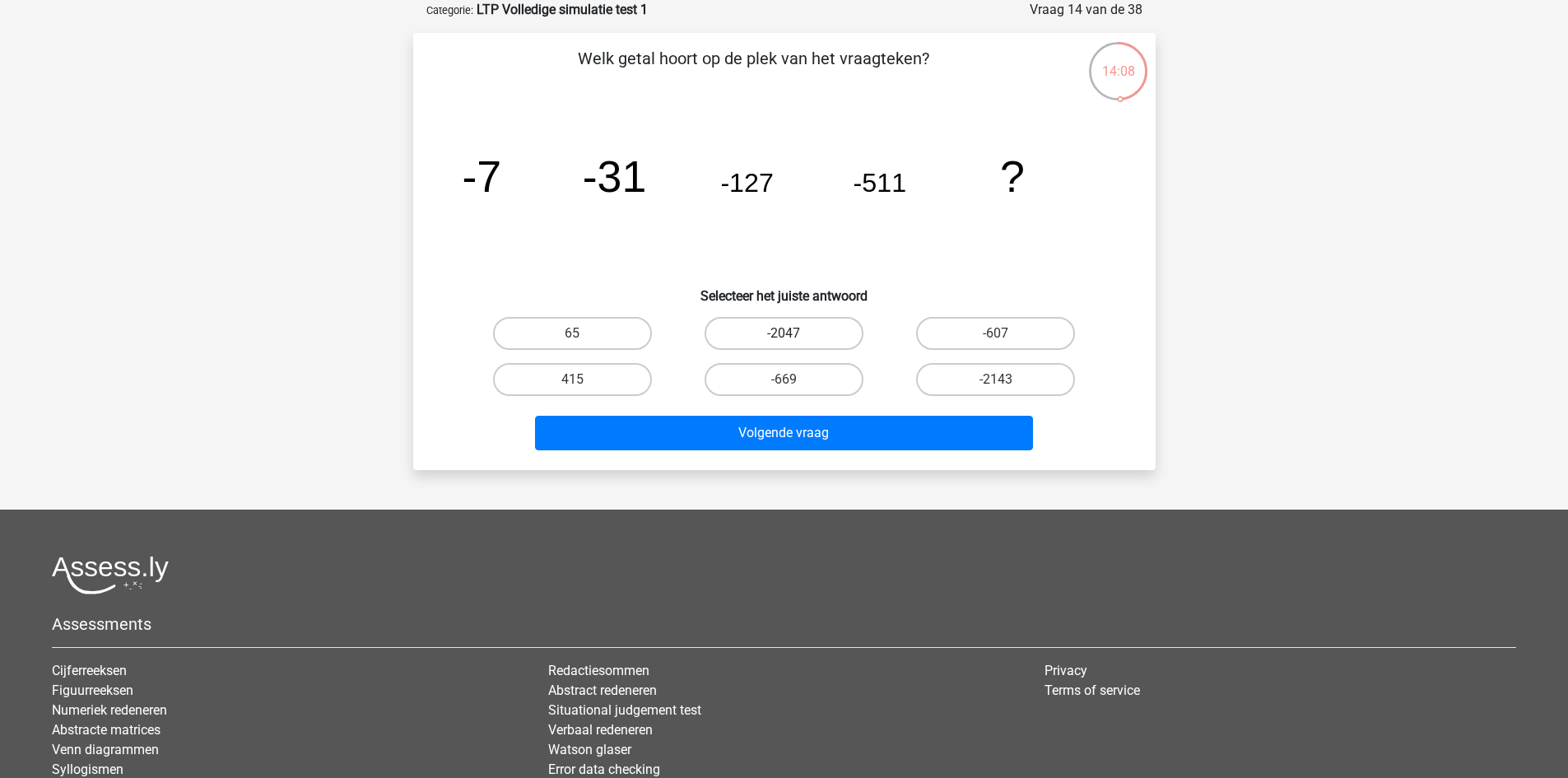
click at [851, 333] on label "-2047" at bounding box center [784, 333] width 159 height 33
click at [795, 333] on input "-2047" at bounding box center [789, 338] width 11 height 11
radio input "true"
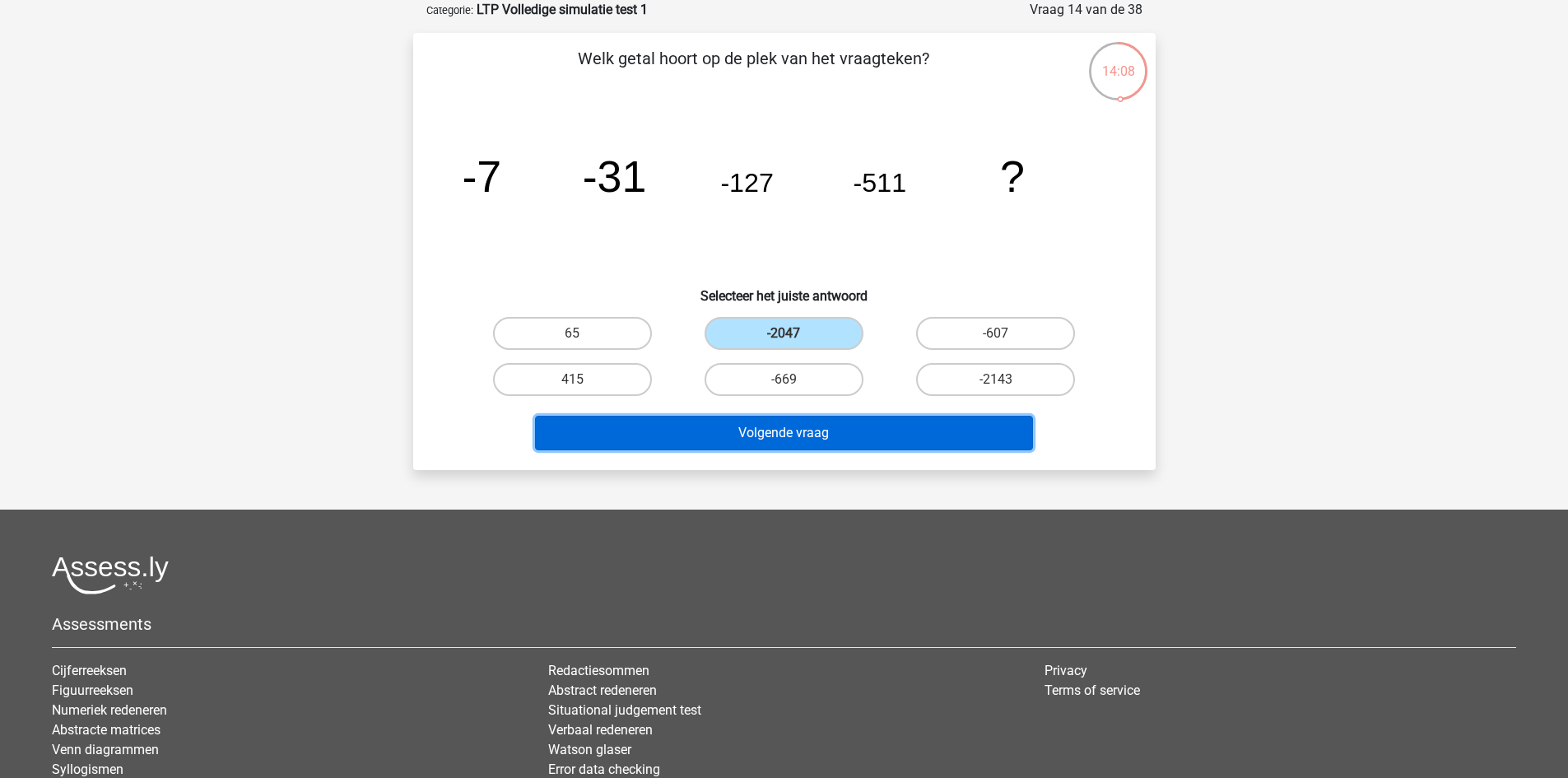
click at [870, 428] on button "Volgende vraag" at bounding box center [783, 432] width 498 height 34
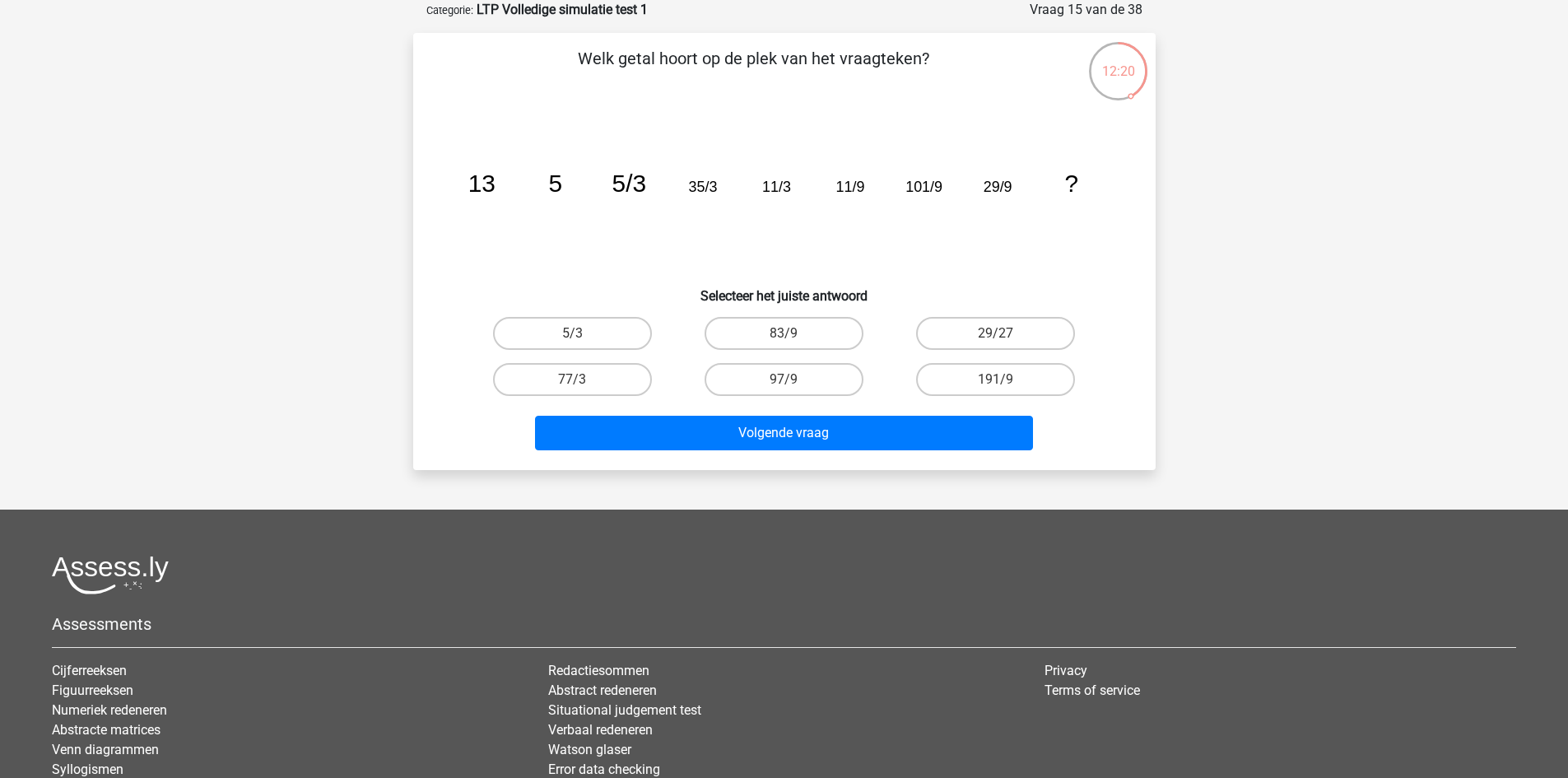
click at [795, 384] on input "97/9" at bounding box center [789, 384] width 11 height 11
radio input "true"
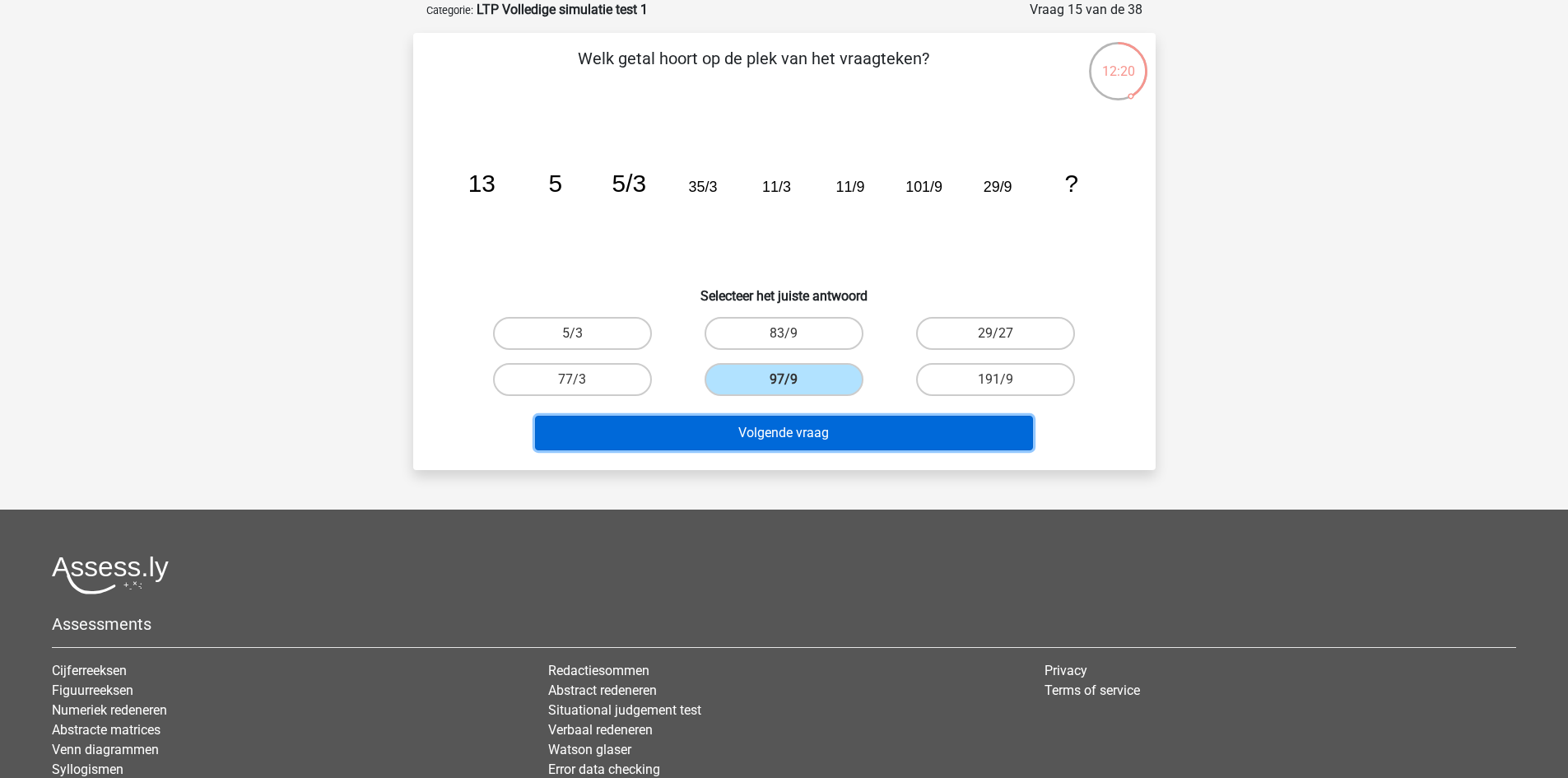
click at [803, 445] on button "Volgende vraag" at bounding box center [783, 432] width 498 height 34
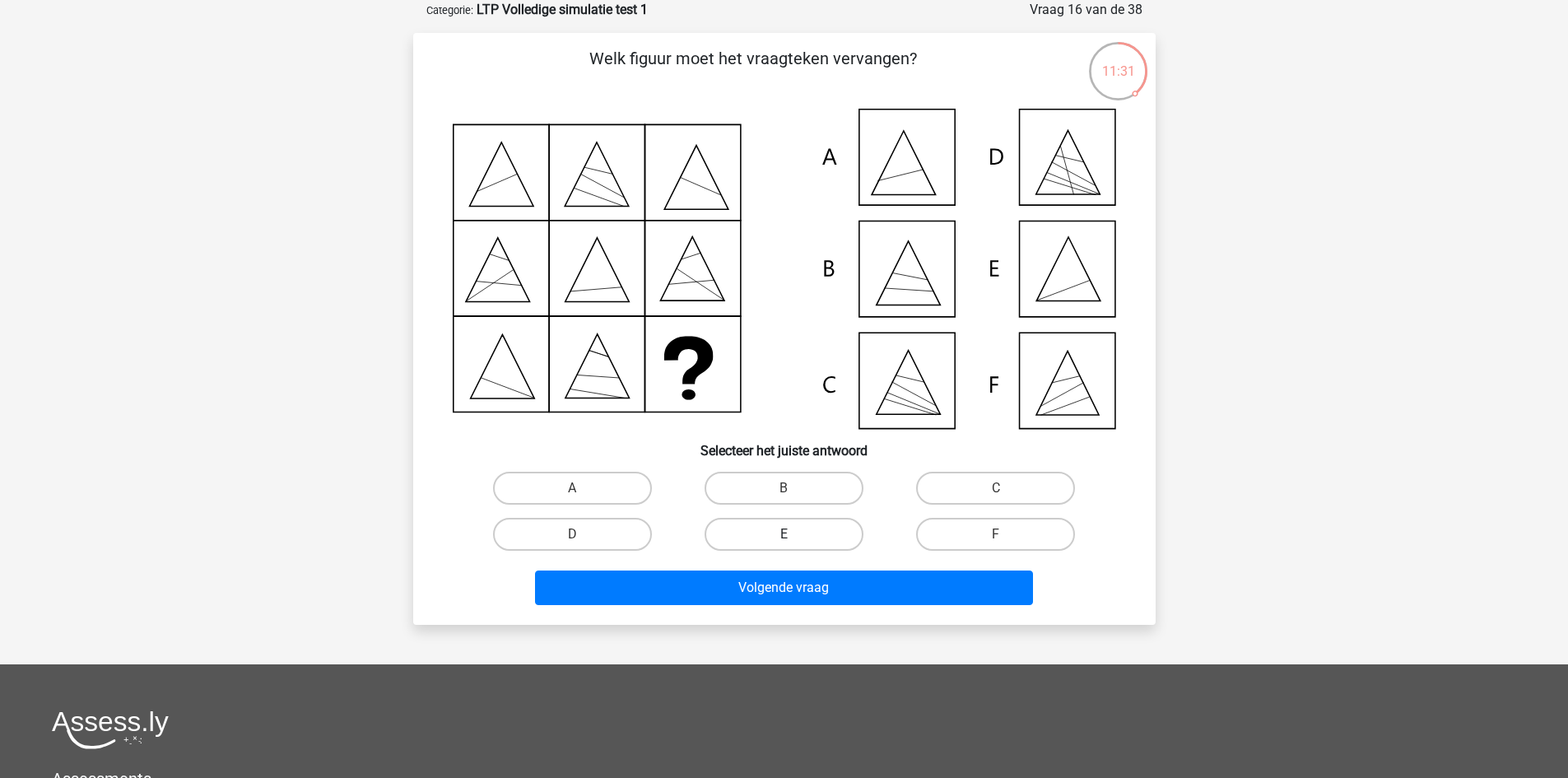
click at [799, 536] on label "E" at bounding box center [784, 535] width 159 height 33
click at [795, 536] on input "E" at bounding box center [789, 540] width 11 height 11
radio input "true"
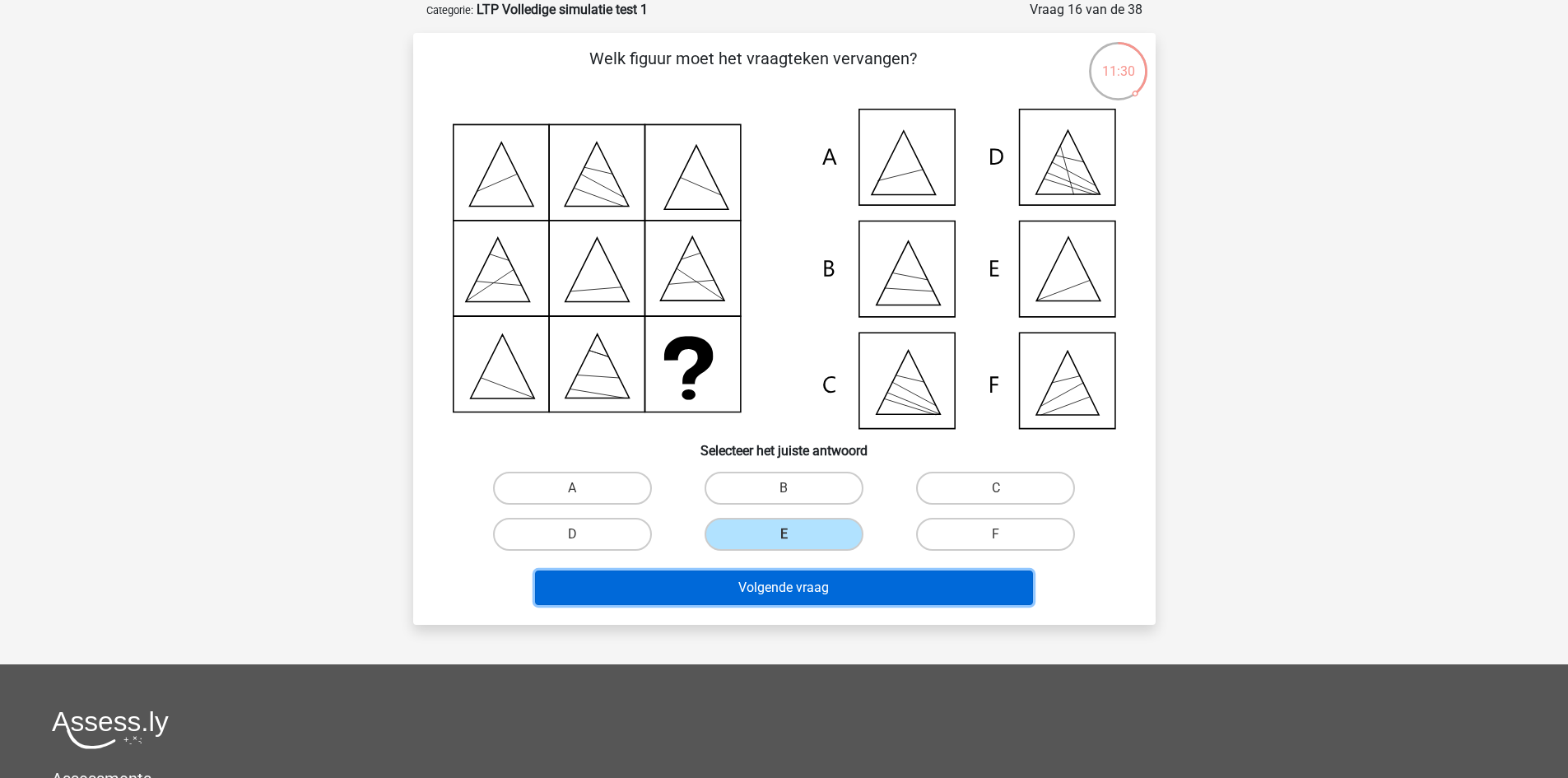
click at [786, 577] on button "Volgende vraag" at bounding box center [783, 587] width 498 height 34
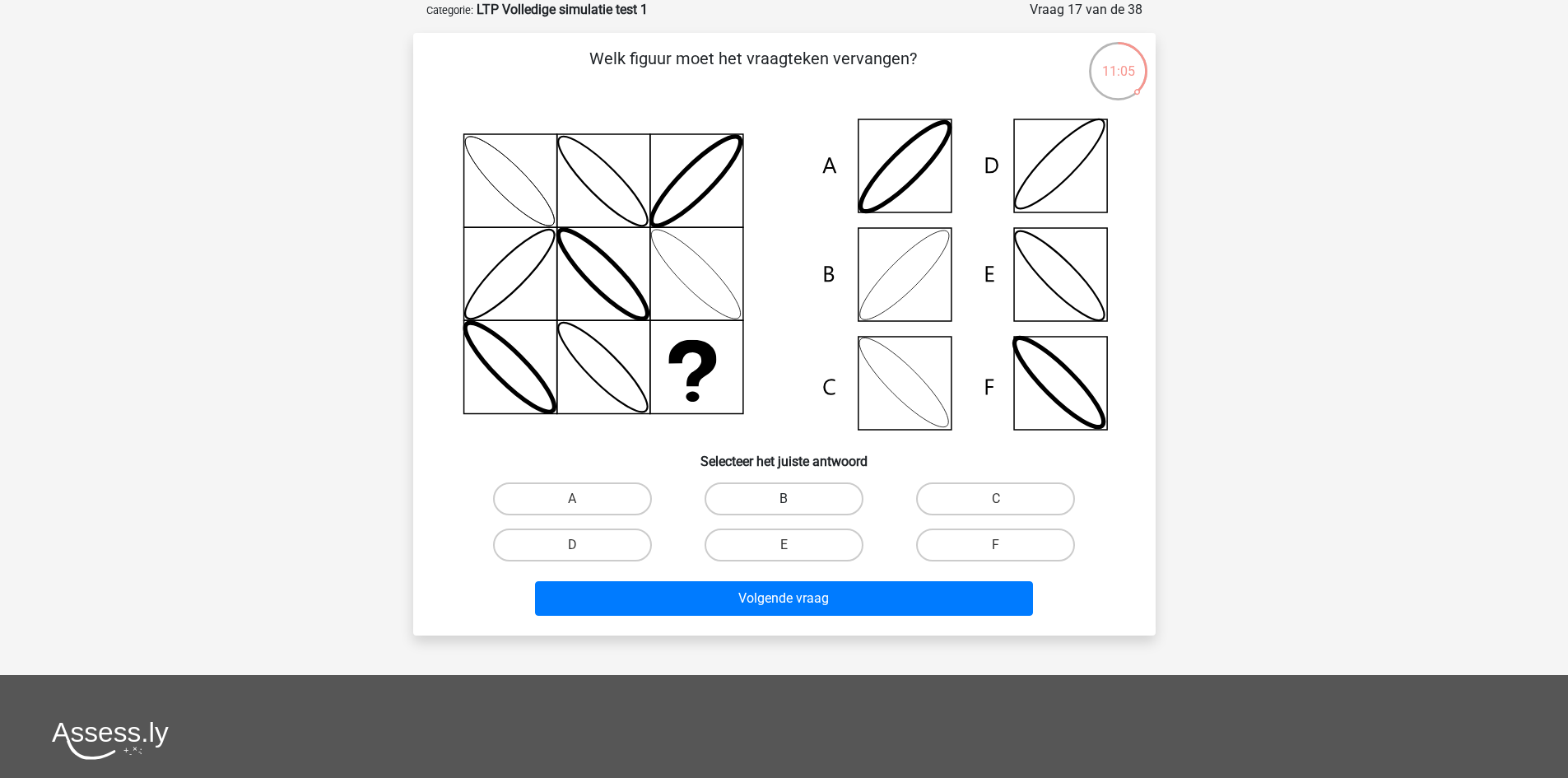
click at [827, 493] on label "B" at bounding box center [784, 498] width 159 height 33
click at [795, 498] on input "B" at bounding box center [789, 503] width 11 height 11
radio input "true"
click at [868, 616] on div "Volgende vraag" at bounding box center [784, 602] width 635 height 41
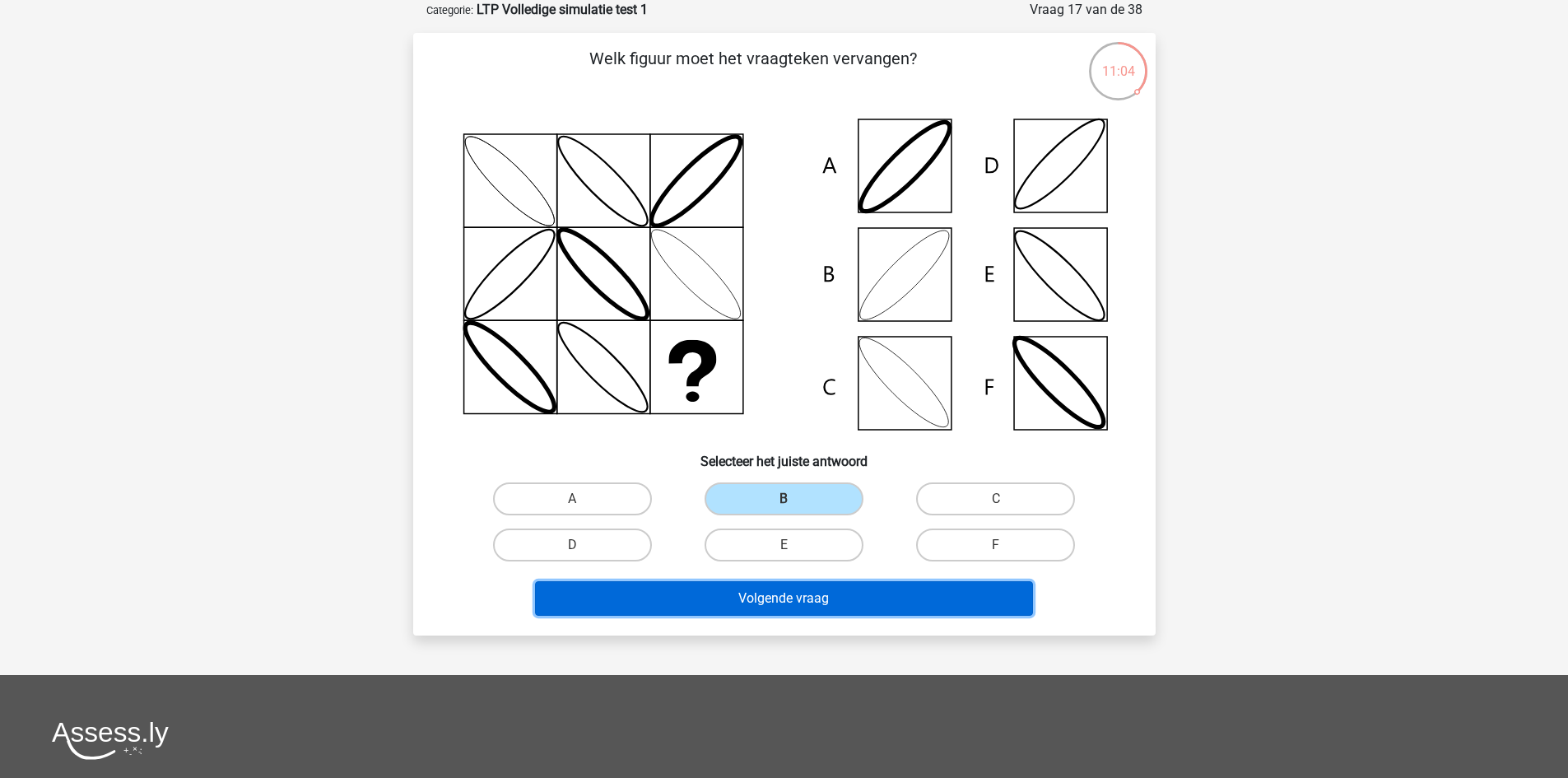
click at [872, 609] on button "Volgende vraag" at bounding box center [783, 598] width 498 height 34
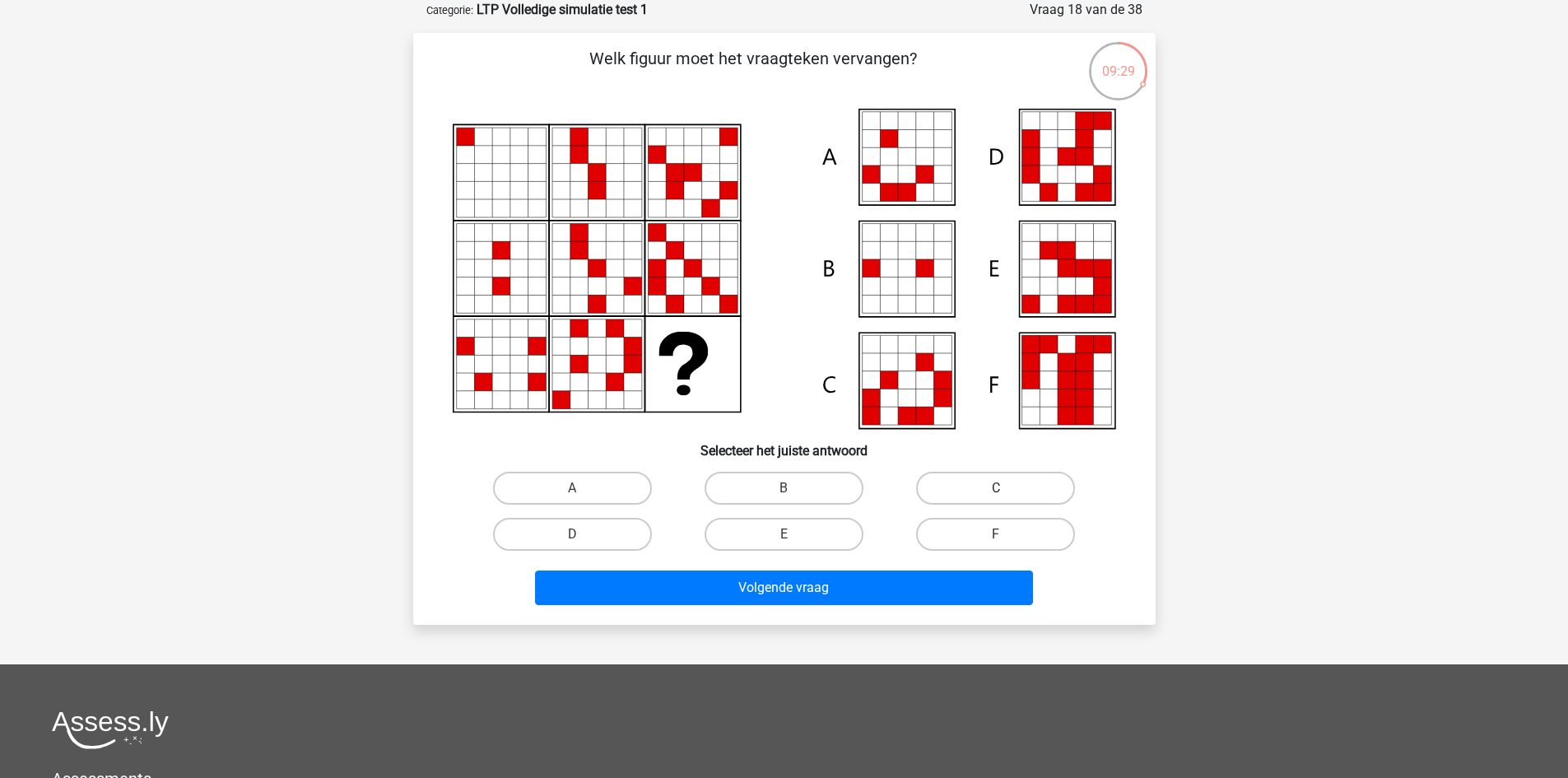
click at [951, 484] on label "C" at bounding box center [995, 489] width 159 height 33
click at [996, 488] on input "C" at bounding box center [1001, 493] width 11 height 11
radio input "true"
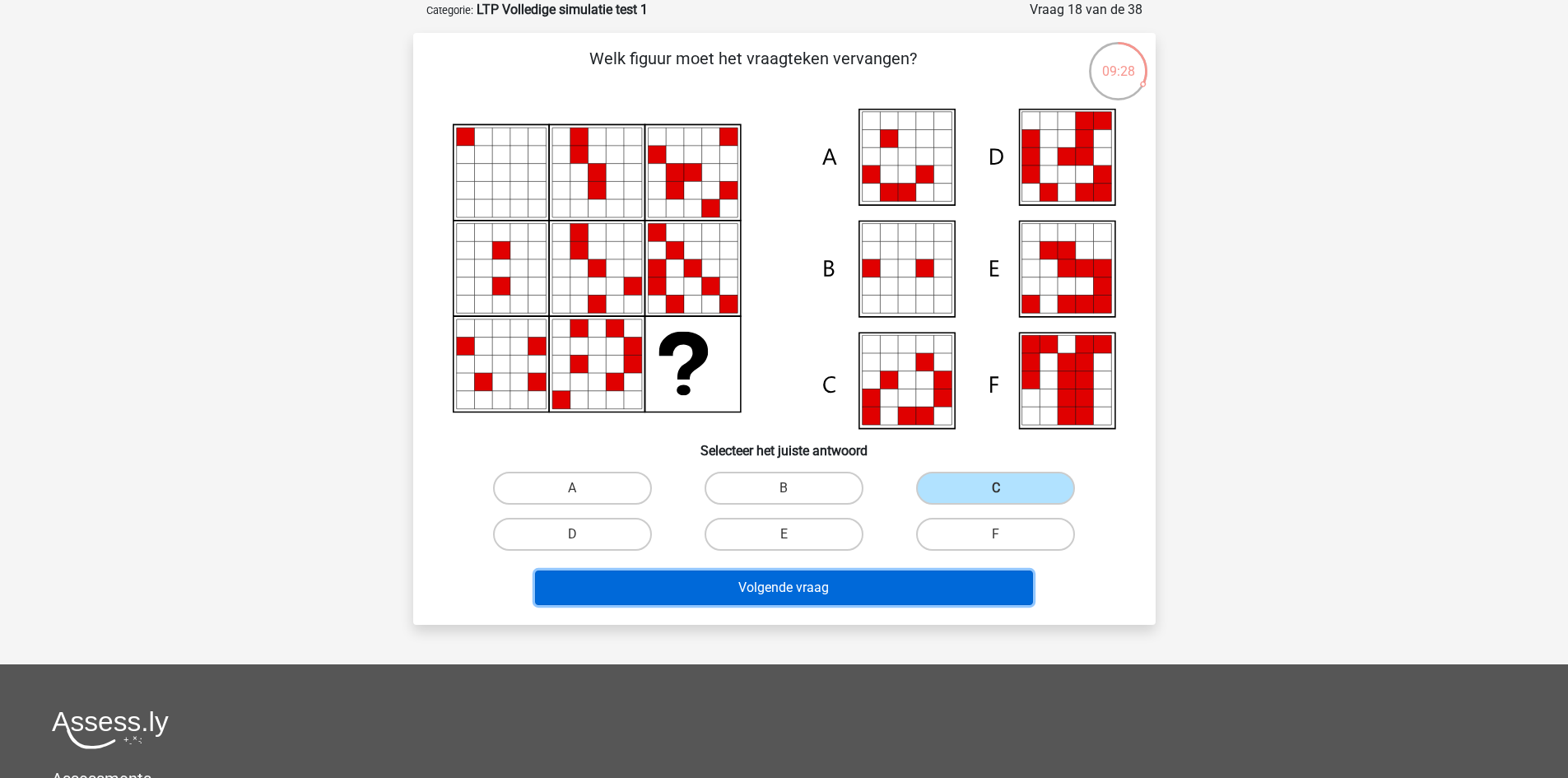
click at [901, 584] on button "Volgende vraag" at bounding box center [783, 587] width 498 height 34
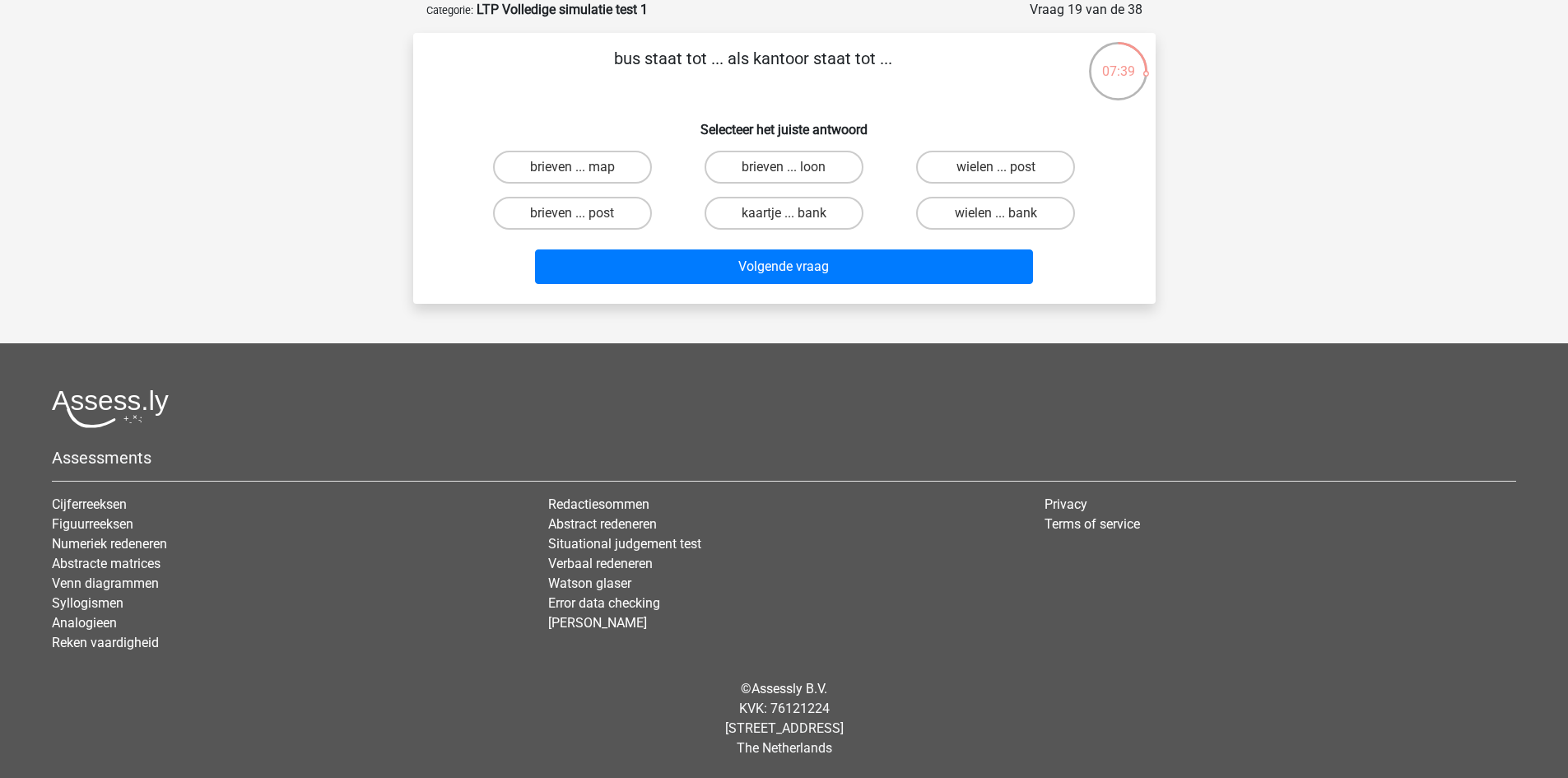
click at [581, 217] on input "brieven ... post" at bounding box center [577, 218] width 11 height 11
radio input "true"
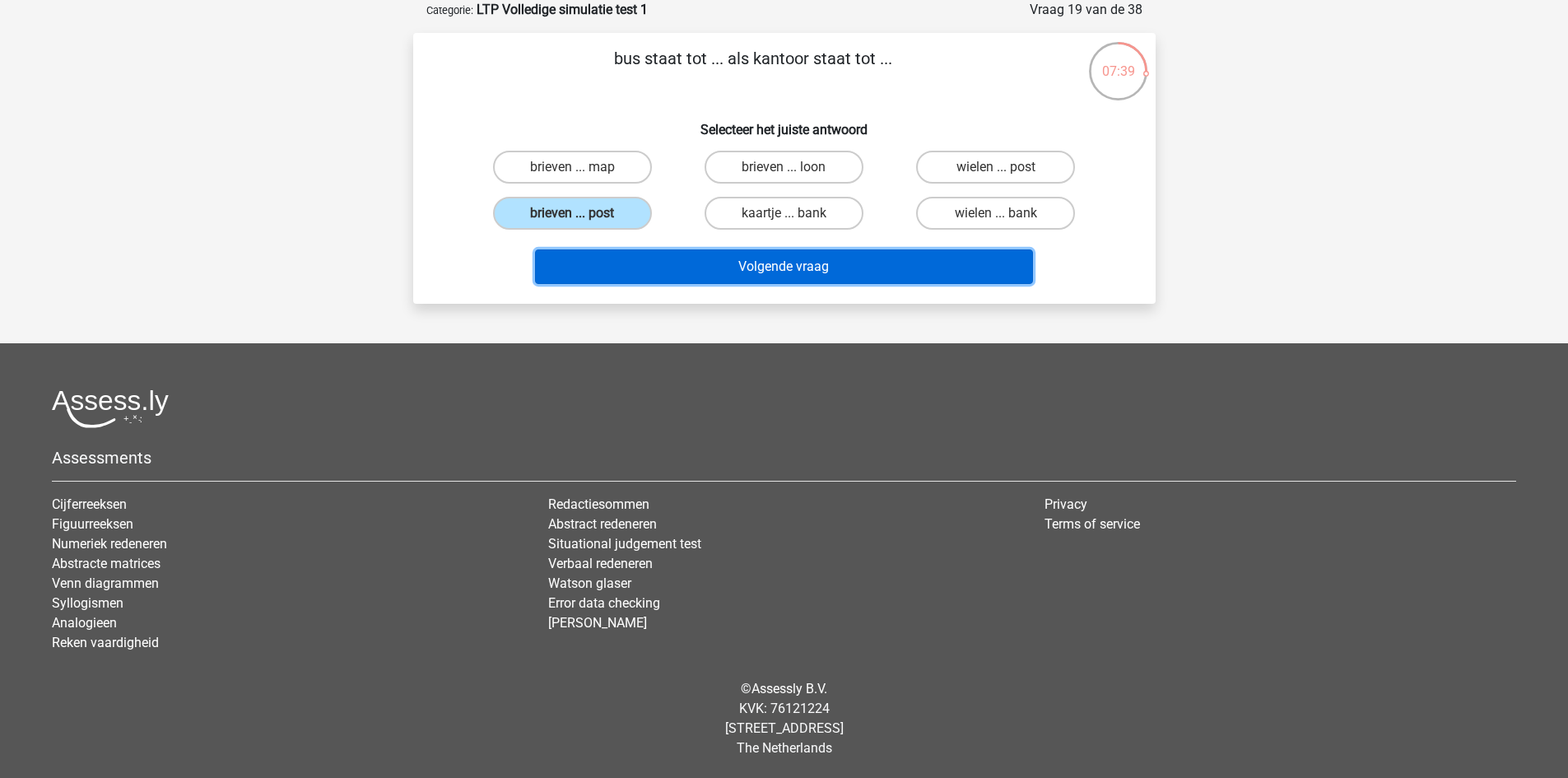
click at [676, 281] on button "Volgende vraag" at bounding box center [783, 266] width 498 height 34
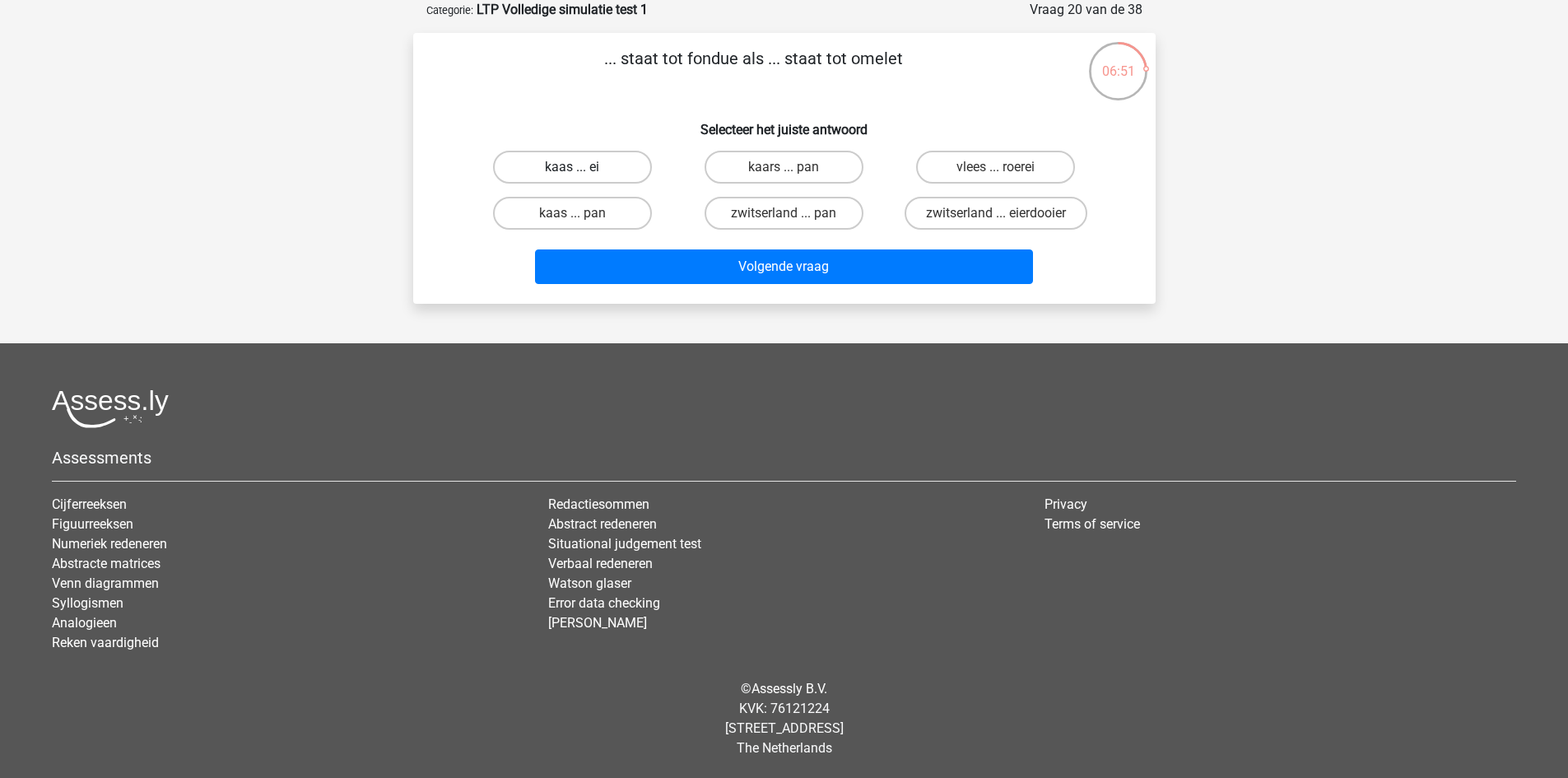
click at [587, 169] on label "kaas ... ei" at bounding box center [572, 167] width 159 height 33
click at [583, 169] on input "kaas ... ei" at bounding box center [577, 172] width 11 height 11
radio input "true"
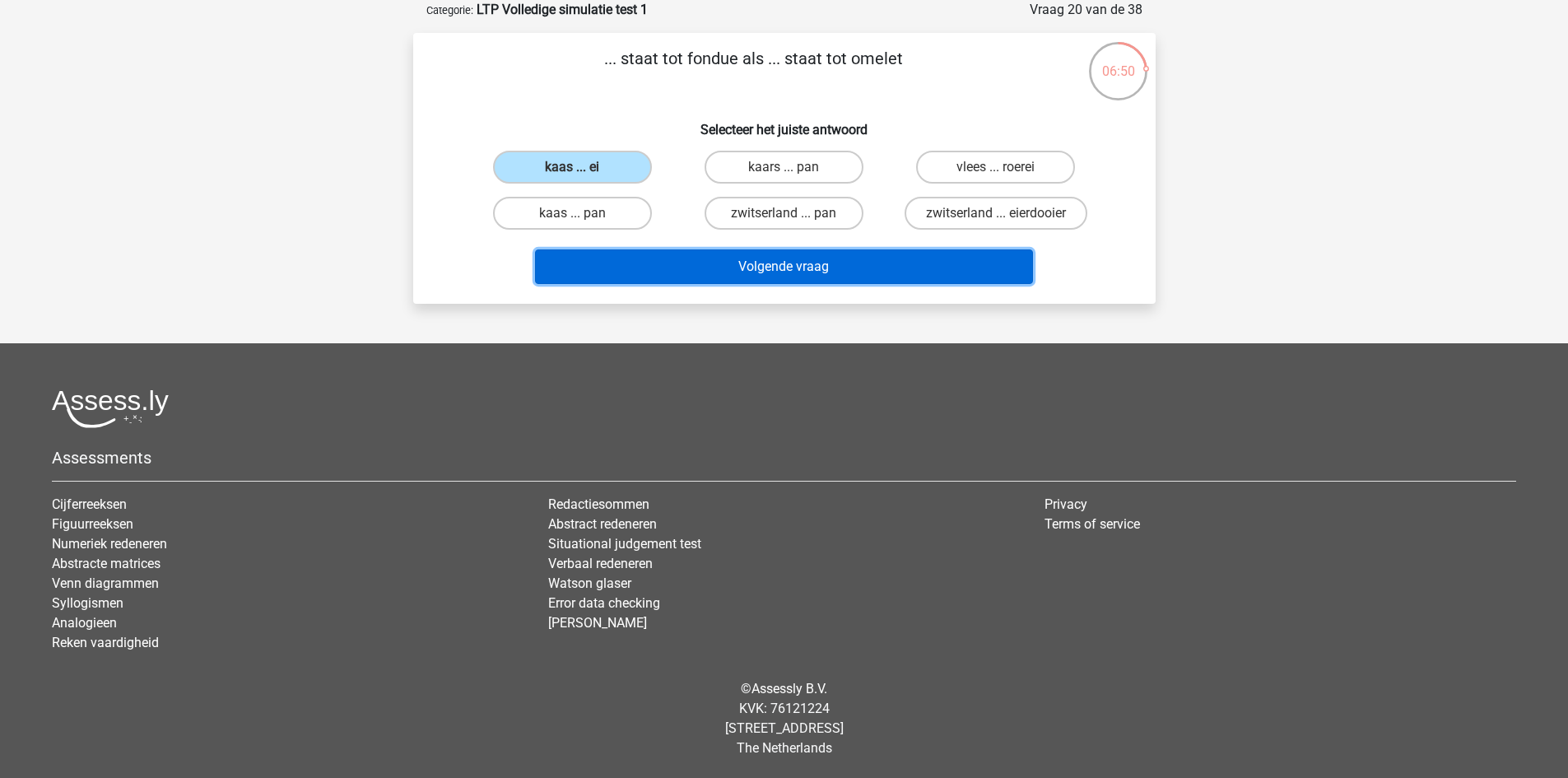
click at [762, 266] on button "Volgende vraag" at bounding box center [783, 266] width 498 height 34
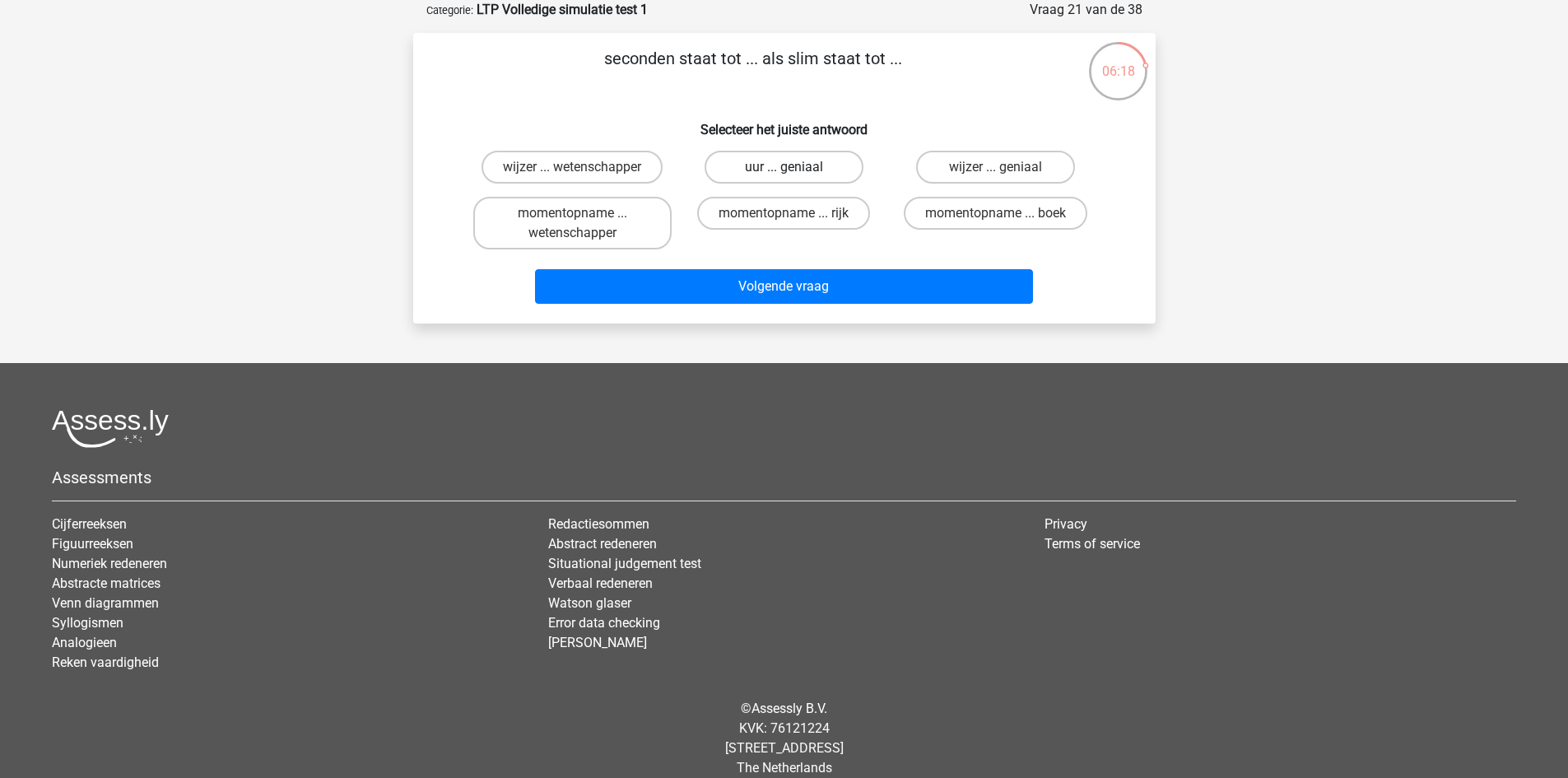
click at [820, 166] on label "uur ... geniaal" at bounding box center [784, 167] width 159 height 33
click at [795, 167] on input "uur ... geniaal" at bounding box center [789, 172] width 11 height 11
radio input "true"
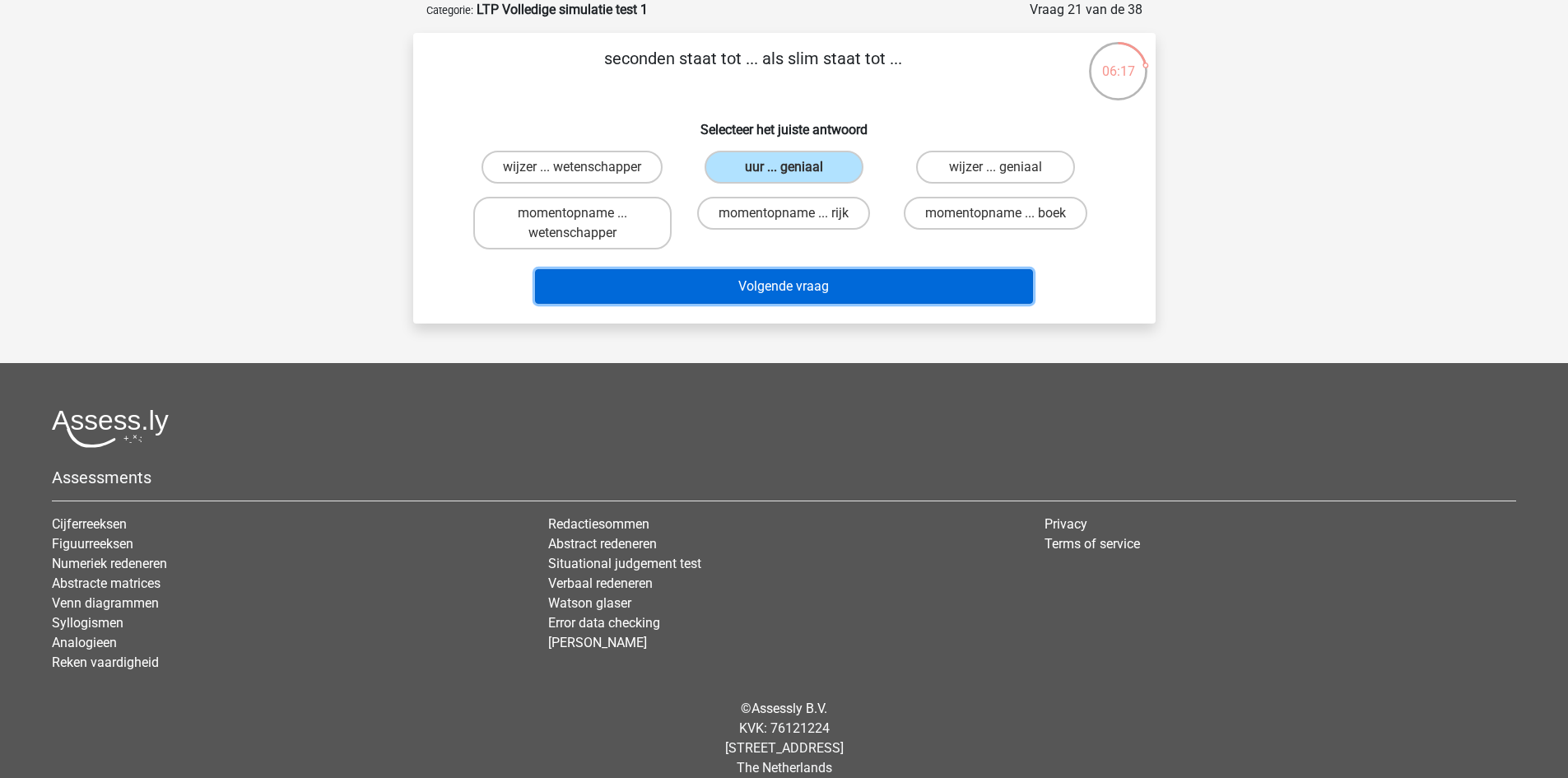
click at [821, 281] on button "Volgende vraag" at bounding box center [783, 285] width 498 height 34
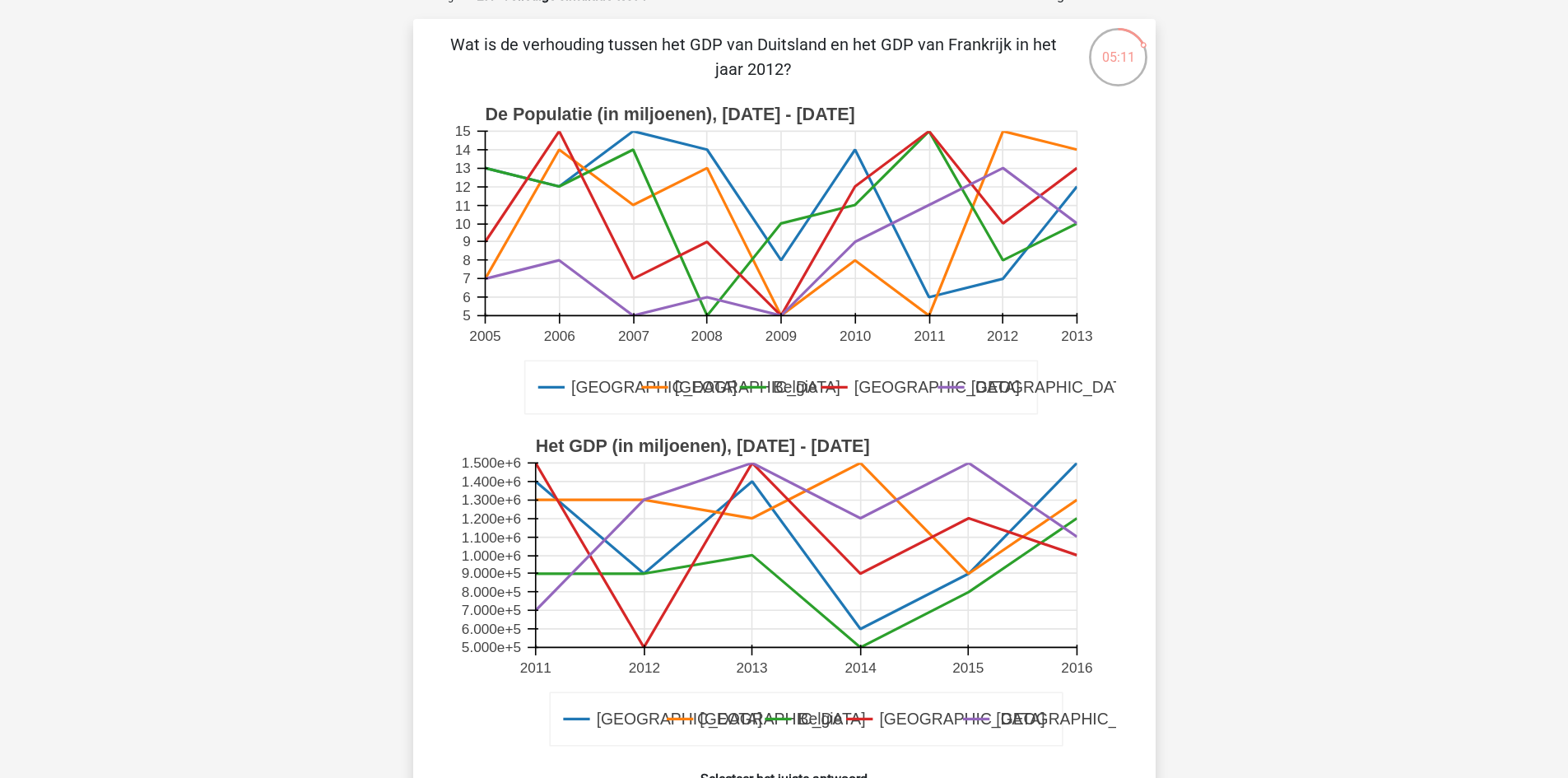
scroll to position [411, 0]
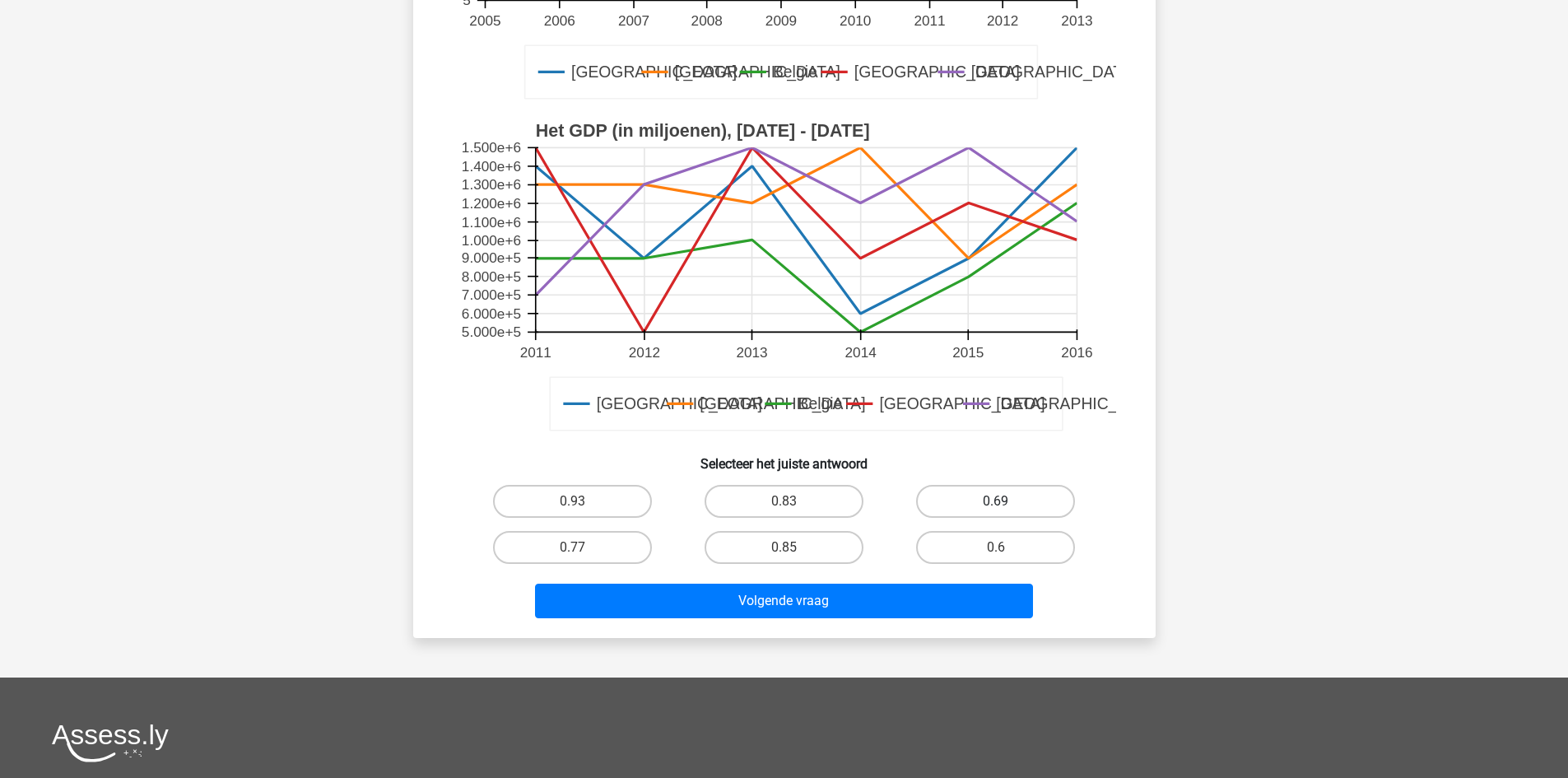
click at [1009, 495] on label "0.69" at bounding box center [995, 501] width 159 height 33
click at [1007, 501] on input "0.69" at bounding box center [1001, 506] width 11 height 11
radio input "true"
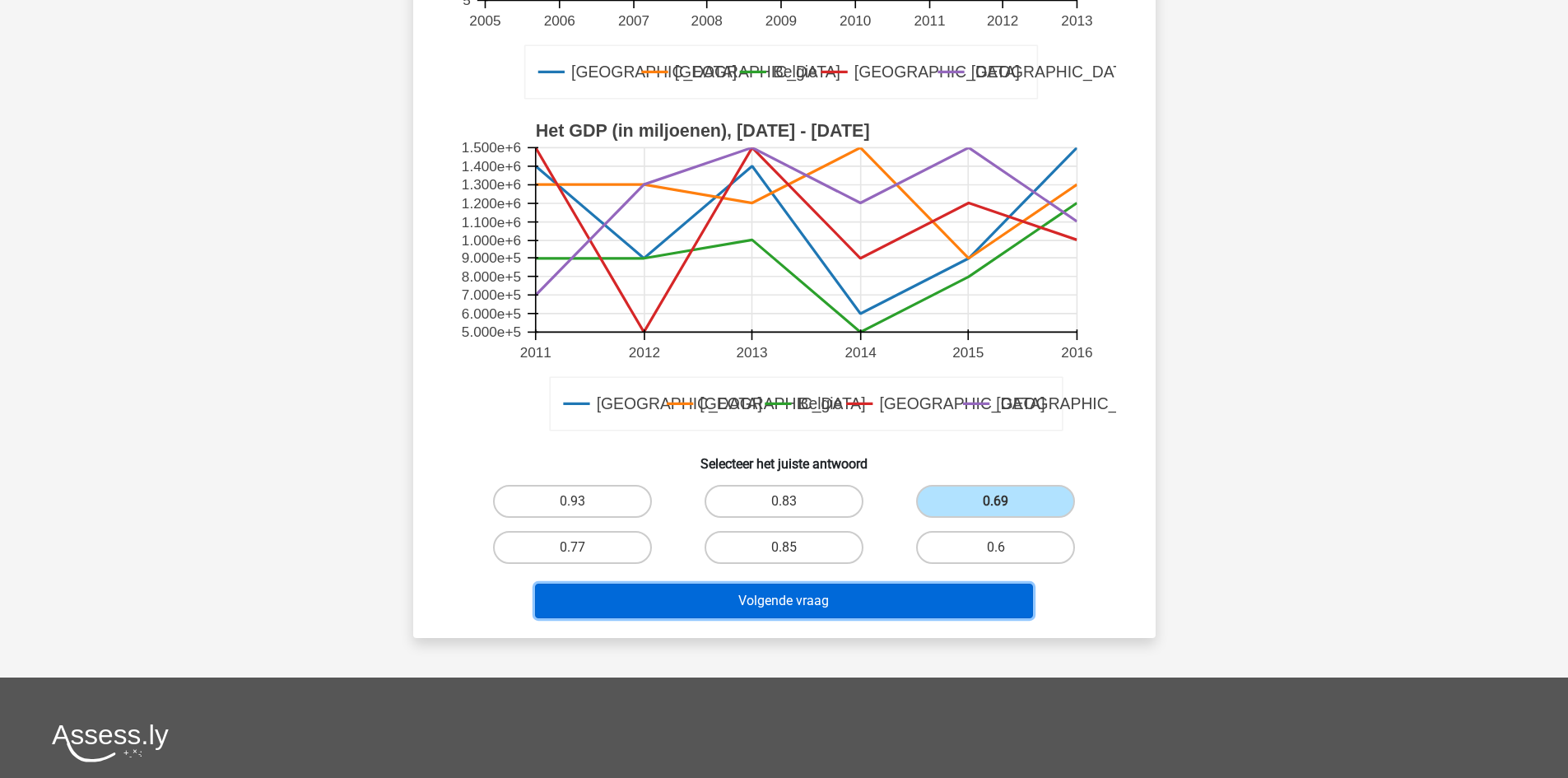
click at [972, 605] on button "Volgende vraag" at bounding box center [783, 600] width 498 height 34
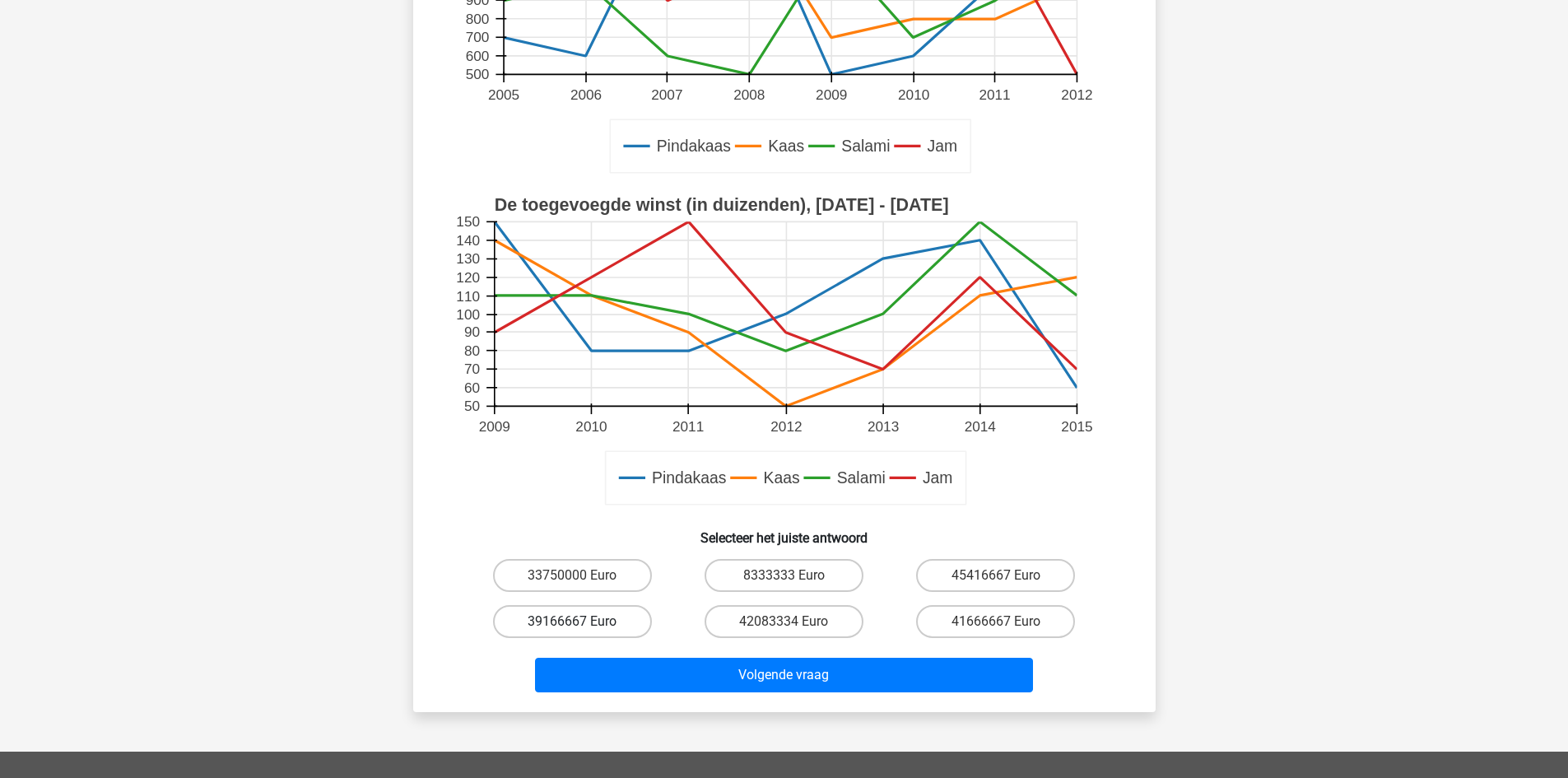
click at [565, 622] on label "39166667 Euro" at bounding box center [572, 622] width 159 height 33
click at [572, 622] on input "39166667 Euro" at bounding box center [577, 627] width 11 height 11
radio input "true"
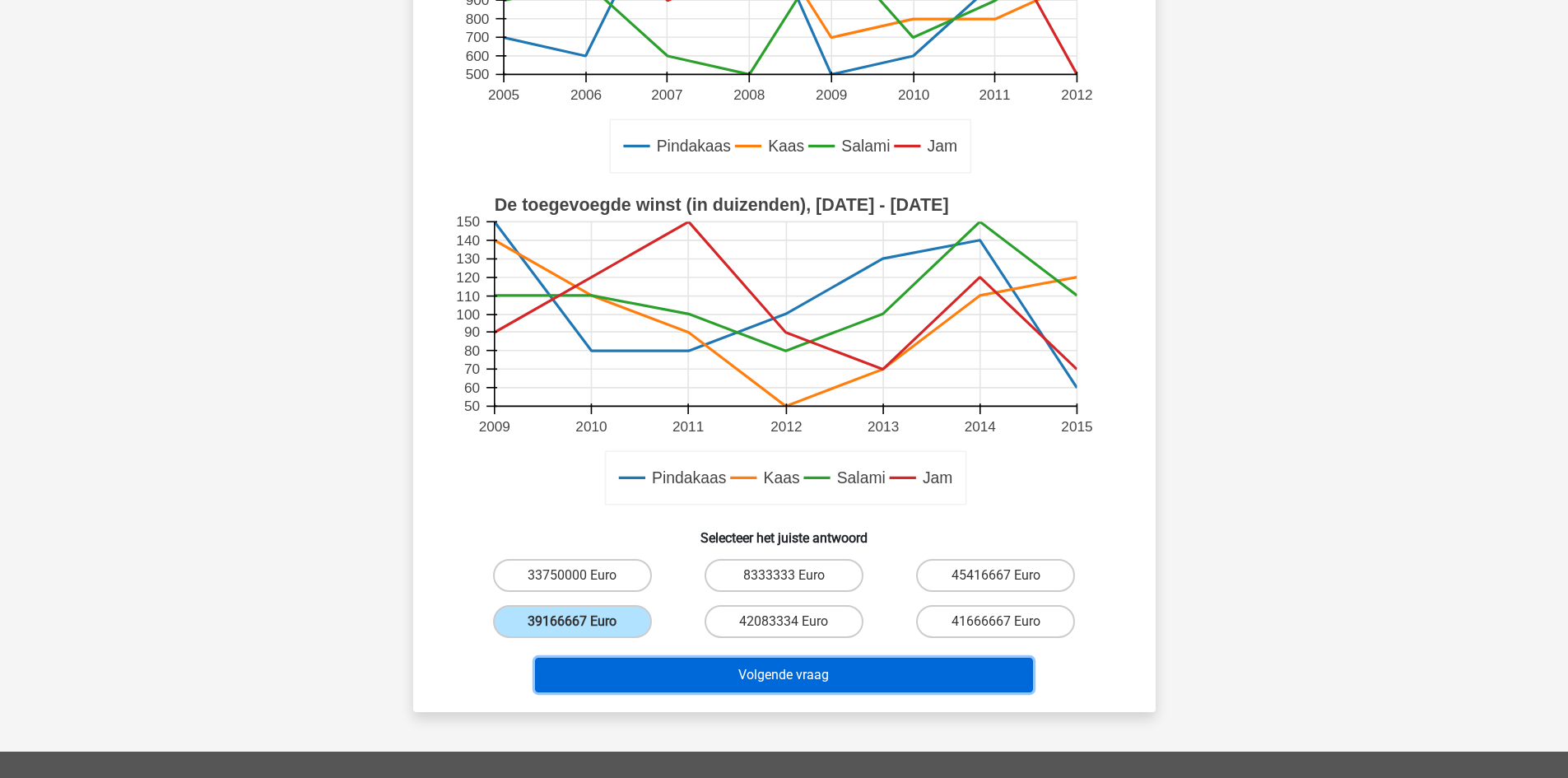
click at [769, 675] on button "Volgende vraag" at bounding box center [783, 674] width 498 height 34
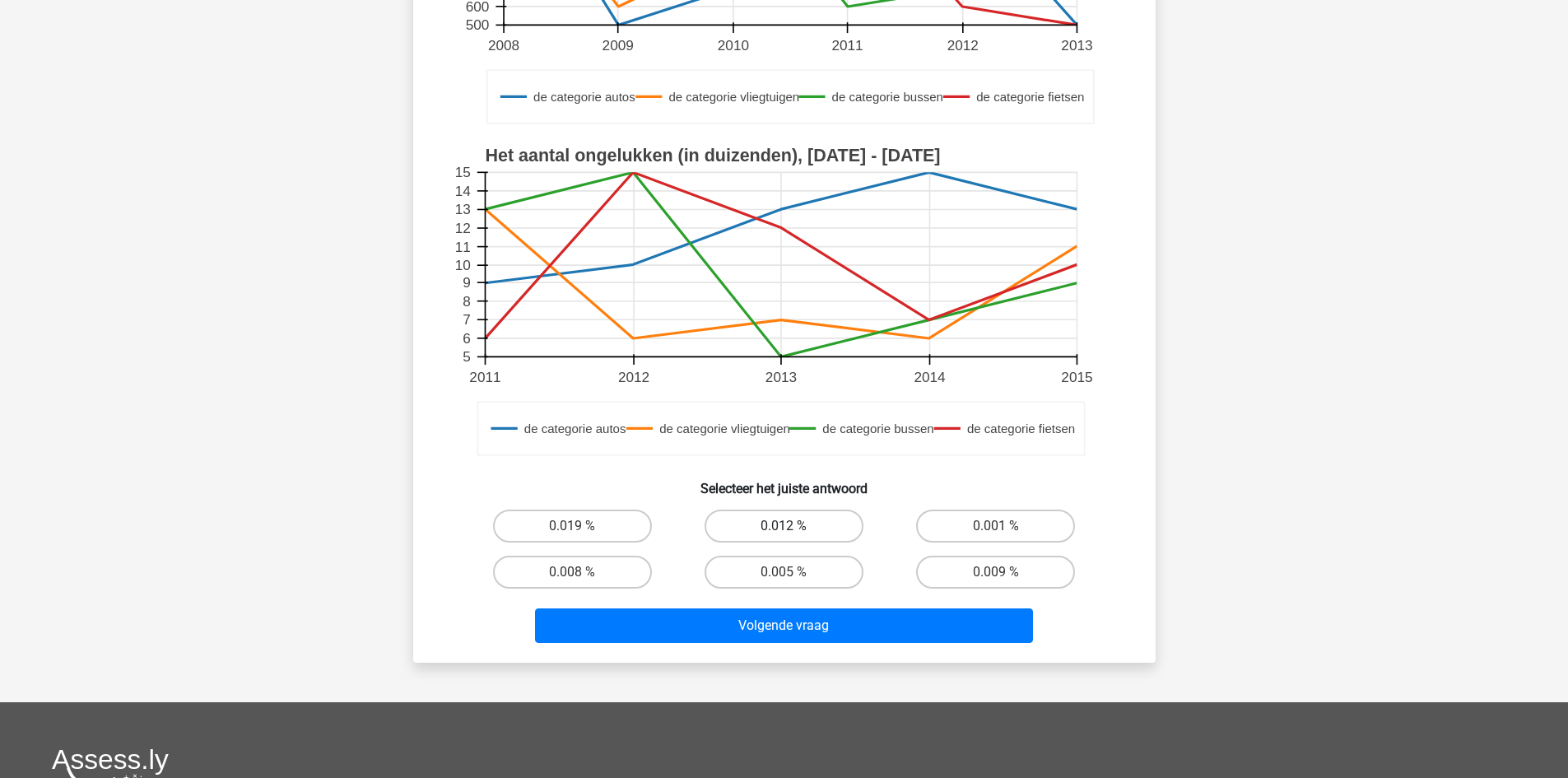
click at [837, 519] on label "0.012 %" at bounding box center [784, 526] width 159 height 33
click at [795, 526] on input "0.012 %" at bounding box center [789, 531] width 11 height 11
radio input "true"
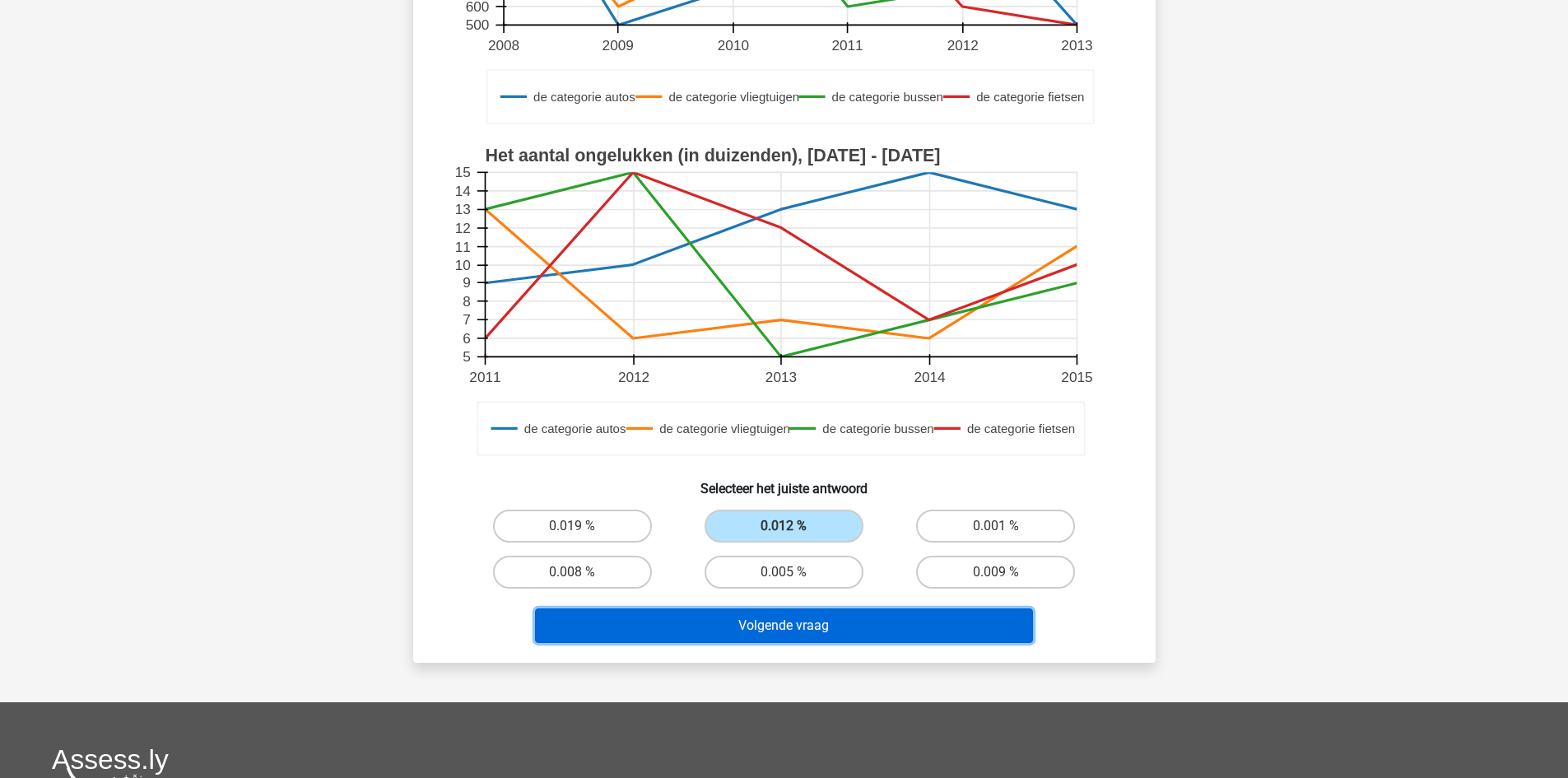
click at [879, 643] on button "Volgende vraag" at bounding box center [783, 625] width 498 height 34
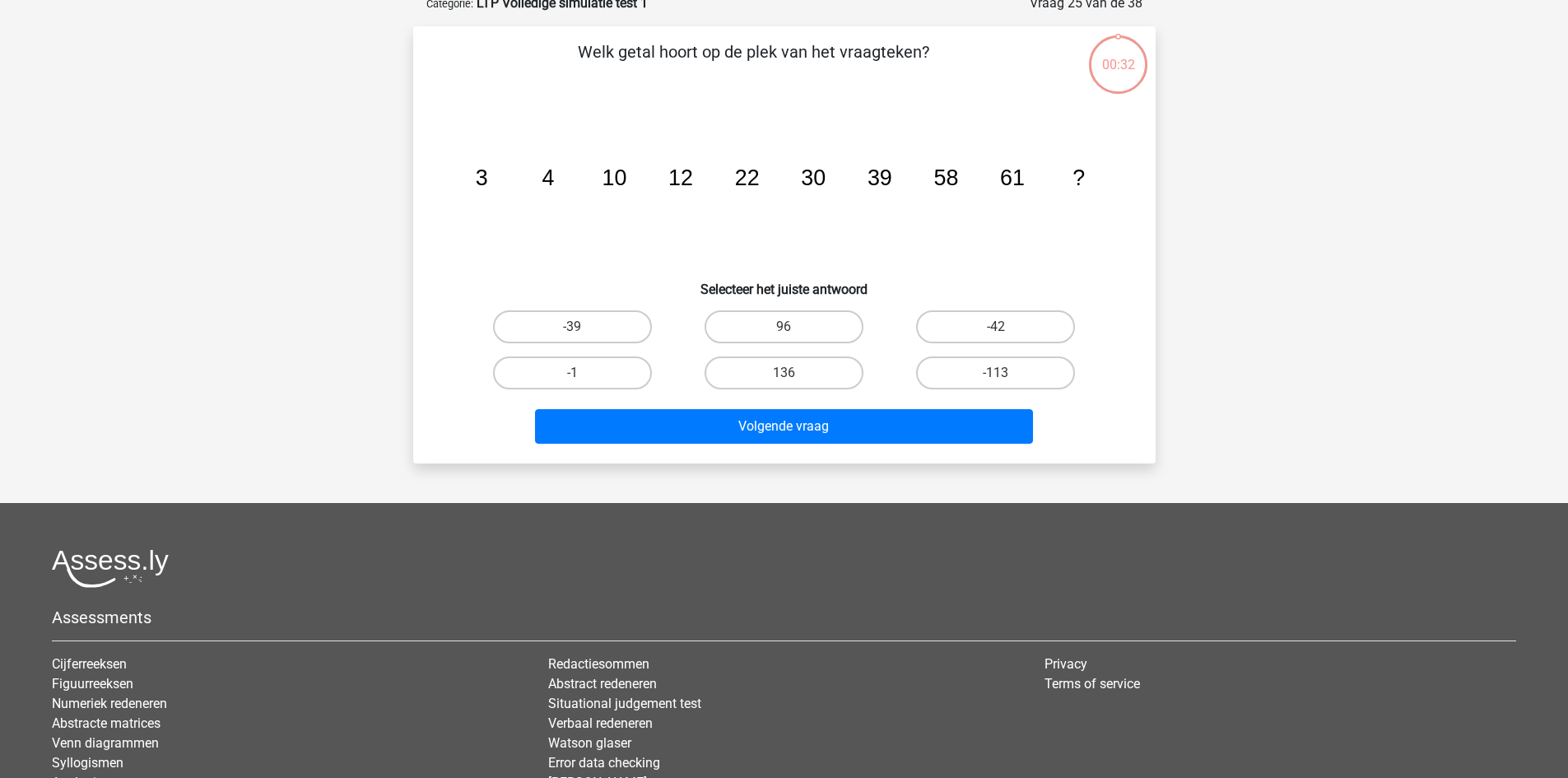
scroll to position [82, 0]
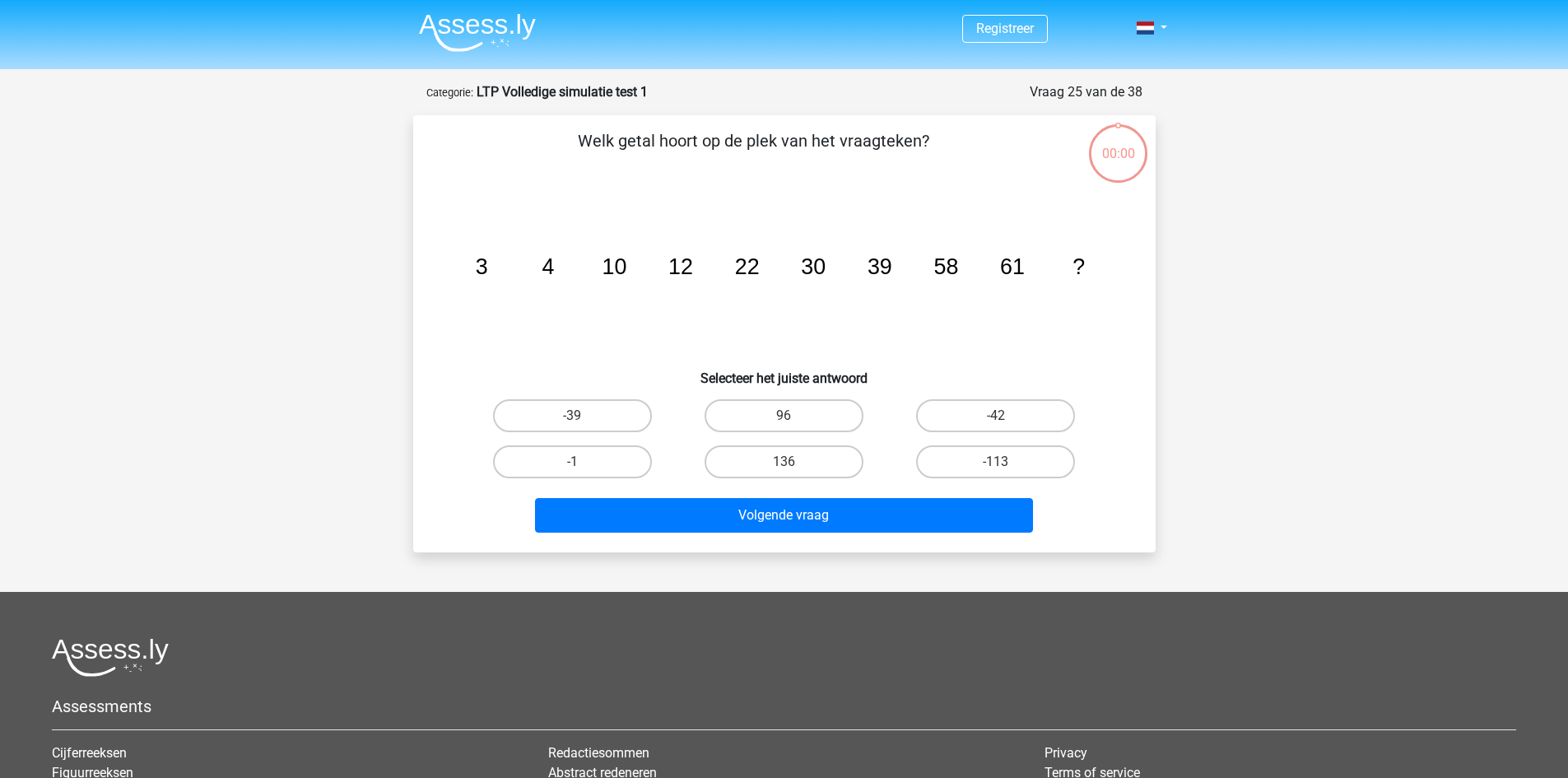
scroll to position [82, 0]
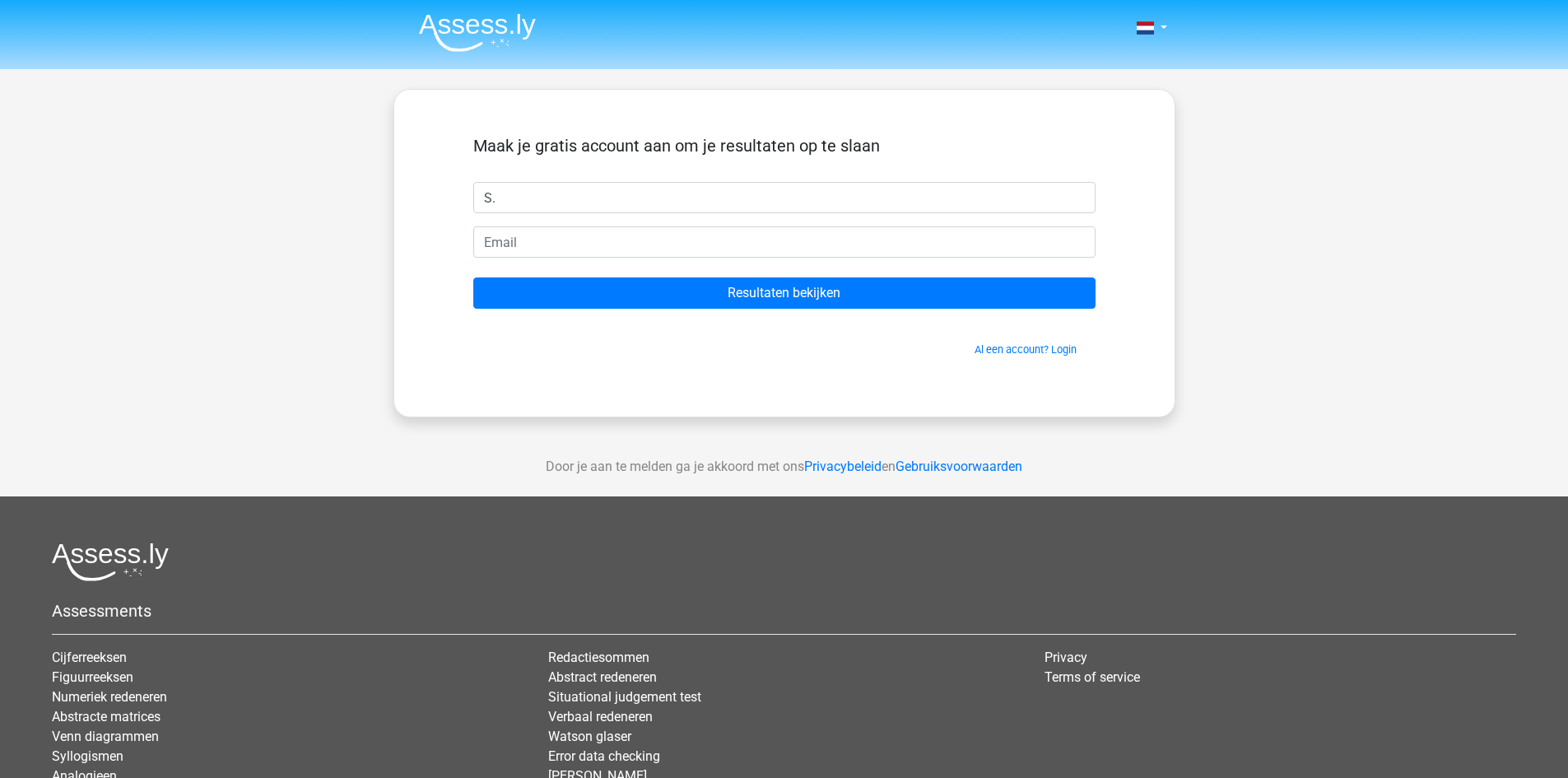
type input "S."
type input "[EMAIL_ADDRESS][DOMAIN_NAME]"
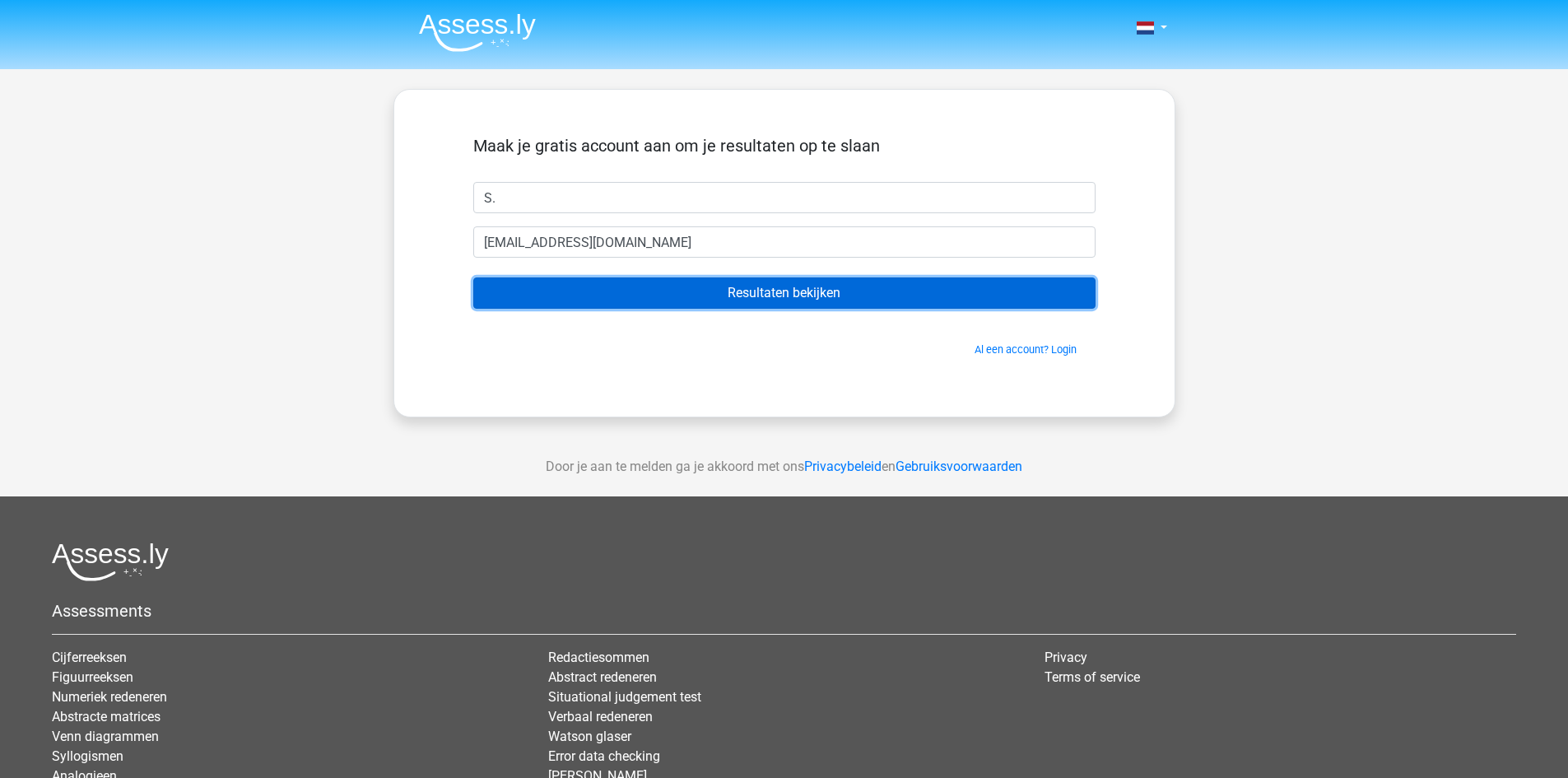
click at [782, 298] on input "Resultaten bekijken" at bounding box center [784, 293] width 623 height 31
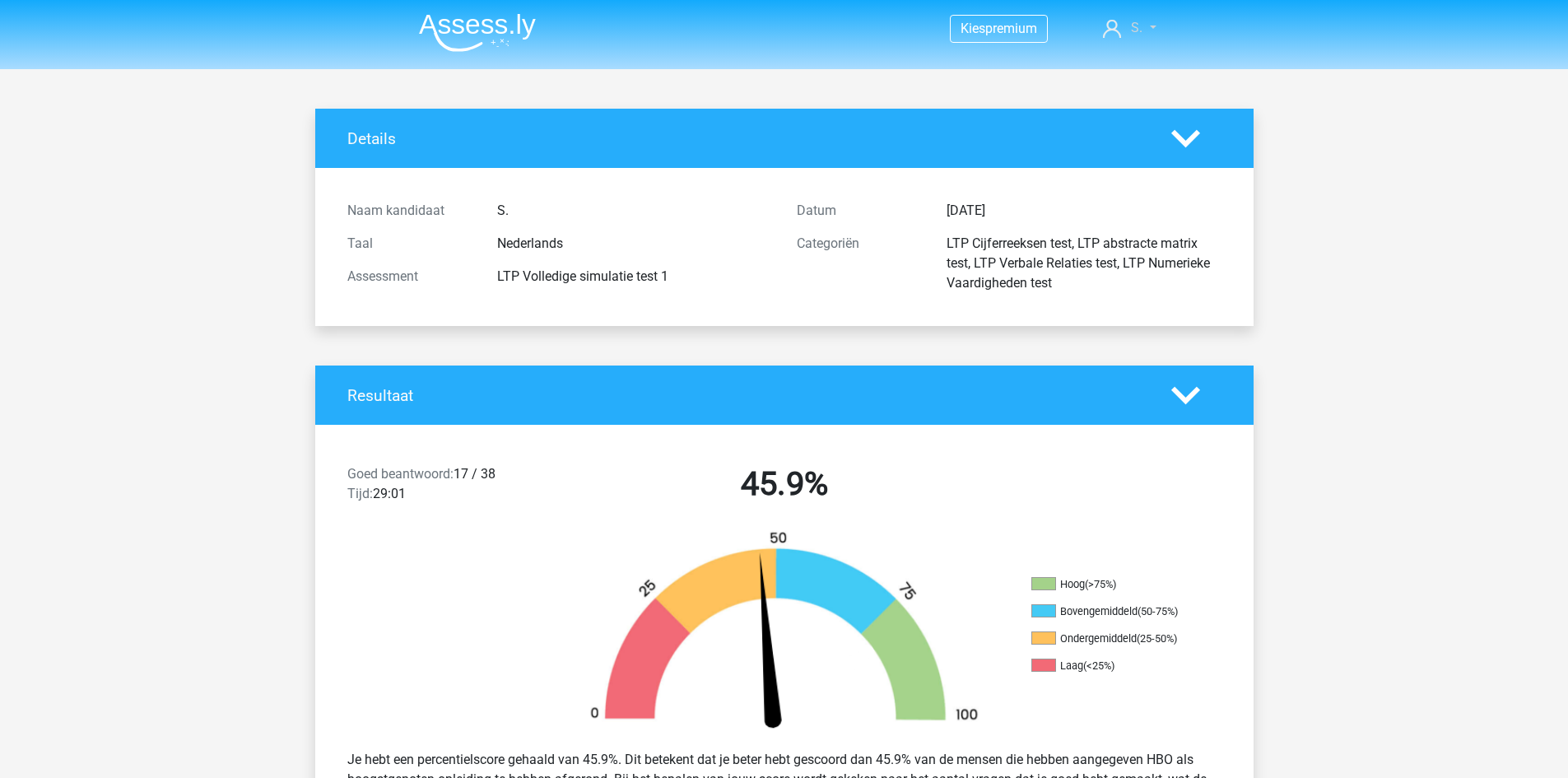
click at [1154, 24] on link "S." at bounding box center [1129, 28] width 65 height 20
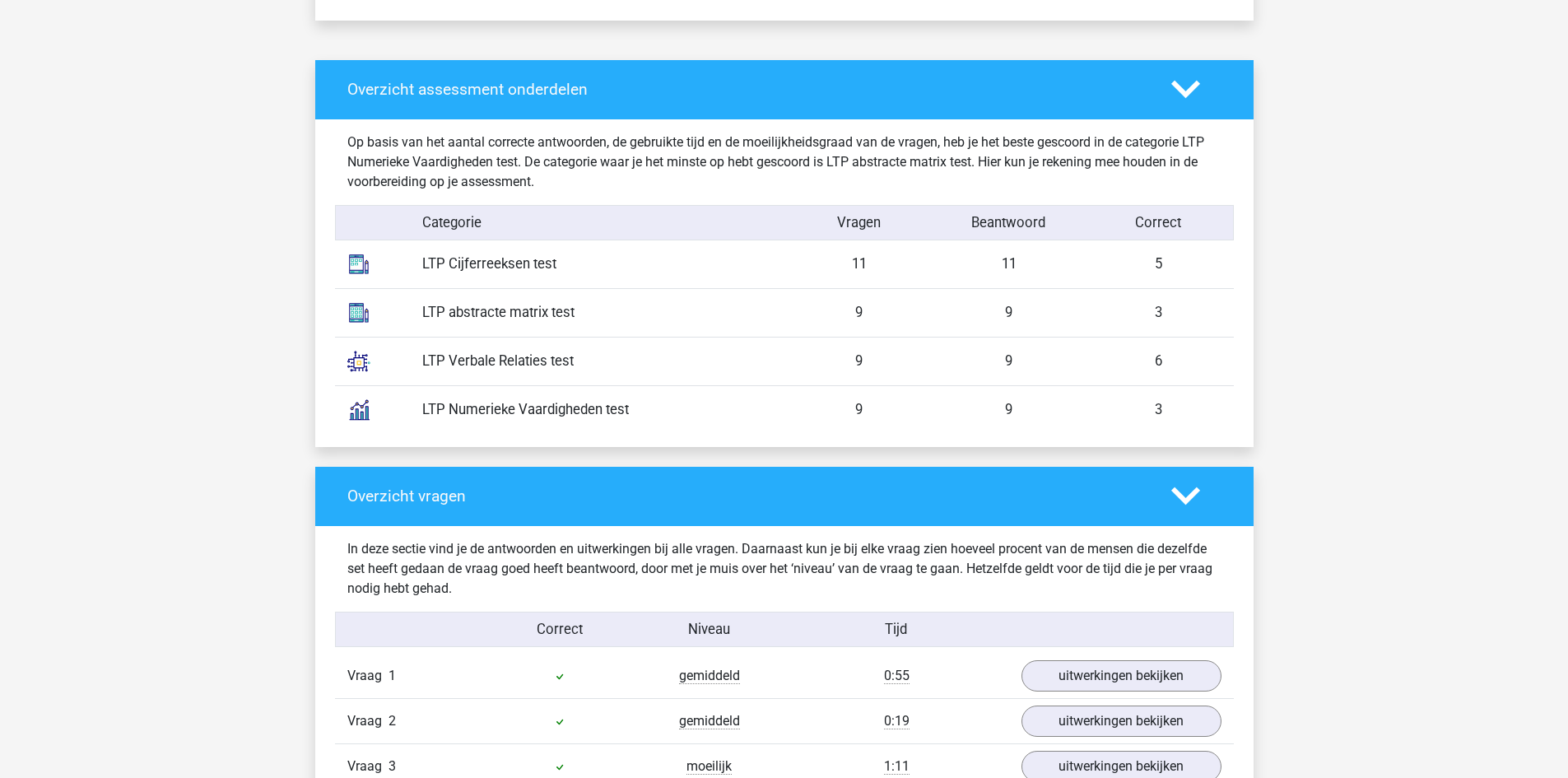
scroll to position [1646, 0]
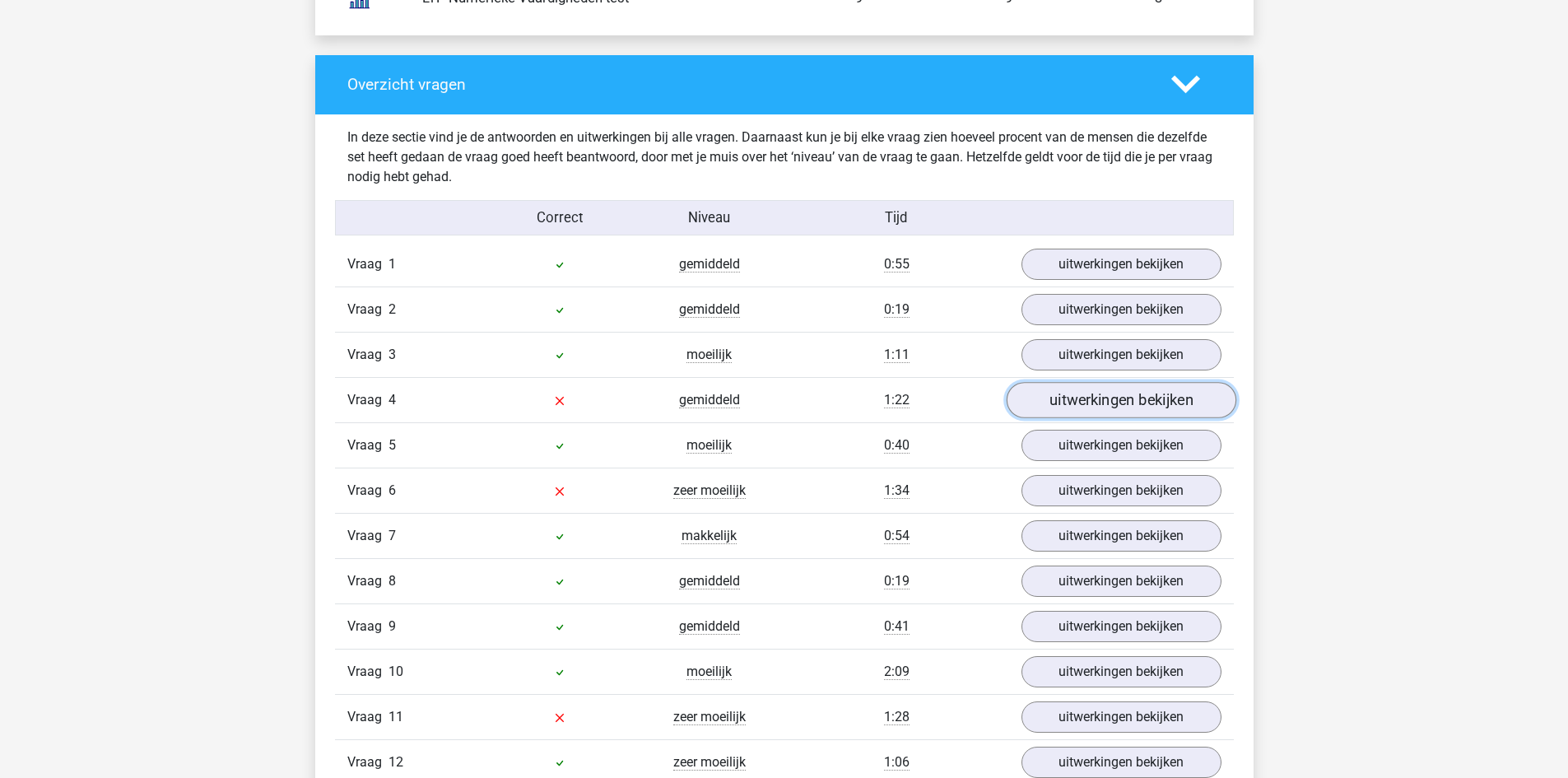
click at [1155, 406] on link "uitwerkingen bekijken" at bounding box center [1120, 400] width 230 height 36
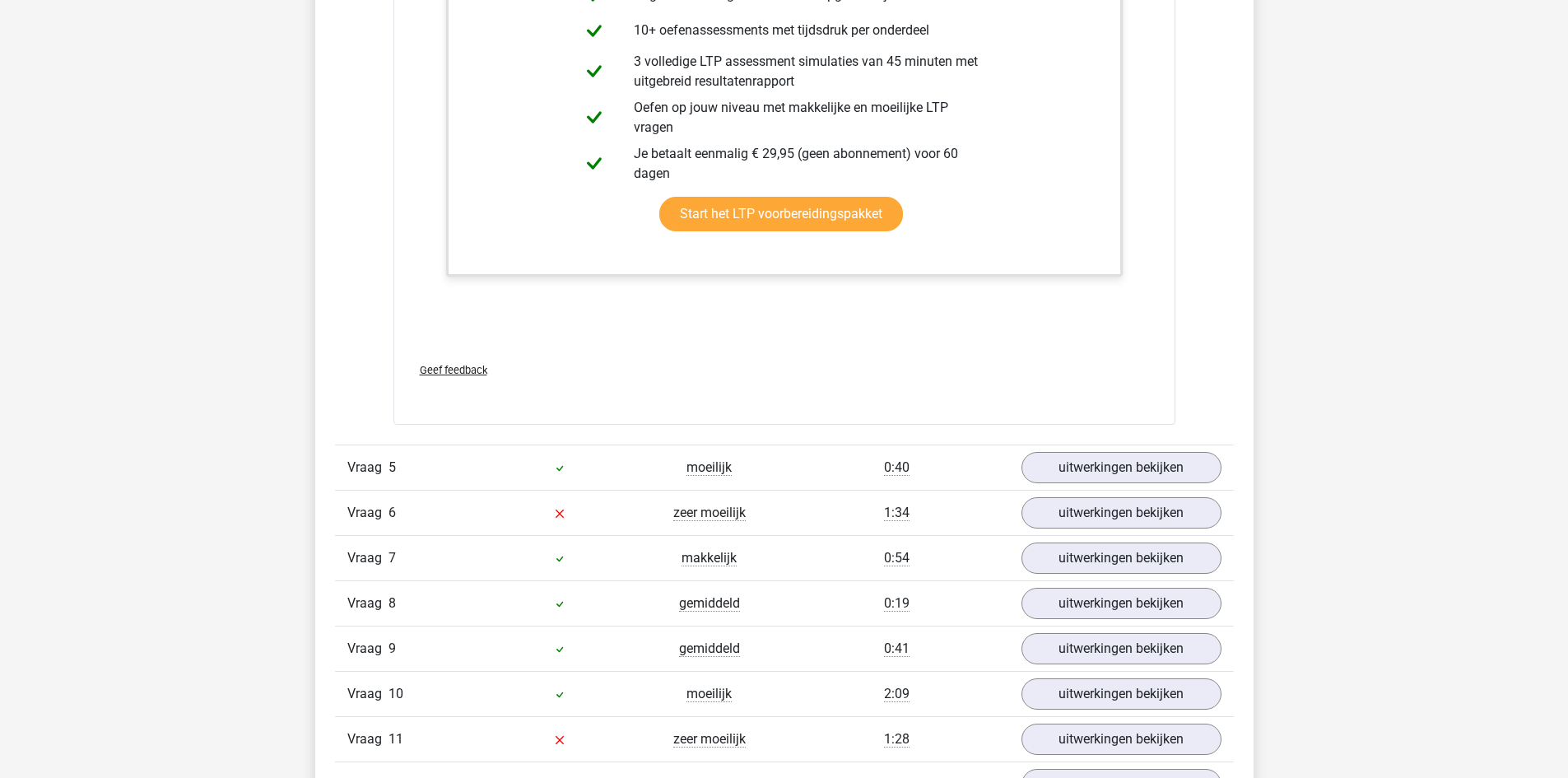
scroll to position [2798, 0]
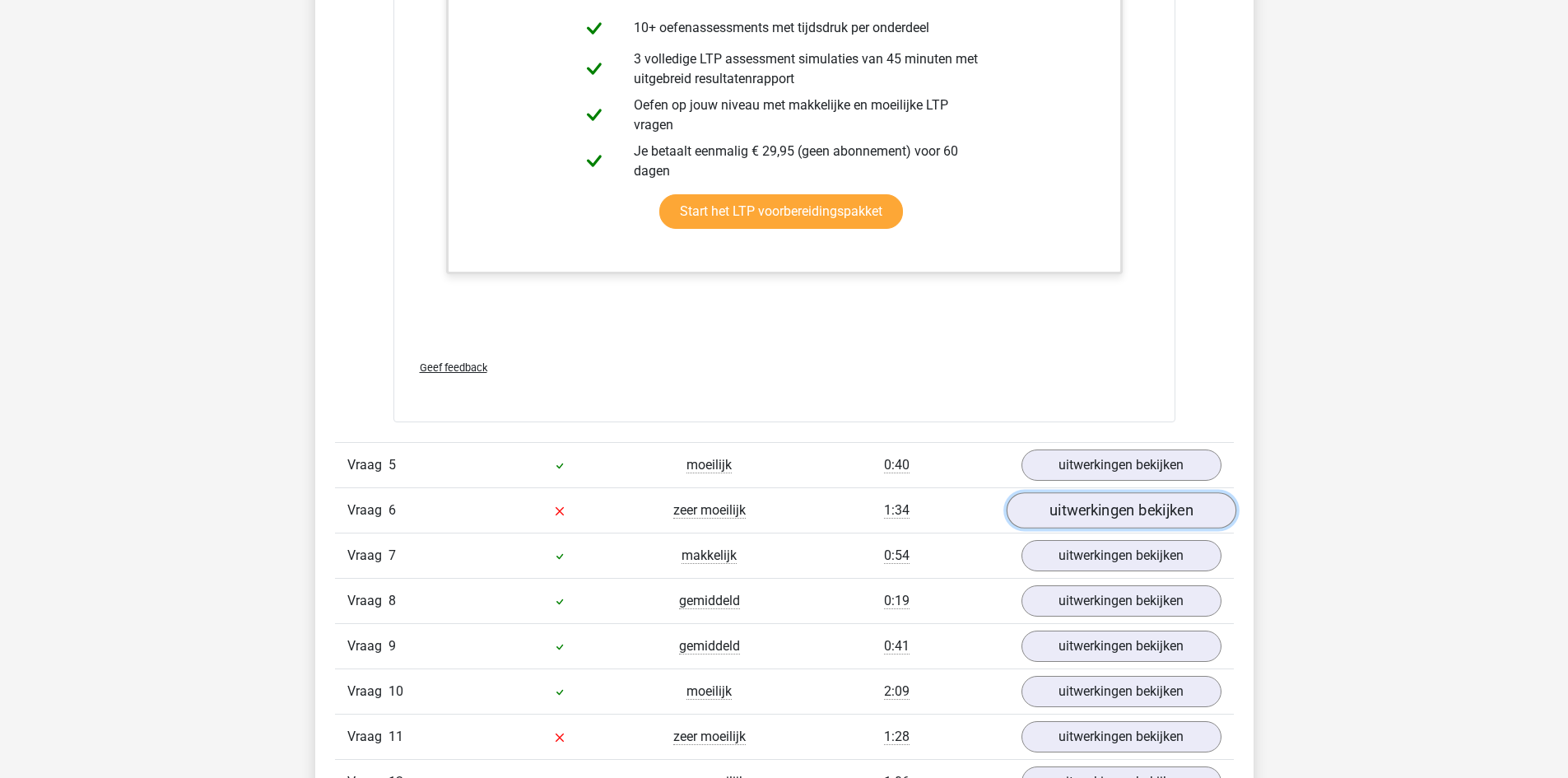
click at [1183, 516] on link "uitwerkingen bekijken" at bounding box center [1120, 510] width 230 height 36
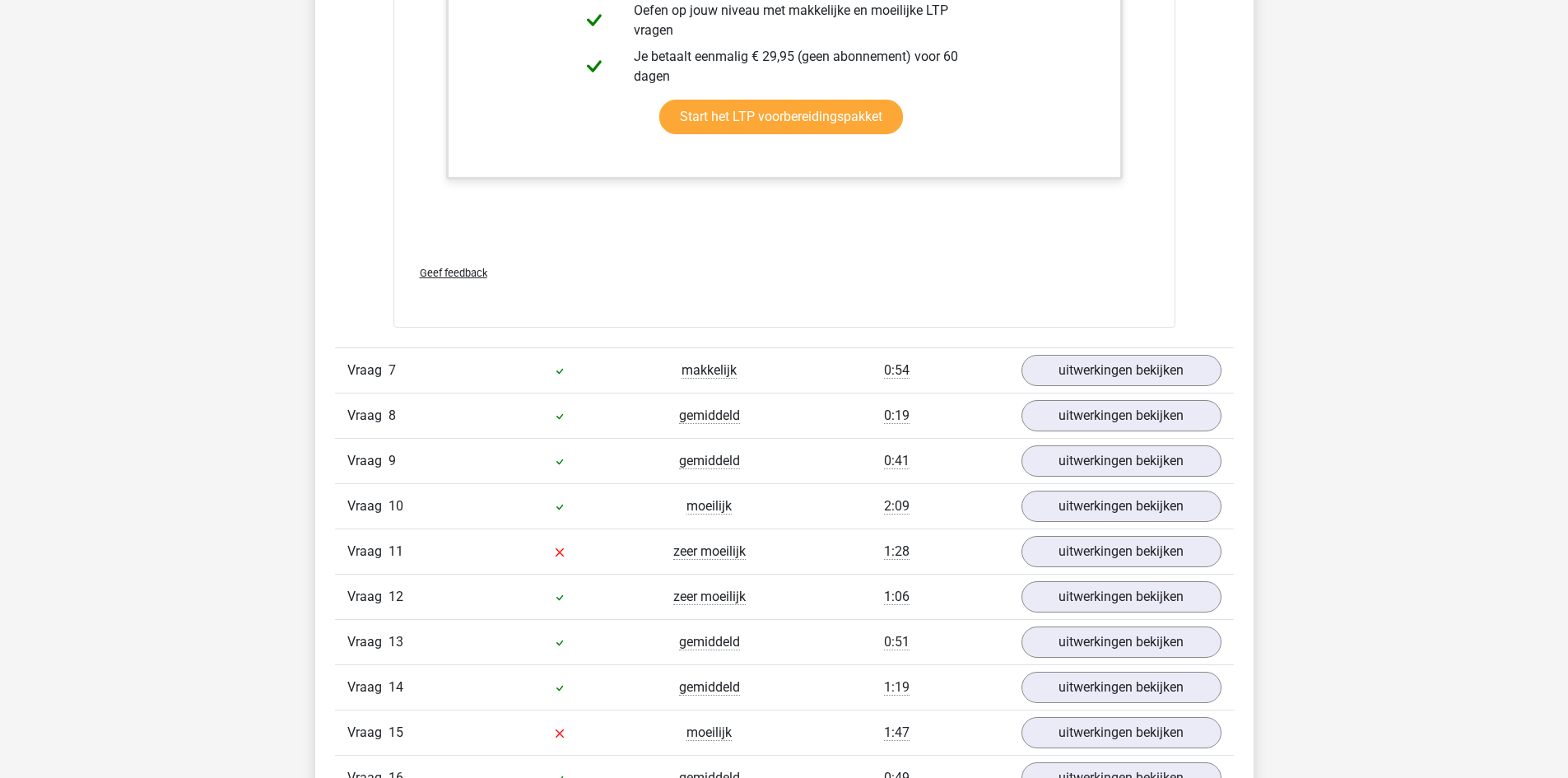
scroll to position [4198, 0]
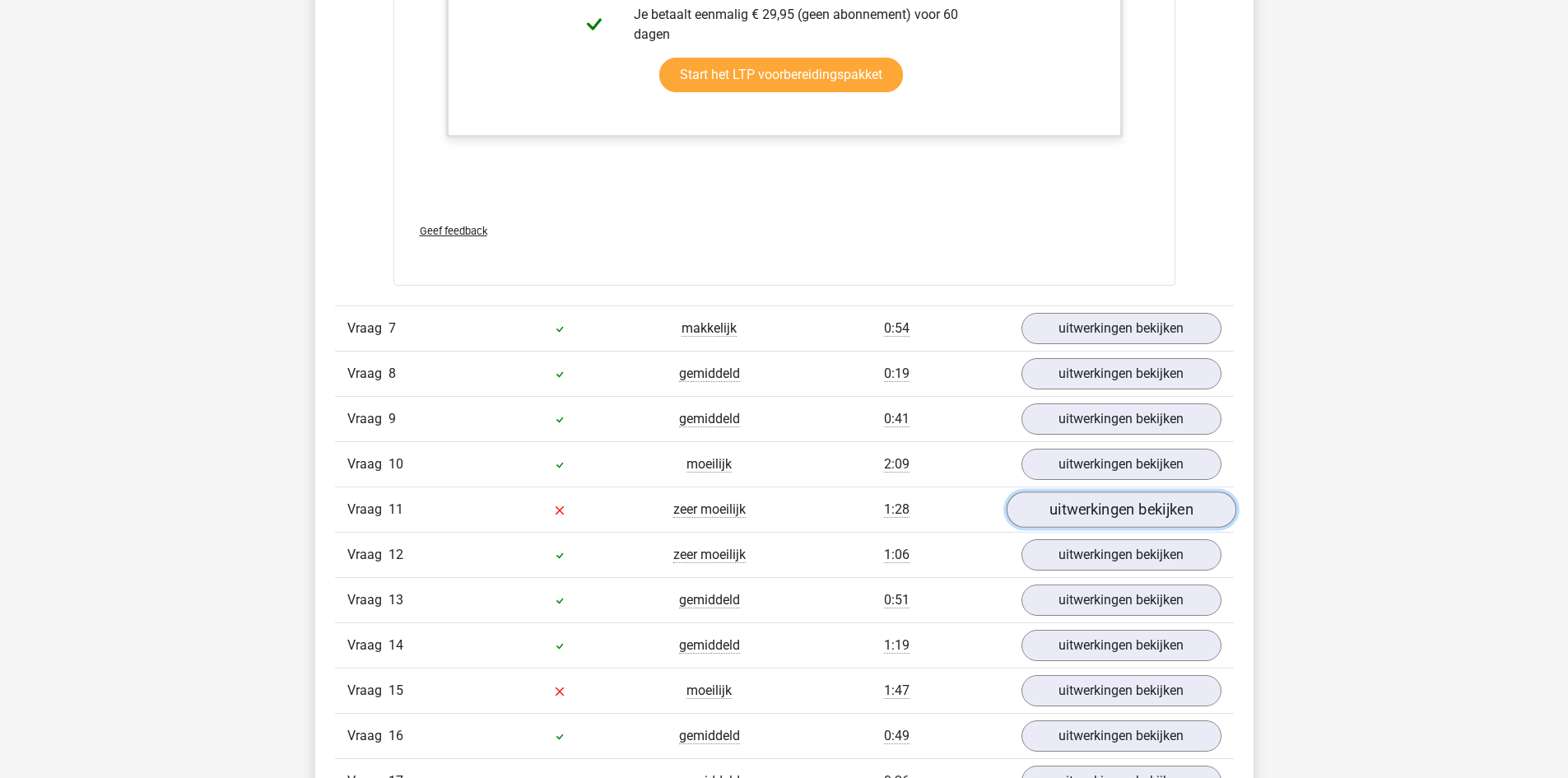
click at [1139, 521] on link "uitwerkingen bekijken" at bounding box center [1120, 509] width 230 height 36
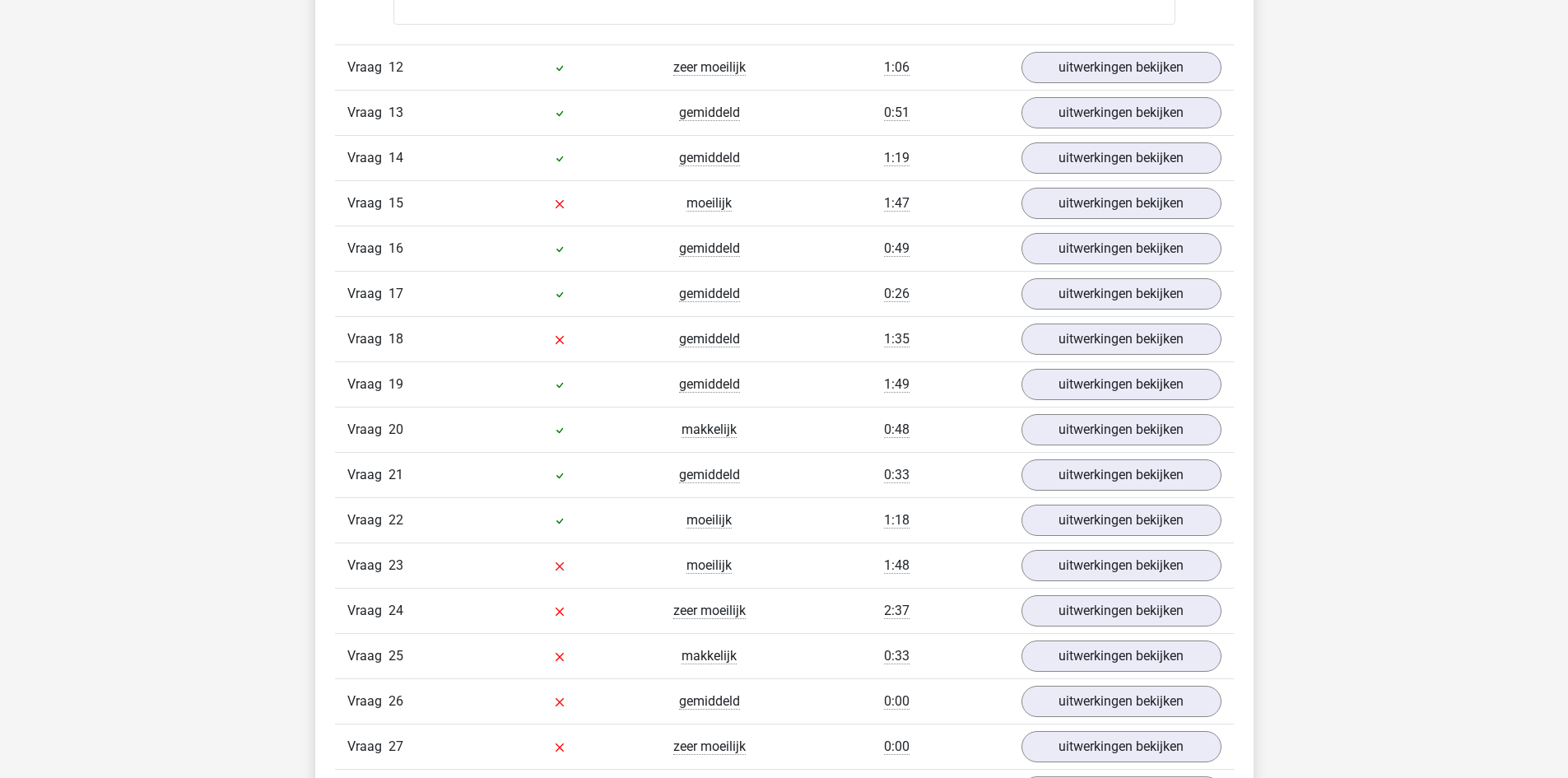
scroll to position [6173, 0]
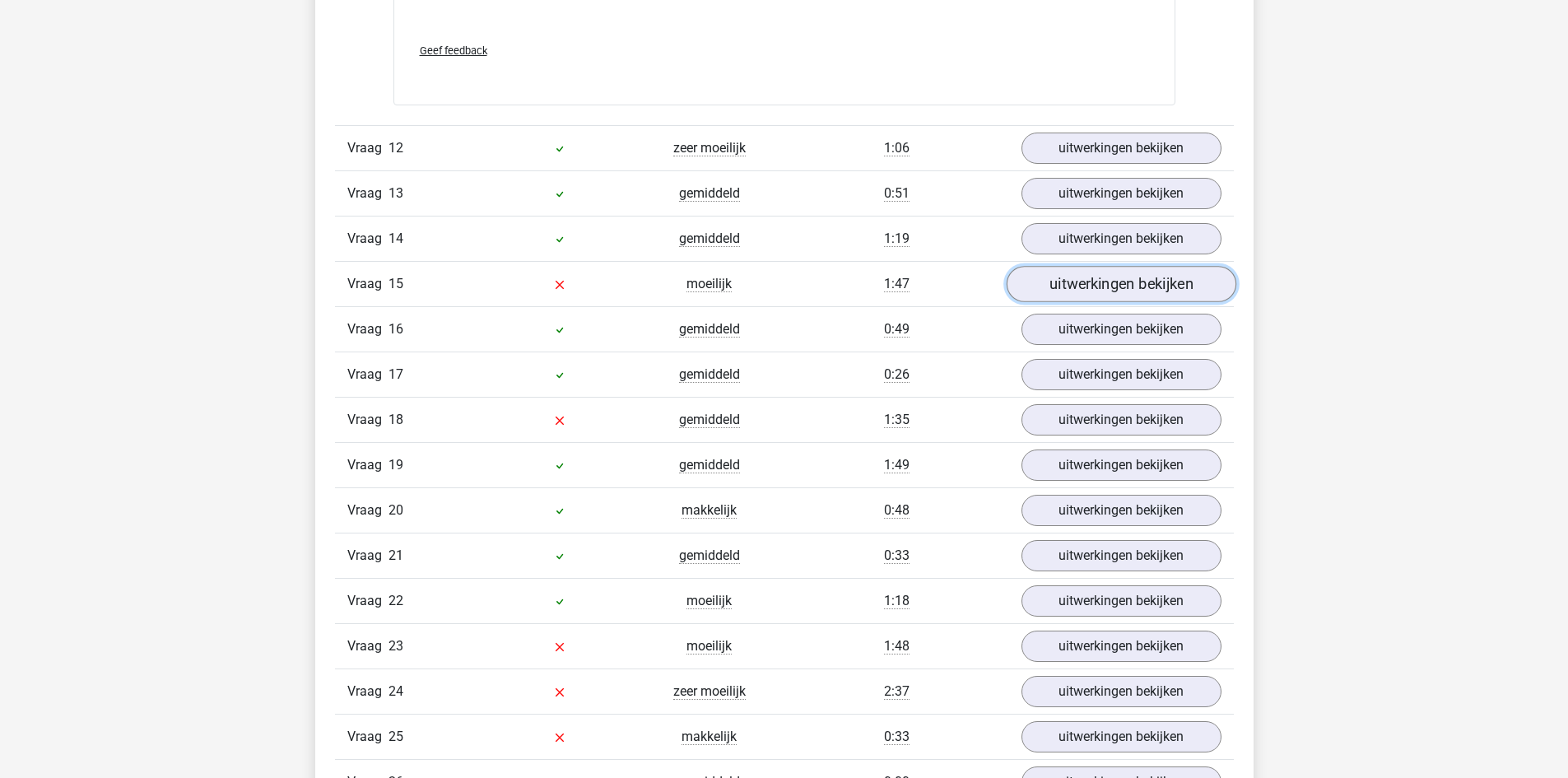
click at [1117, 283] on link "uitwerkingen bekijken" at bounding box center [1120, 283] width 230 height 36
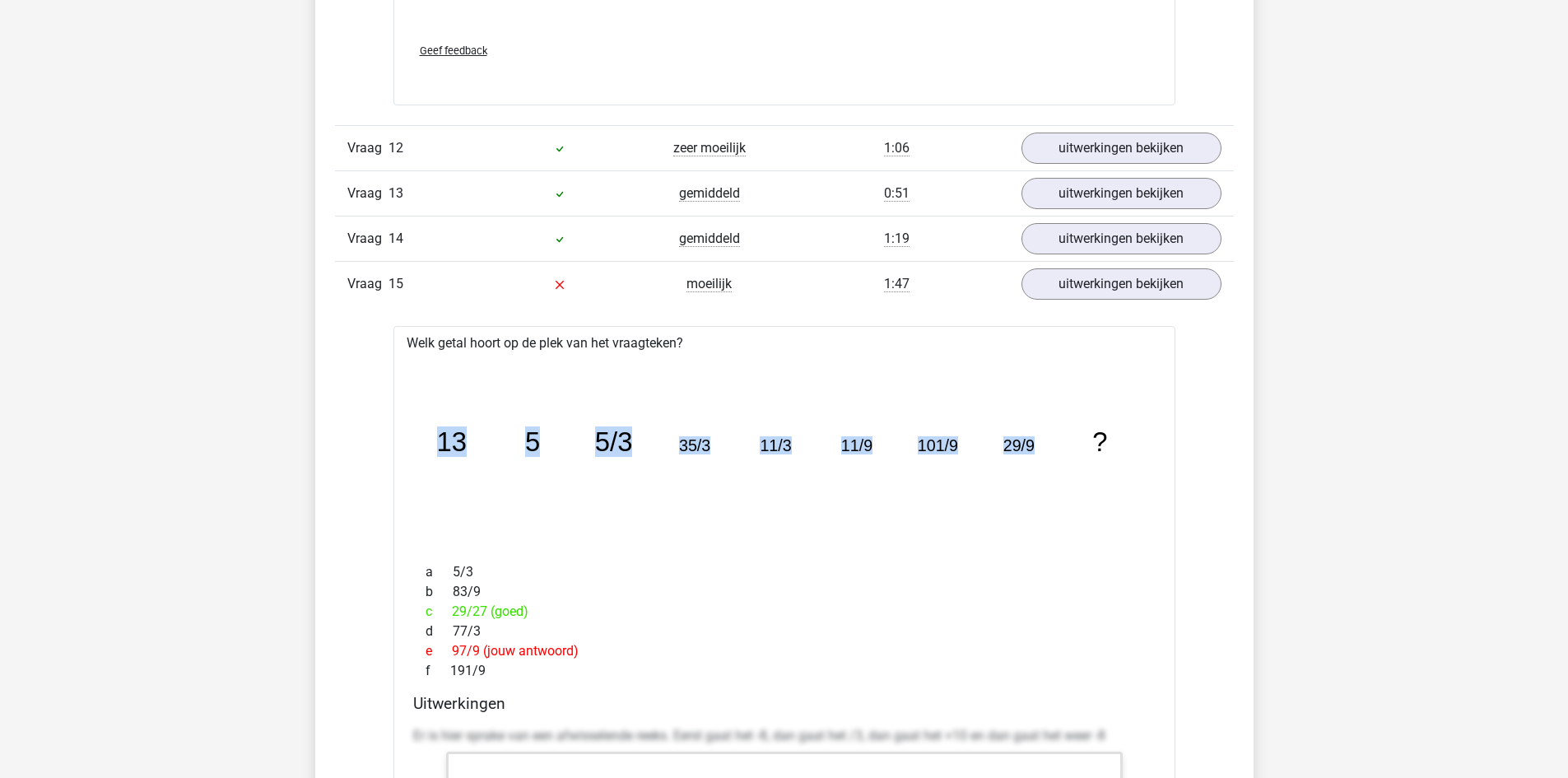
drag, startPoint x: 437, startPoint y: 440, endPoint x: 1039, endPoint y: 440, distance: 602.0
click at [1039, 440] on icon "image/svg+xml 13 5 5/3 35/3 11/3 11/9 101/9 29/9 ?" at bounding box center [784, 451] width 729 height 183
copy g "13 5 5/3 35/3 11/3 11/9 101/9 29/9"
click at [469, 394] on icon "image/svg+xml 13 5 5/3 35/3 11/3 11/9 101/9 29/9 ?" at bounding box center [784, 451] width 729 height 183
drag, startPoint x: 441, startPoint y: 441, endPoint x: 1154, endPoint y: 438, distance: 713.0
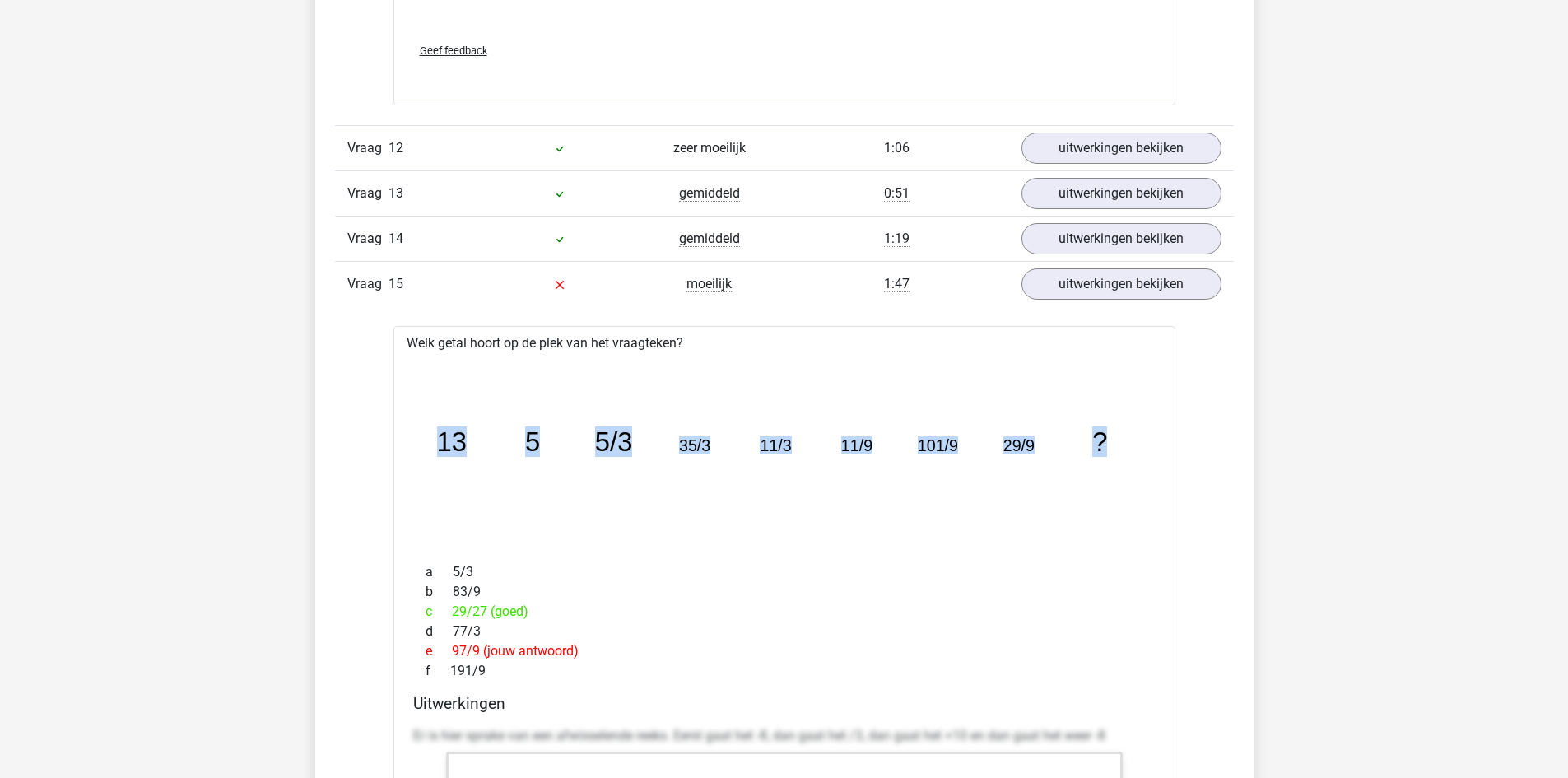
click at [1154, 438] on div "image/svg+xml 13 5 5/3 35/3 11/3 11/9 101/9 29/9 ?" at bounding box center [784, 451] width 756 height 195
copy g "13 5 5/3 35/3 11/3 11/9 101/9 29/9 ?"
drag, startPoint x: 410, startPoint y: 340, endPoint x: 1121, endPoint y: 421, distance: 715.6
copy div "Welk getal hoort op de plek van het vraagteken? image/svg+xml 13 5 5/3 35/3 11/…"
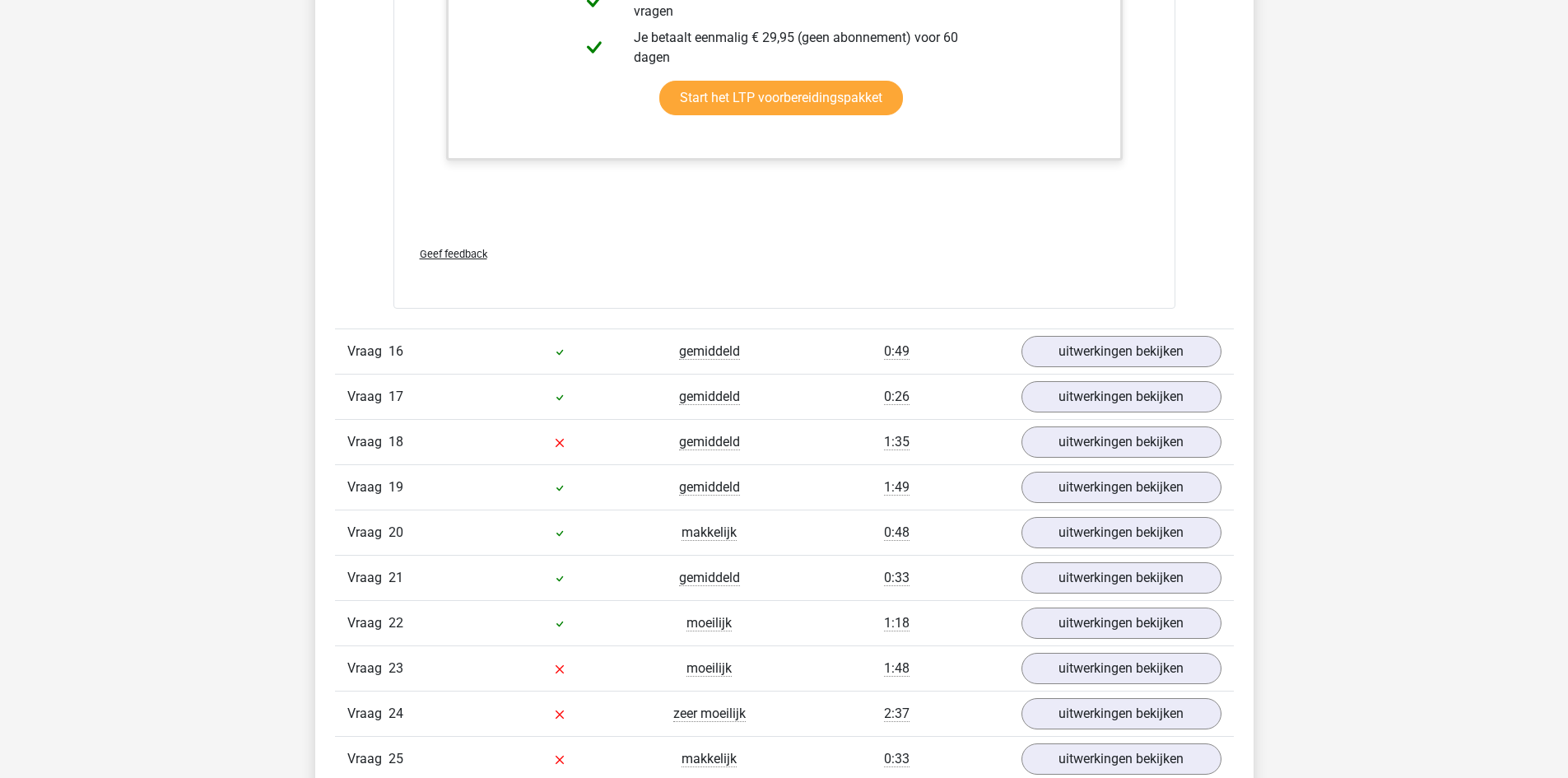
scroll to position [7160, 0]
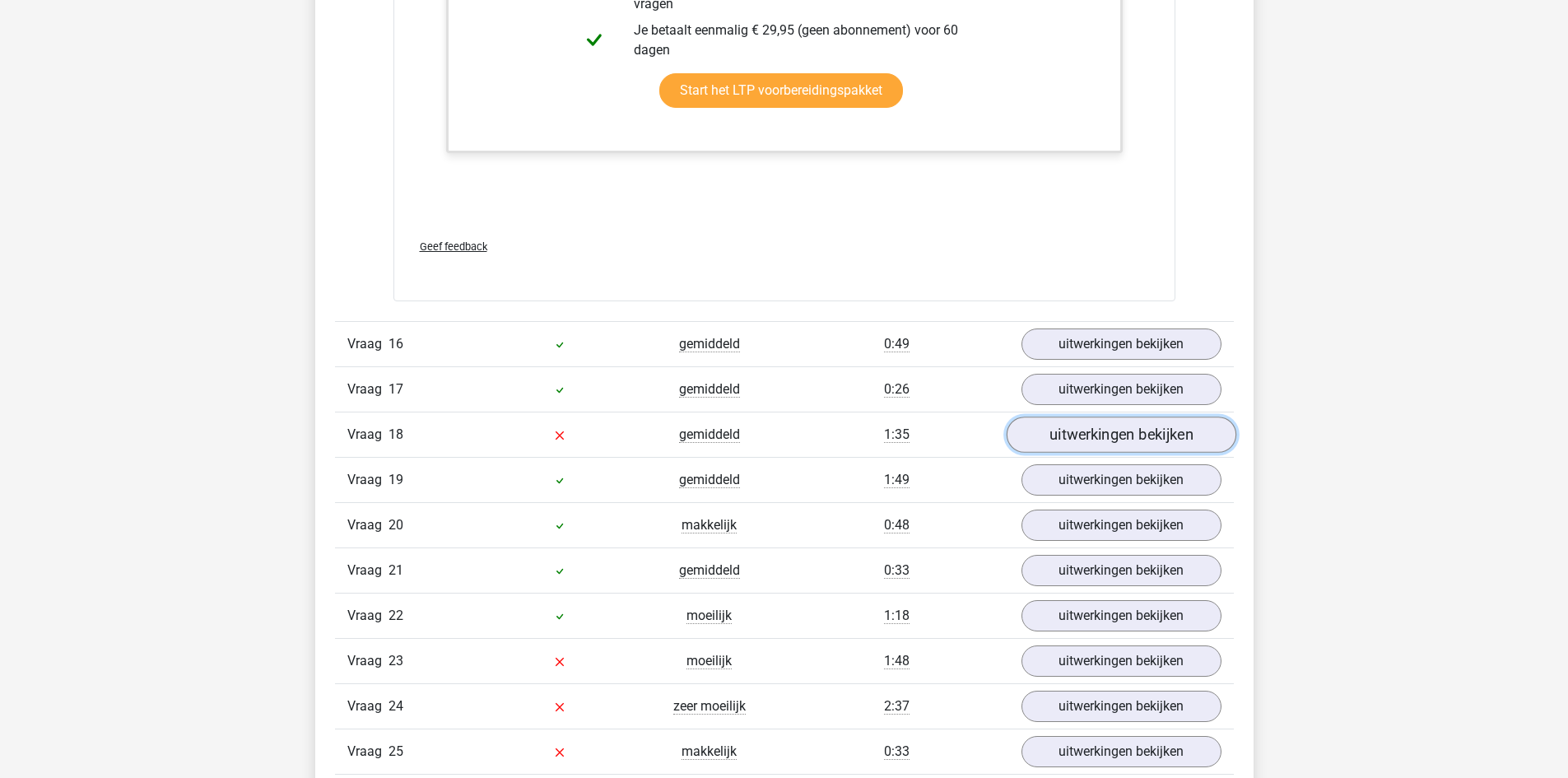
click at [1075, 431] on link "uitwerkingen bekijken" at bounding box center [1120, 434] width 230 height 36
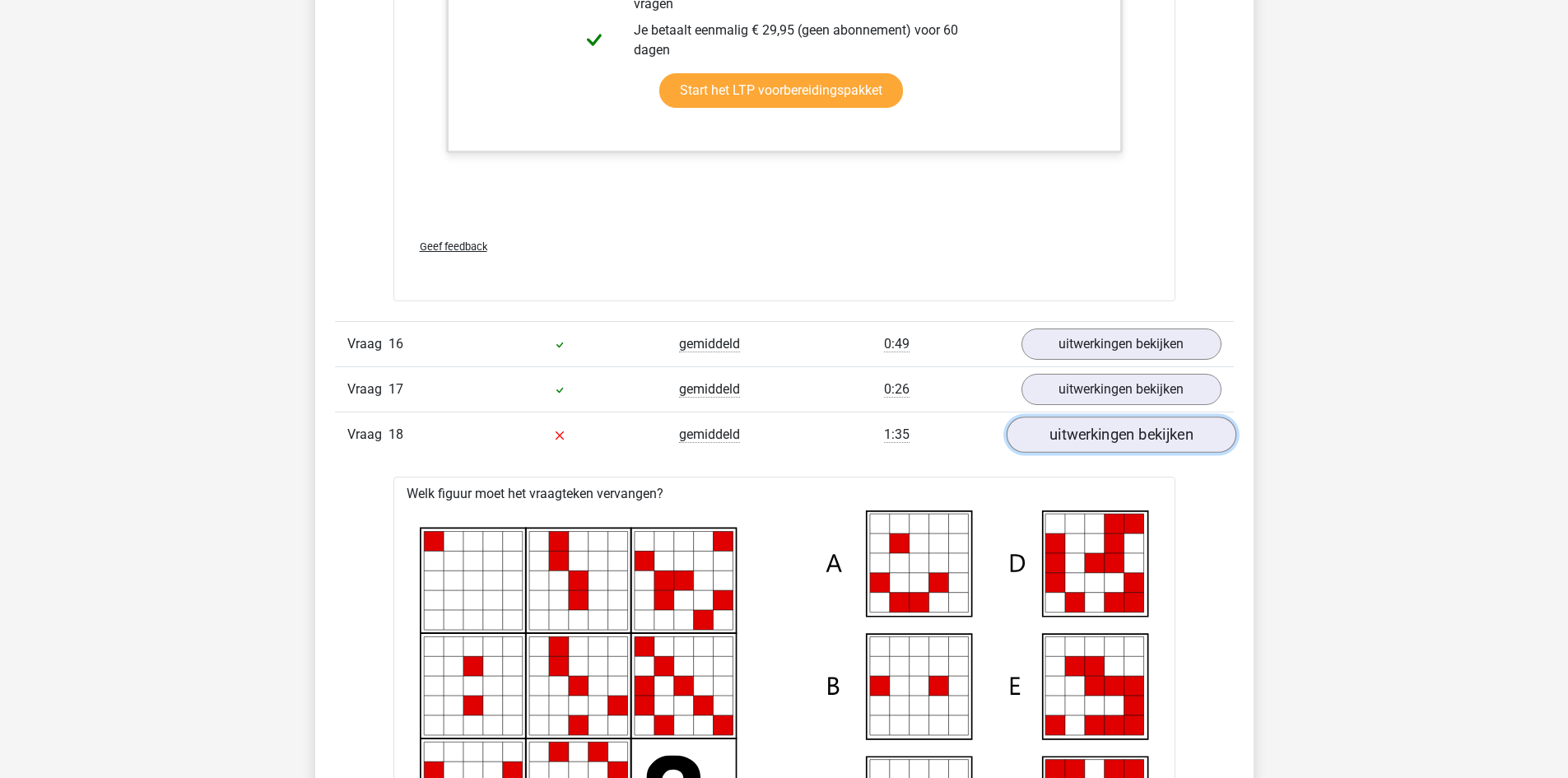
click at [1075, 431] on link "uitwerkingen bekijken" at bounding box center [1120, 434] width 230 height 36
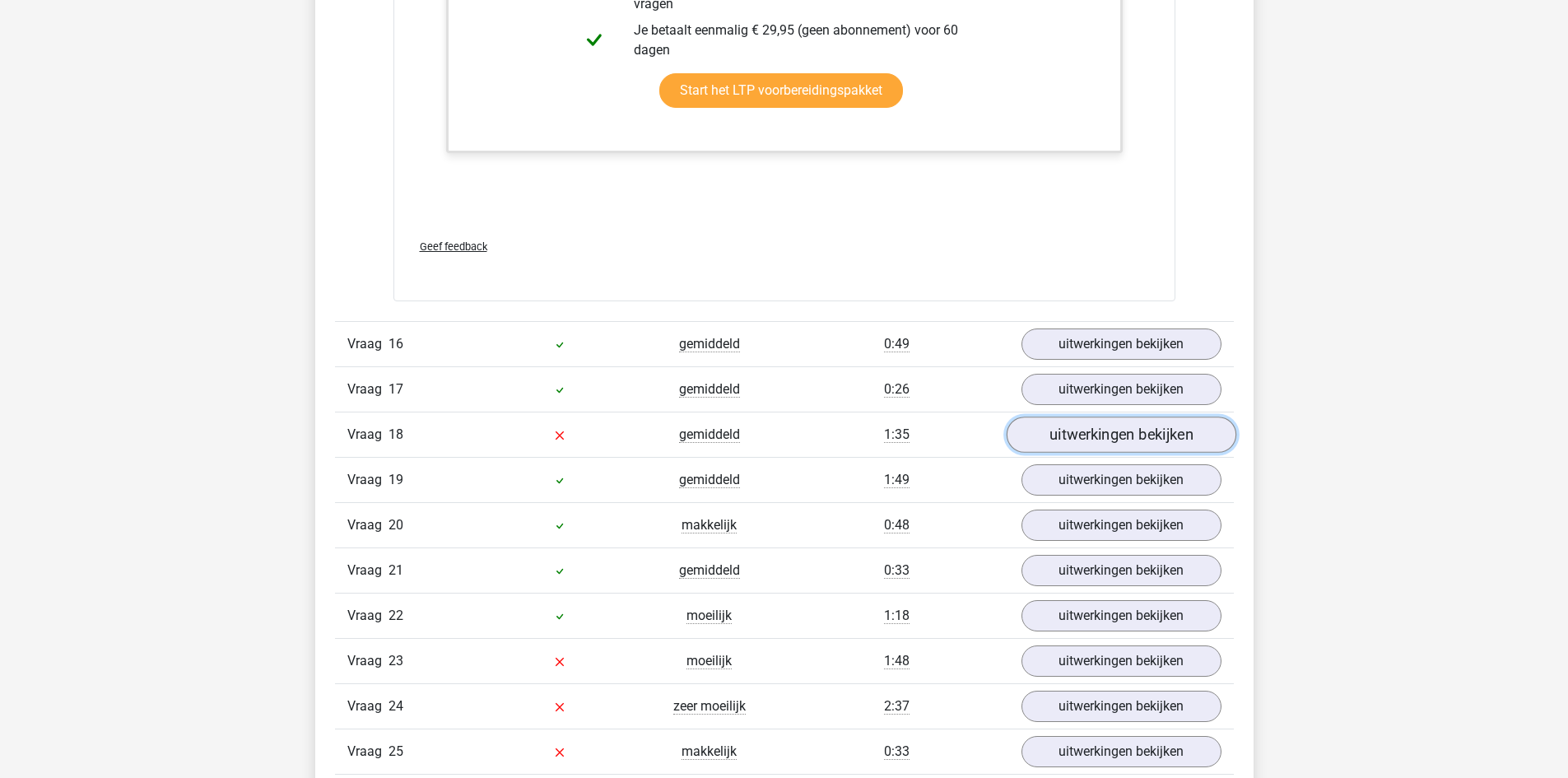
click at [1075, 431] on link "uitwerkingen bekijken" at bounding box center [1120, 434] width 230 height 36
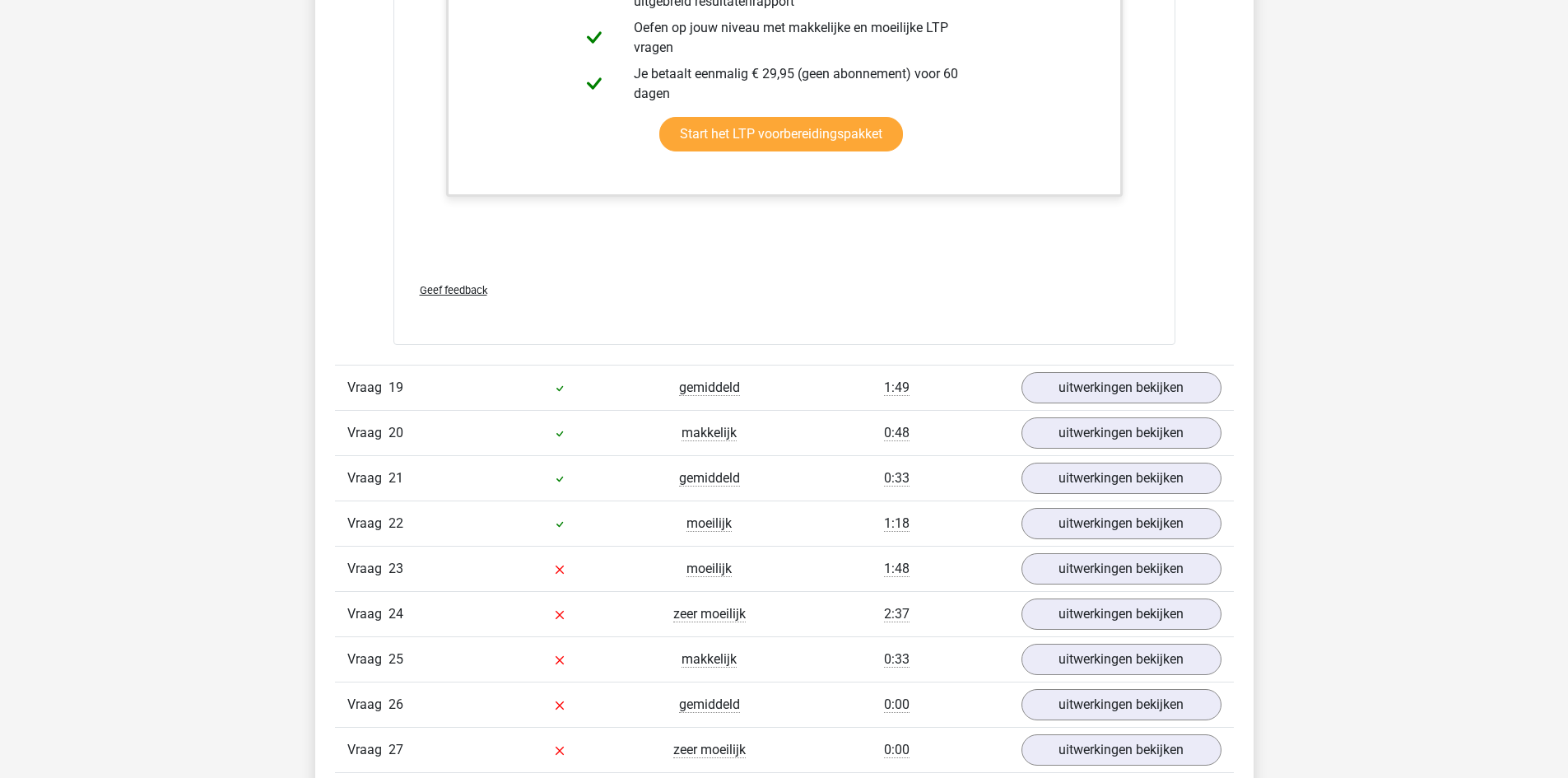
scroll to position [8477, 0]
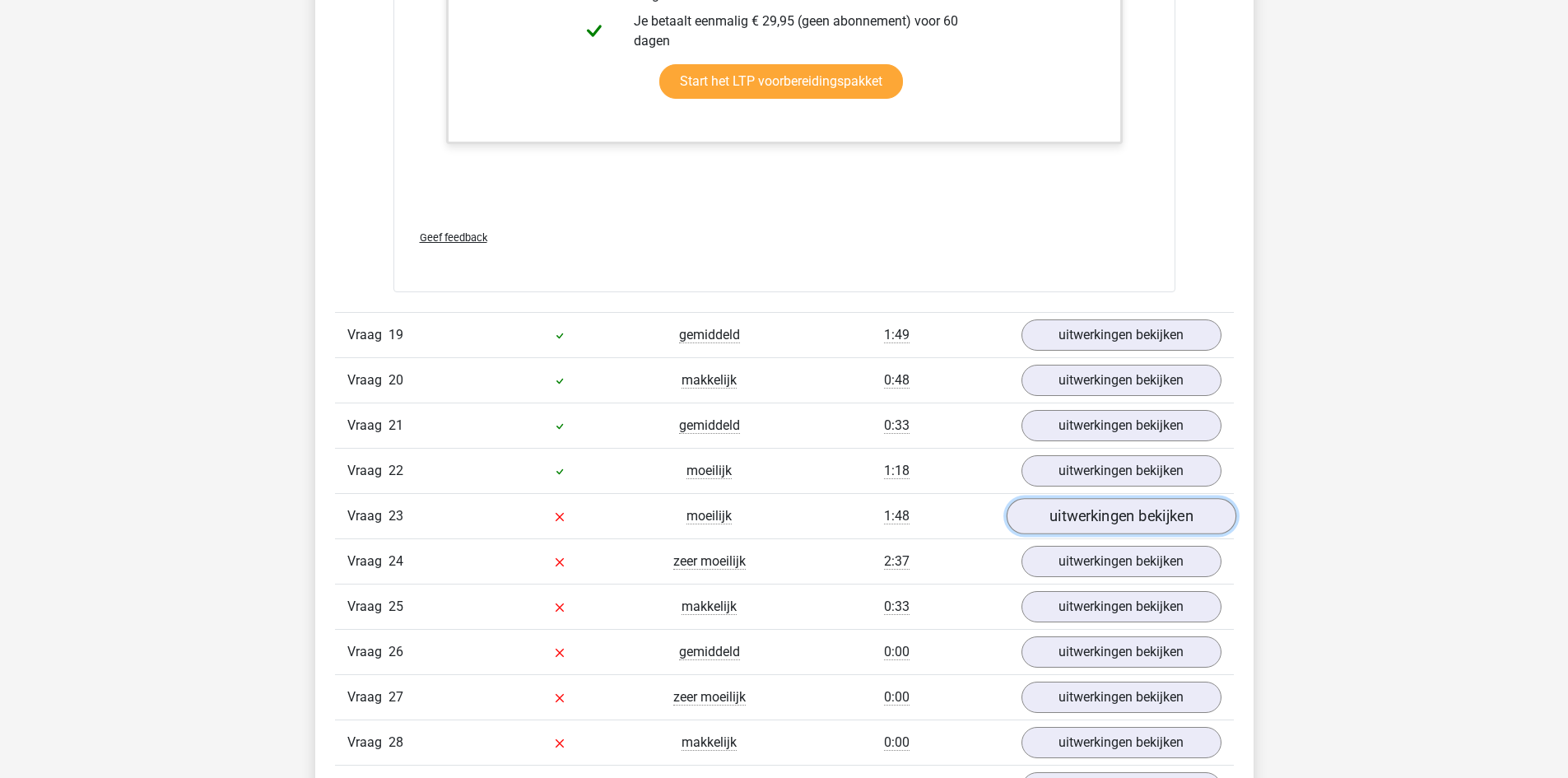
click at [1048, 521] on link "uitwerkingen bekijken" at bounding box center [1120, 515] width 230 height 36
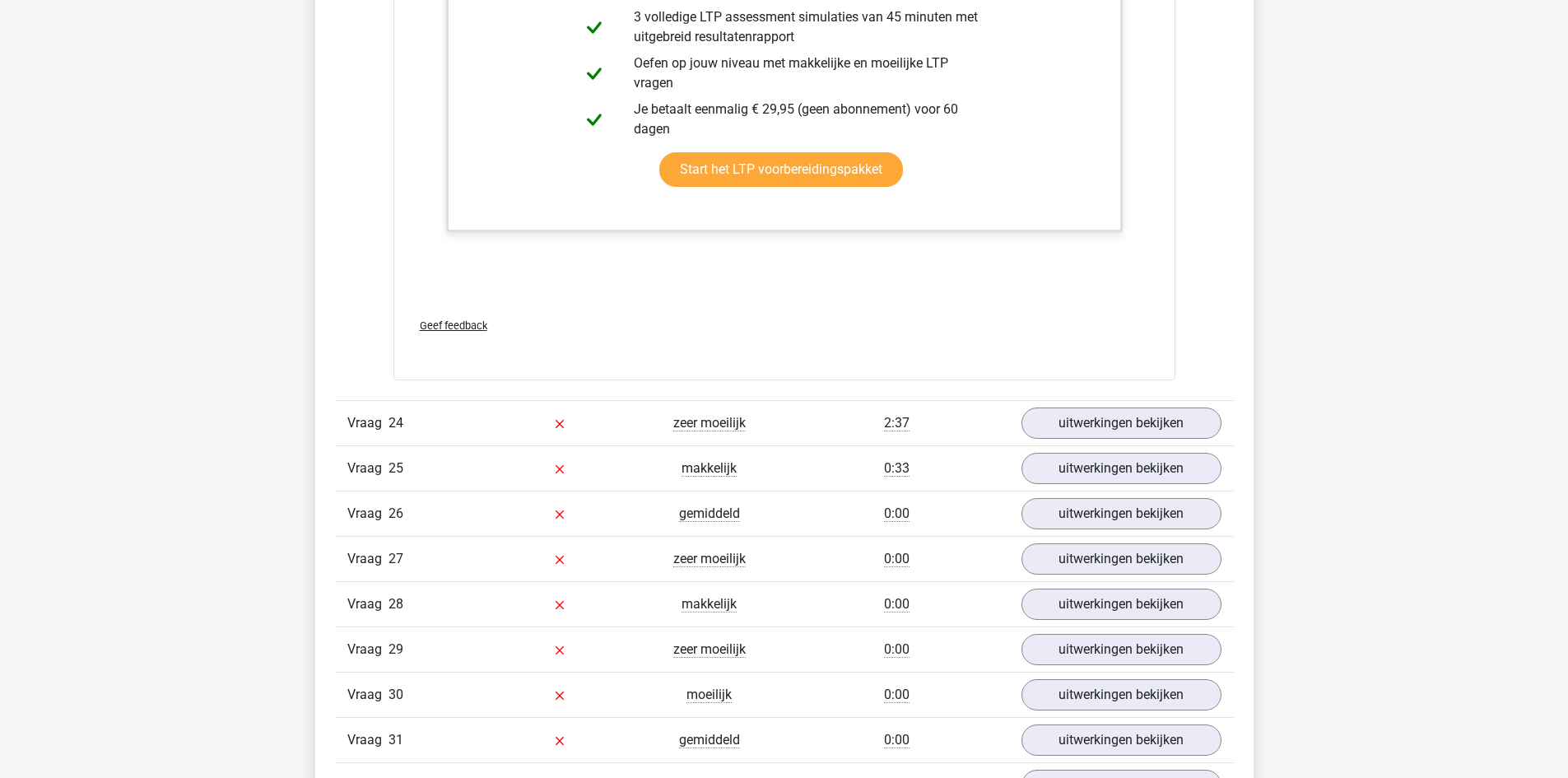
scroll to position [10206, 0]
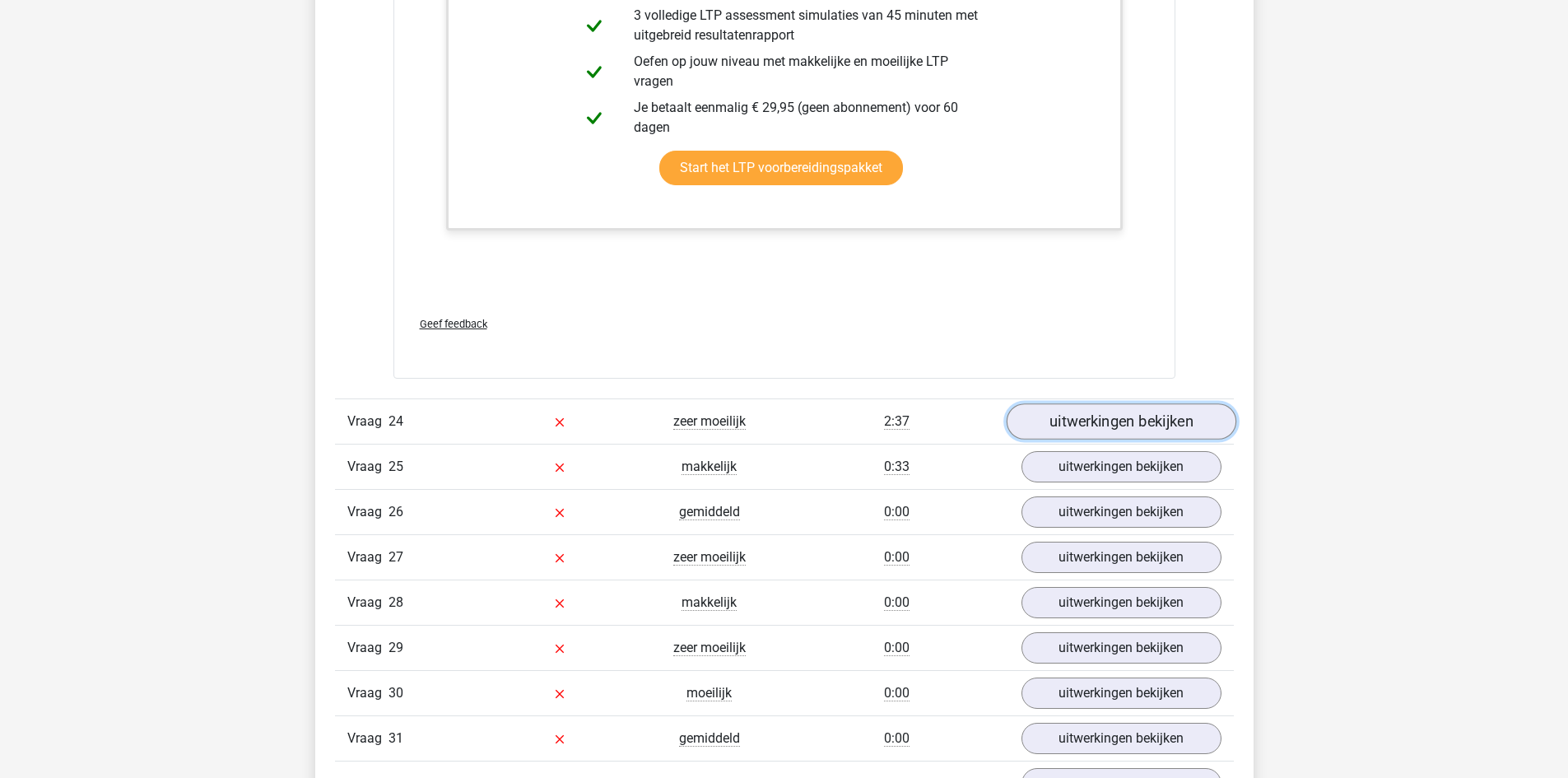
click at [1205, 424] on link "uitwerkingen bekijken" at bounding box center [1120, 421] width 230 height 36
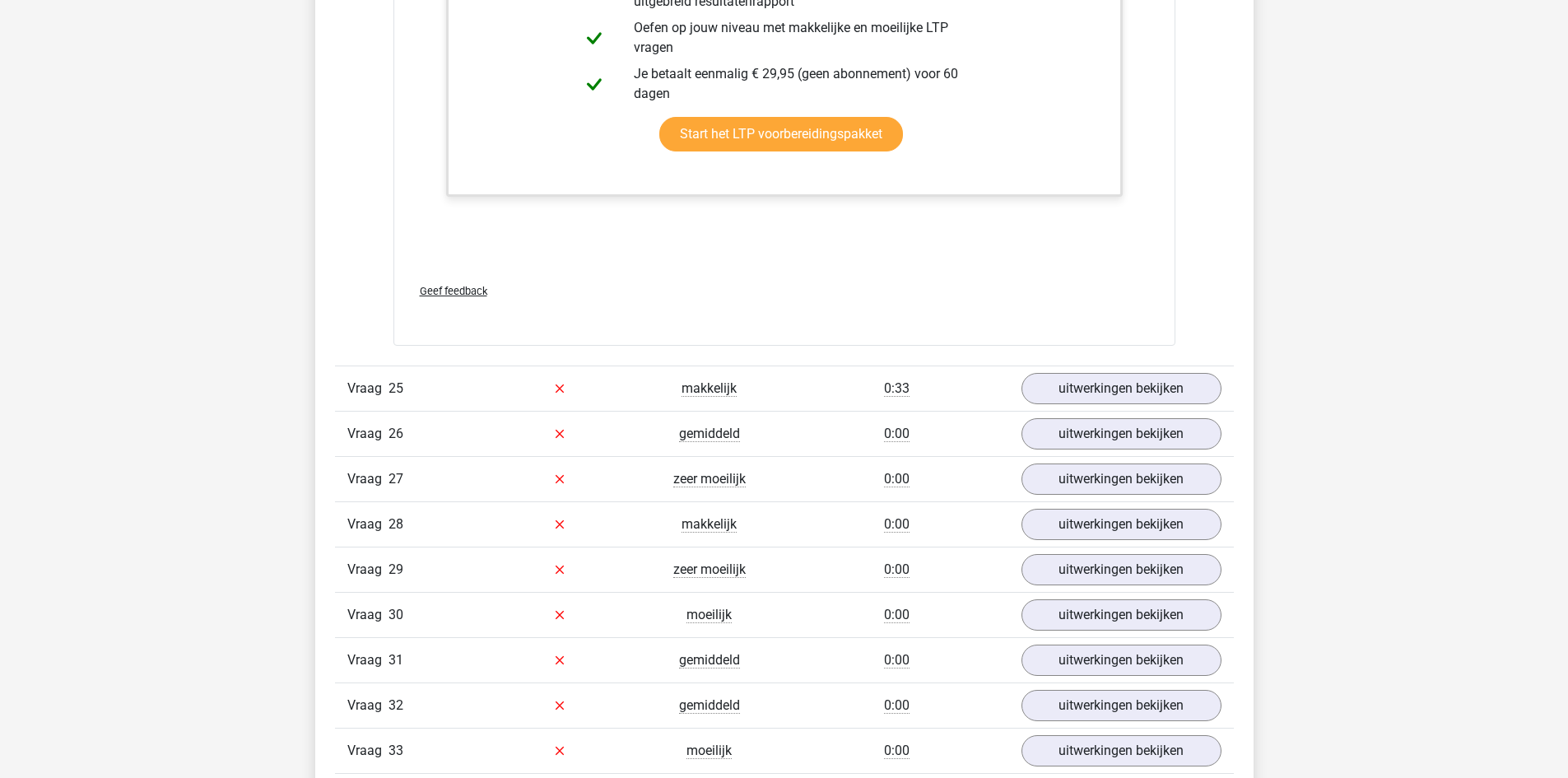
scroll to position [11852, 0]
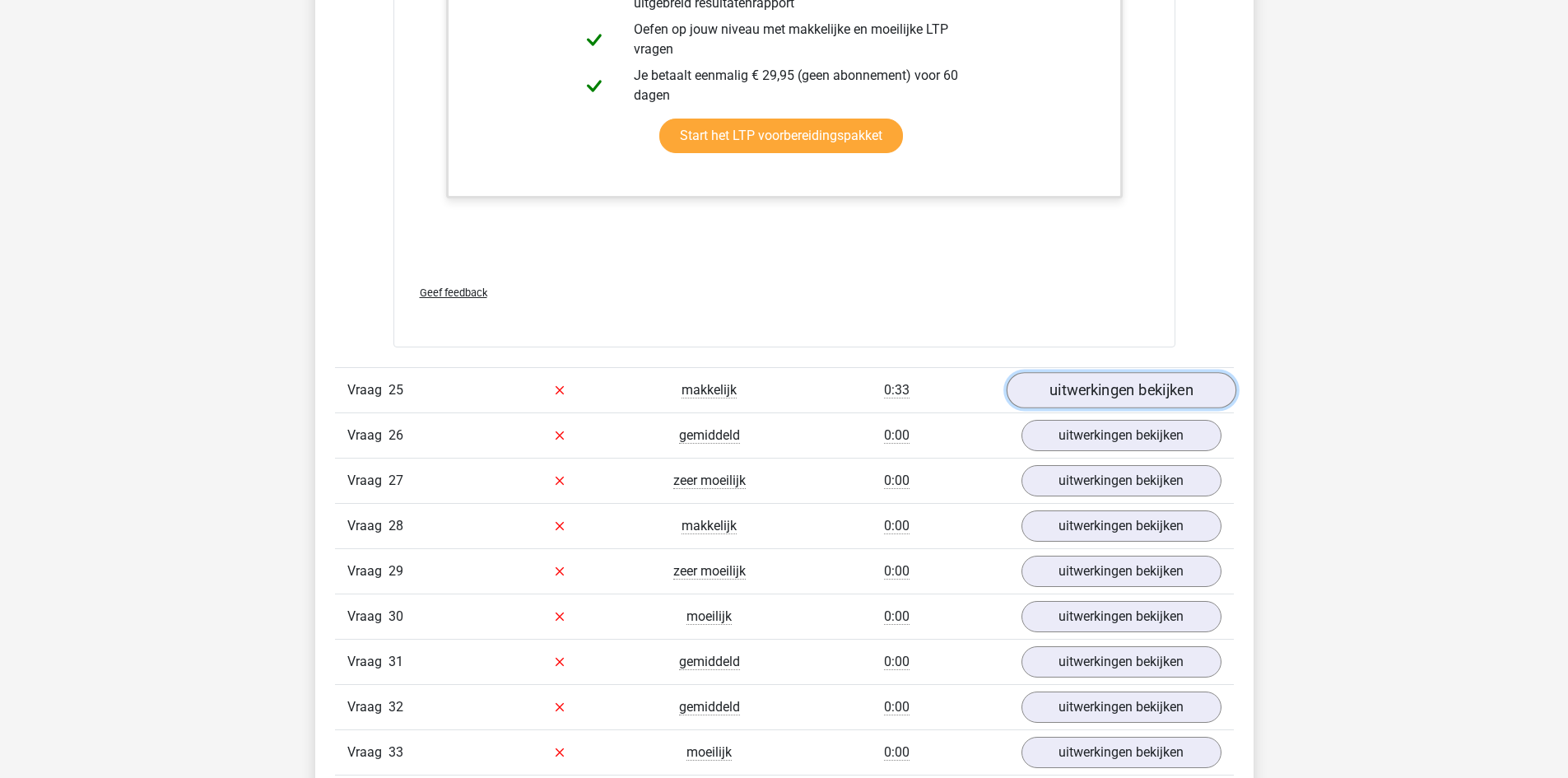
click at [1070, 391] on link "uitwerkingen bekijken" at bounding box center [1120, 390] width 230 height 36
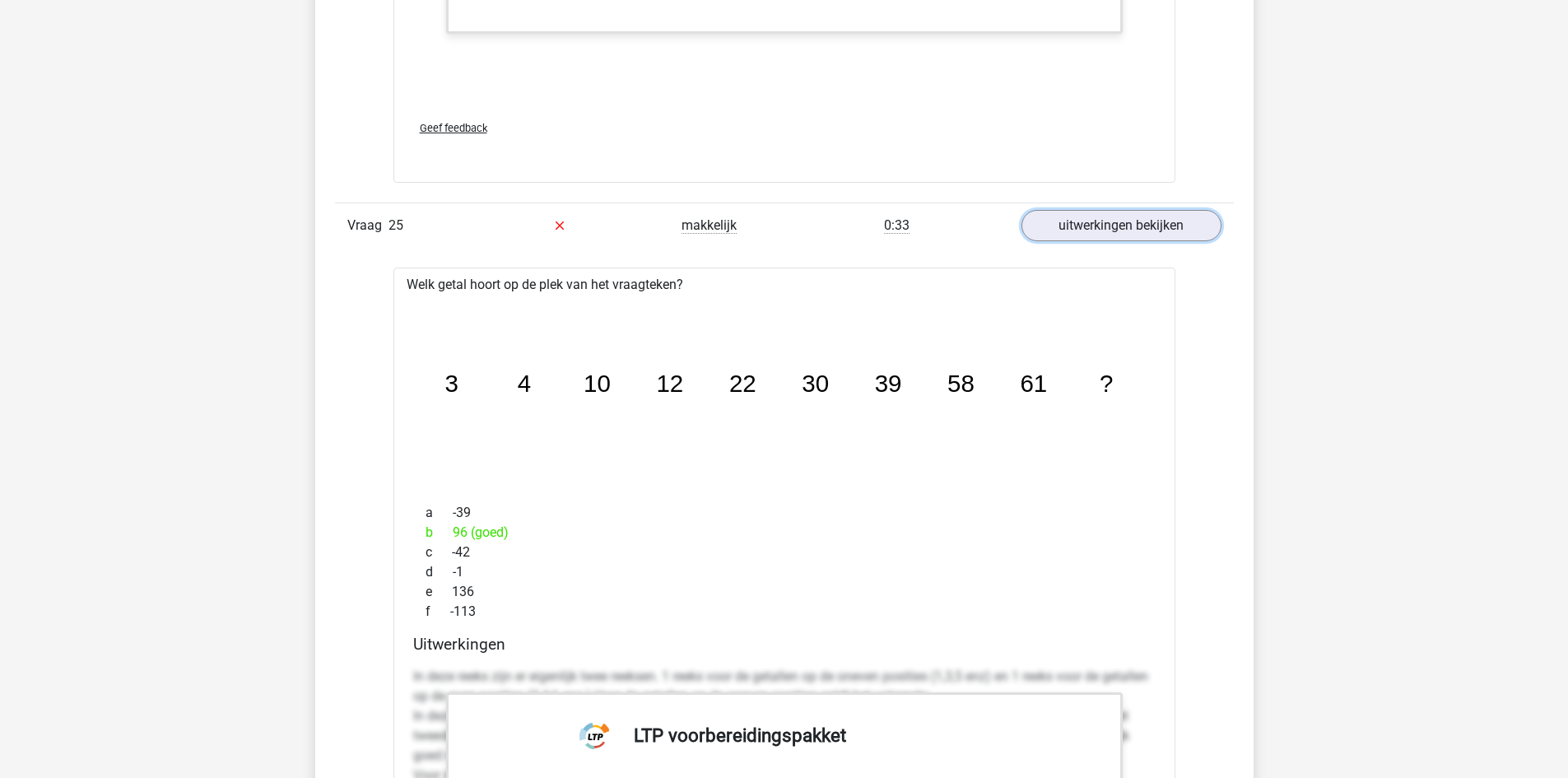
scroll to position [12099, 0]
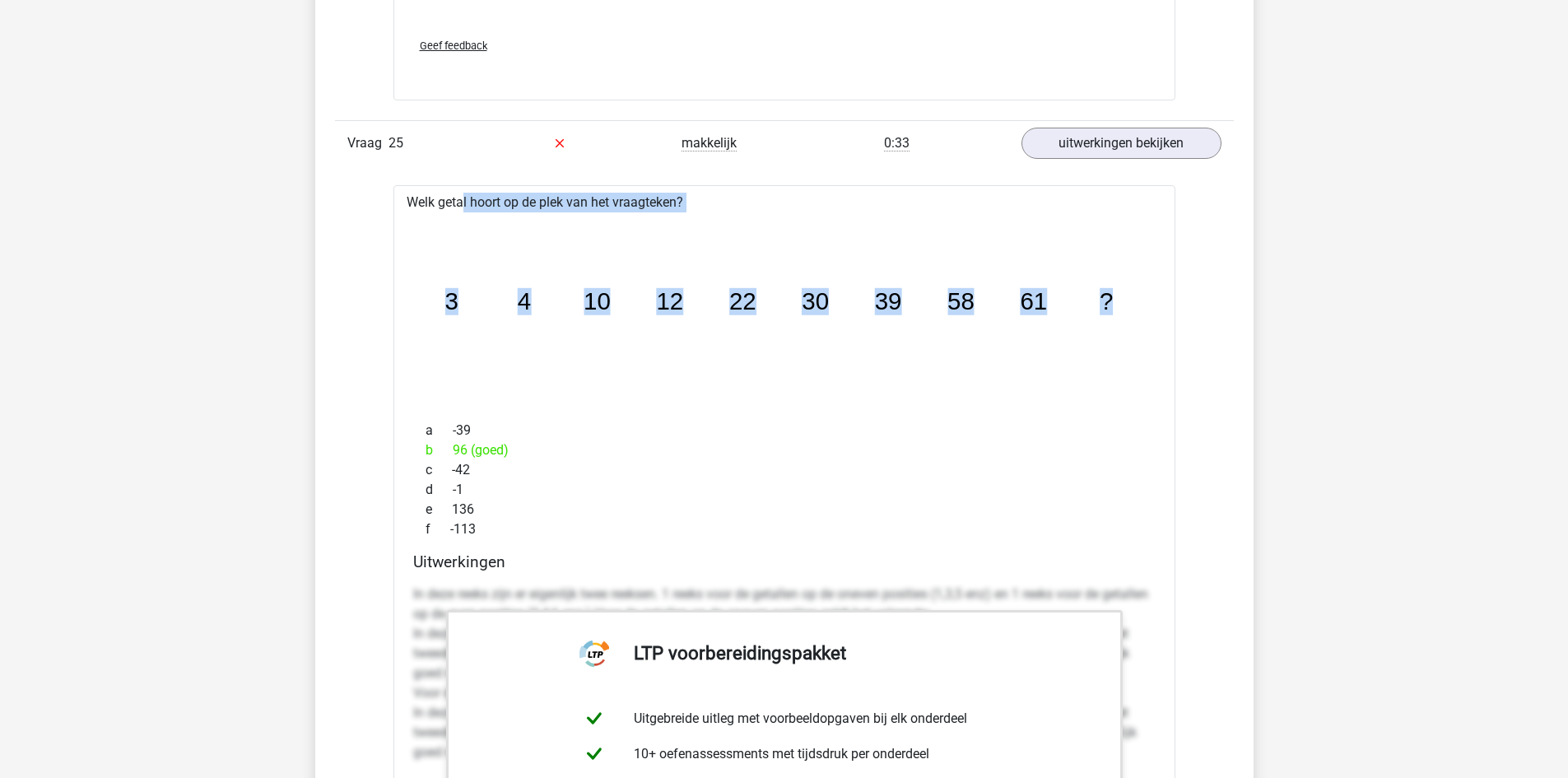
drag, startPoint x: 410, startPoint y: 200, endPoint x: 1123, endPoint y: 284, distance: 717.9
click at [1123, 284] on div "Welk getal hoort op de plek van het vraagteken? image/svg+xml 3 4 10 12 22 30 3…" at bounding box center [785, 666] width 782 height 963
copy div "Welk getal hoort op de plek van het vraagteken? image/svg+xml 3 4 10 12 22 30 3…"
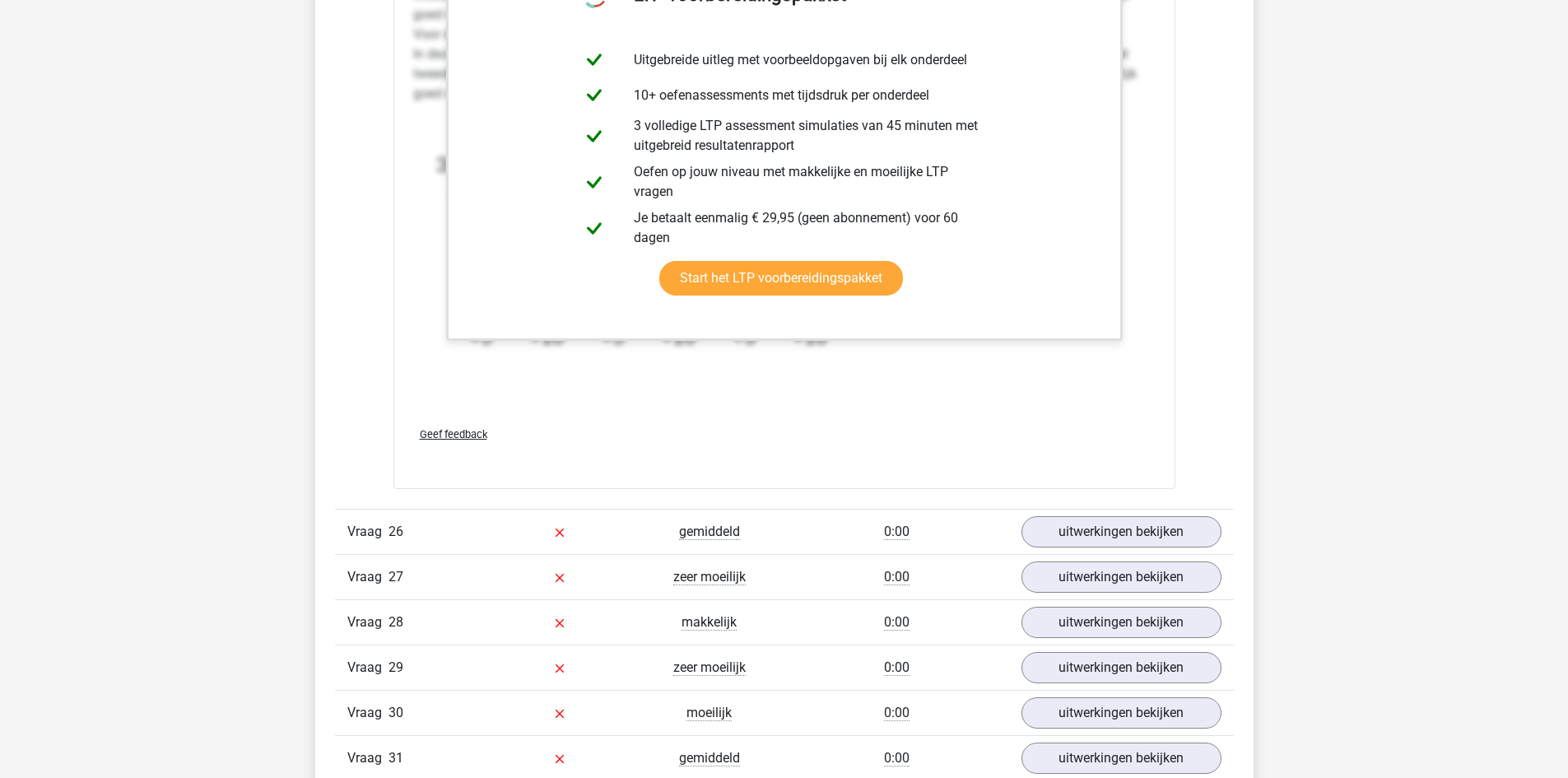
scroll to position [12839, 0]
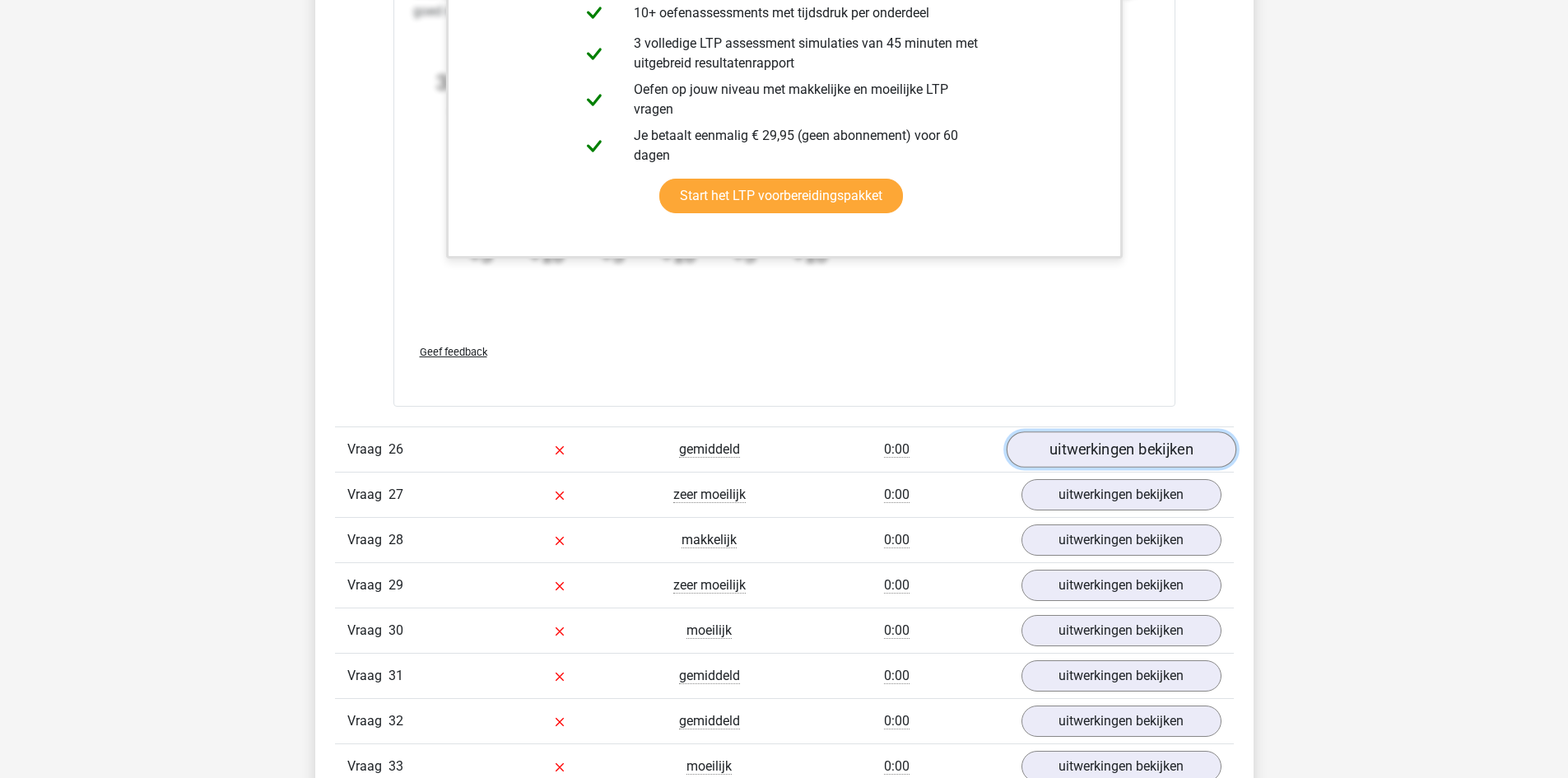
click at [1083, 456] on link "uitwerkingen bekijken" at bounding box center [1120, 450] width 230 height 36
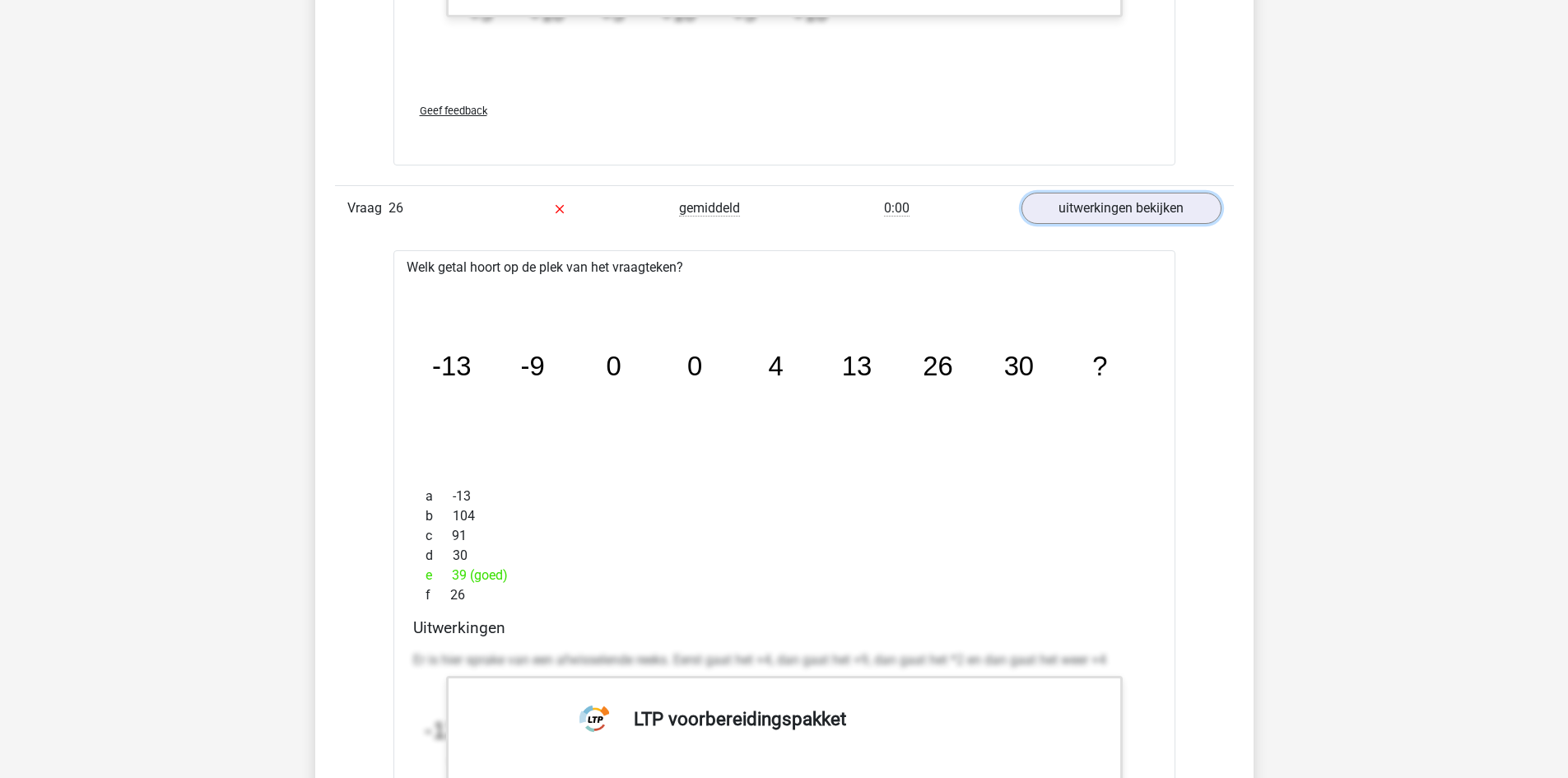
scroll to position [13086, 0]
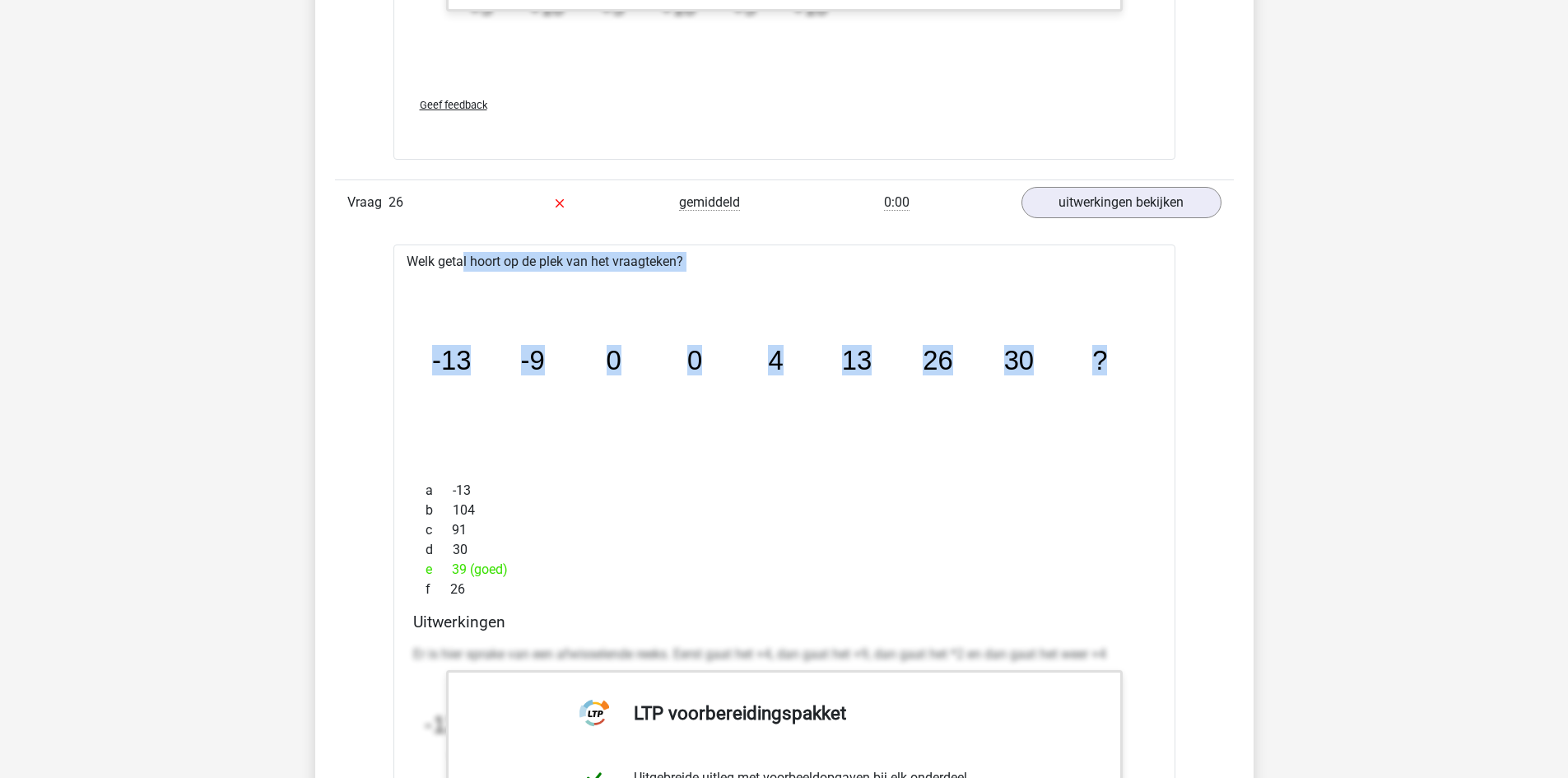
drag, startPoint x: 410, startPoint y: 263, endPoint x: 1238, endPoint y: 356, distance: 833.2
copy div "Welk getal hoort op de plek van het vraagteken? image/svg+xml -13 -9 0 0 4 13 2…"
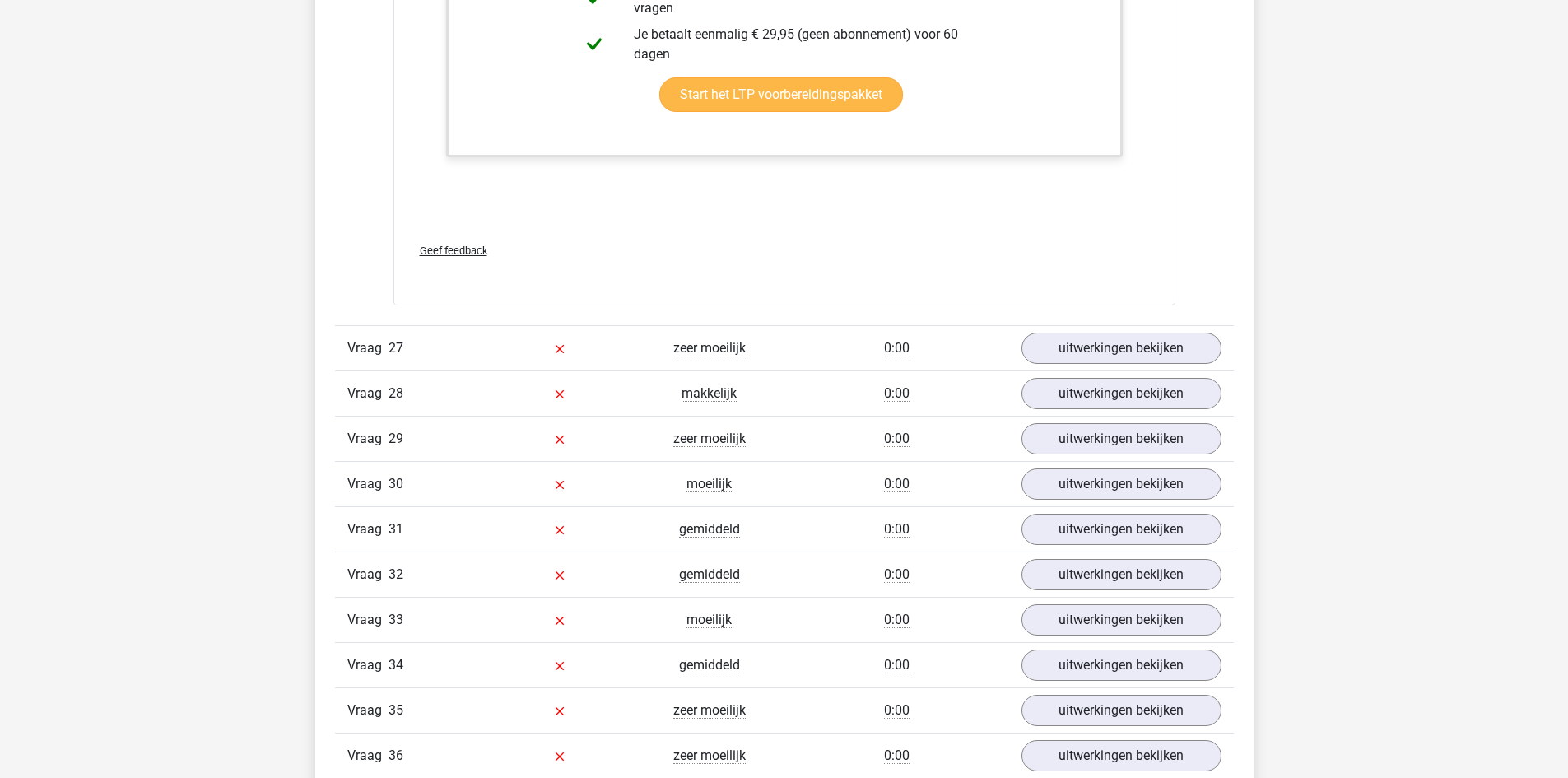
scroll to position [14074, 0]
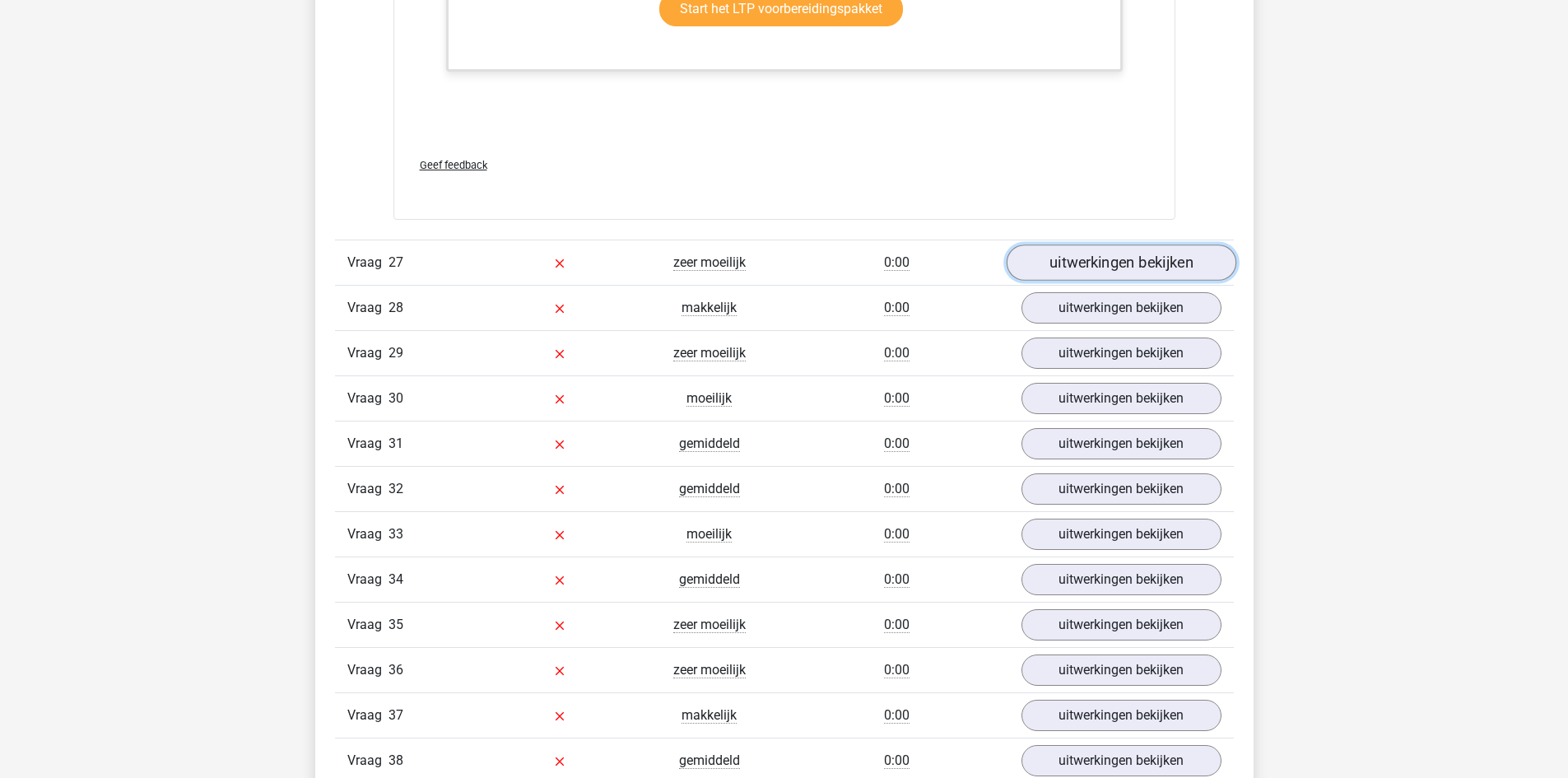
click at [1150, 263] on link "uitwerkingen bekijken" at bounding box center [1120, 262] width 230 height 36
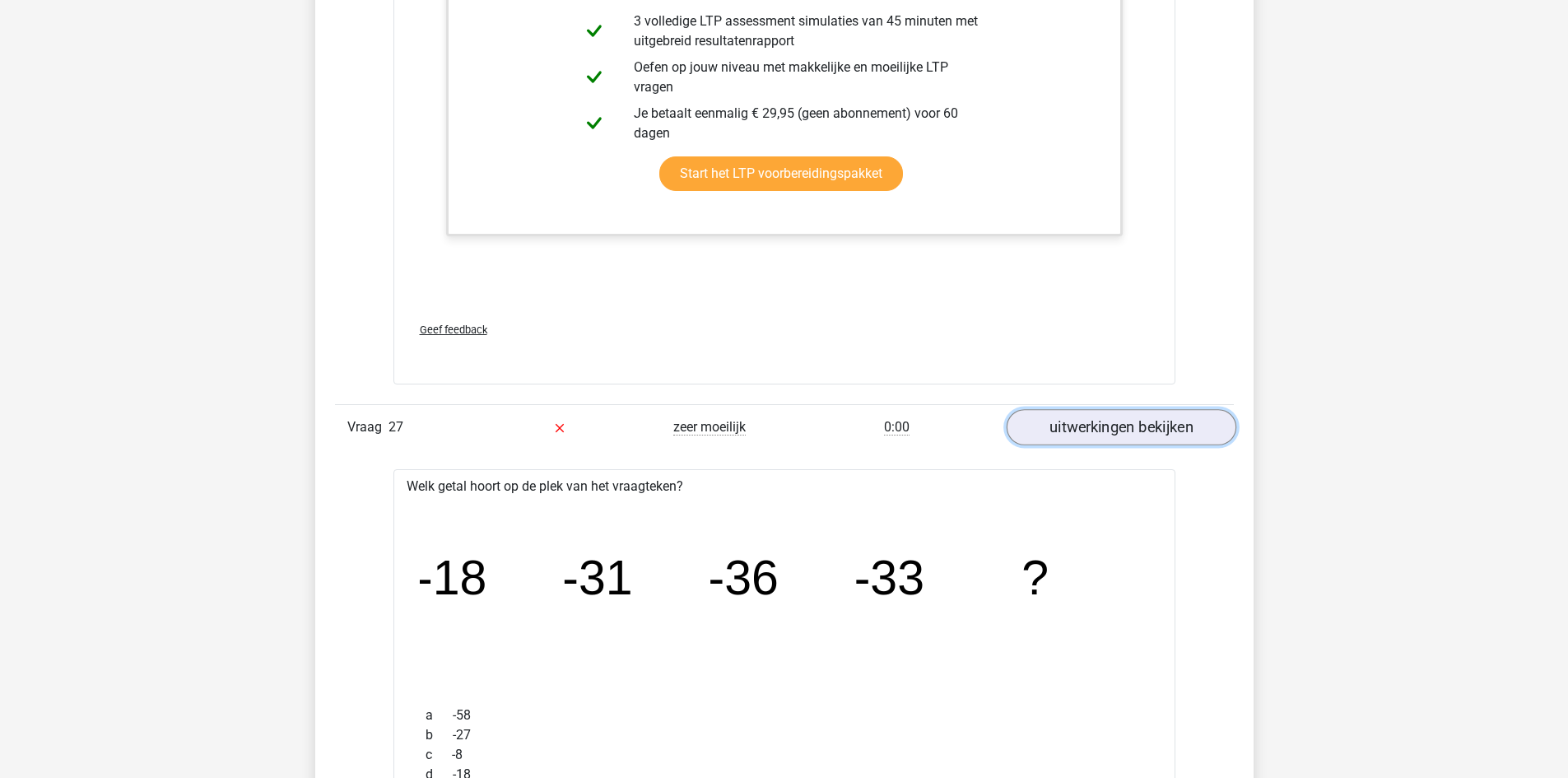
scroll to position [13991, 0]
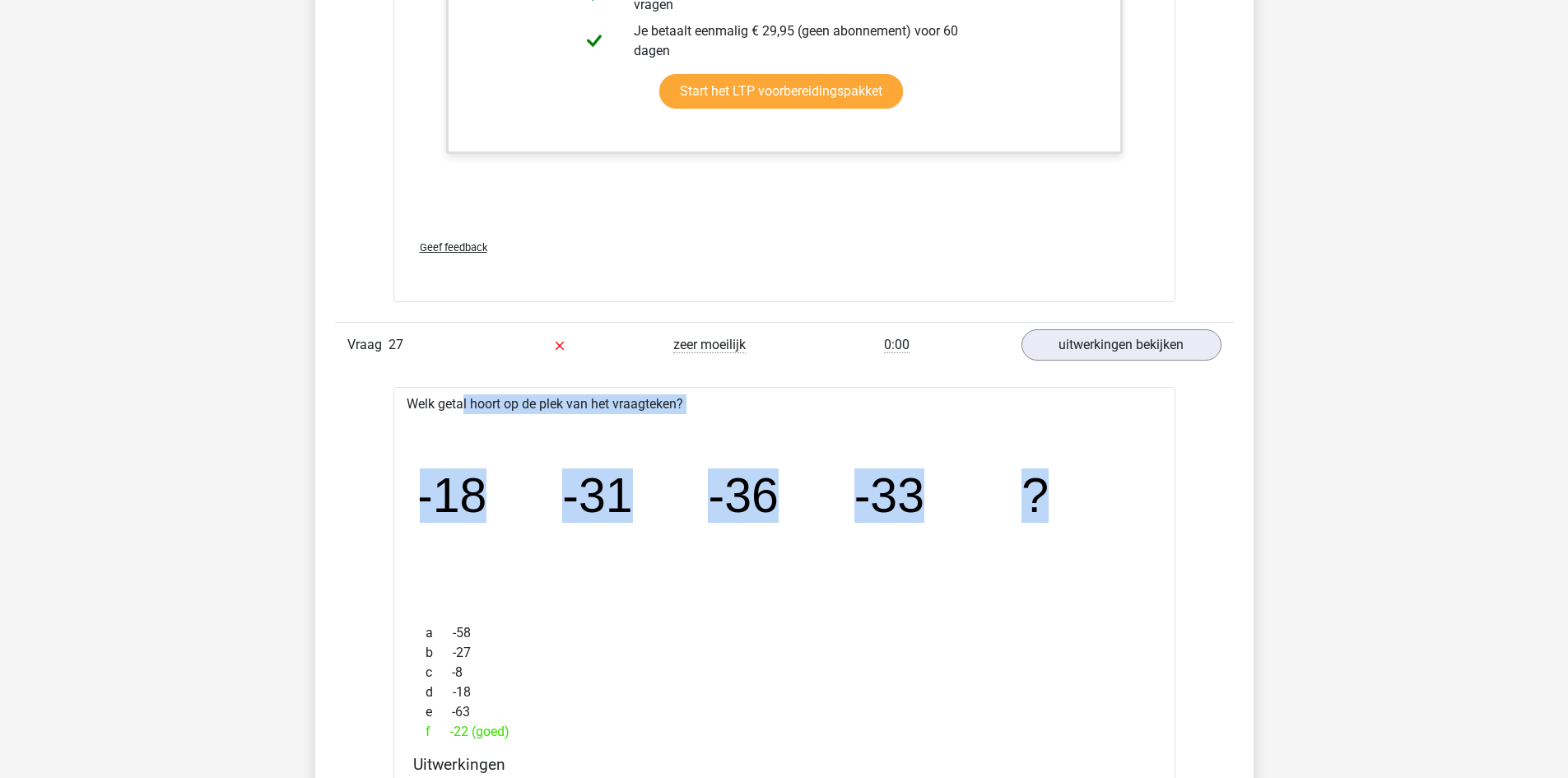
drag, startPoint x: 410, startPoint y: 404, endPoint x: 1102, endPoint y: 476, distance: 695.7
copy div "Welk getal hoort op de plek van het vraagteken? image/svg+xml -18 -31 -36 -33 ?"
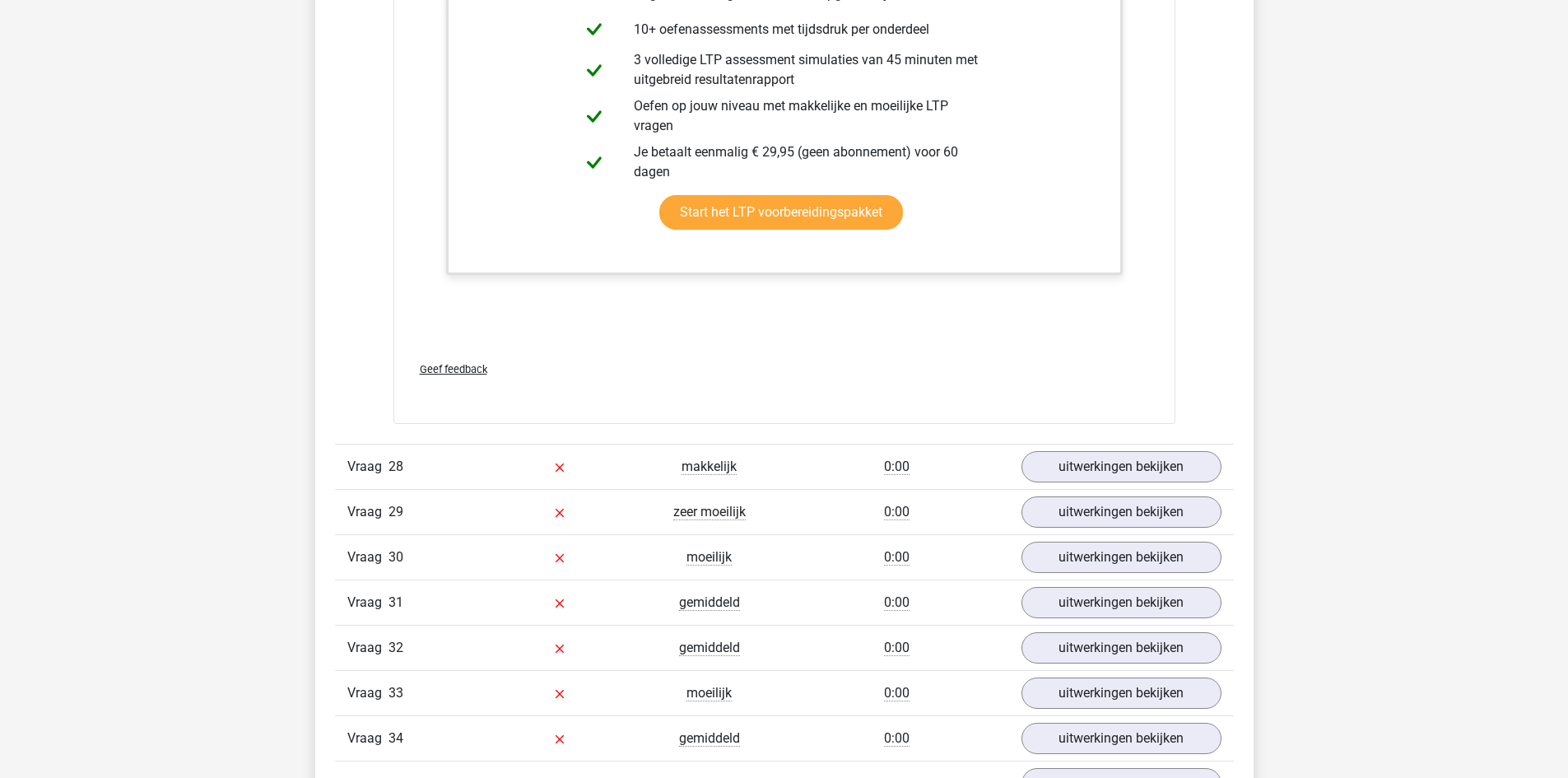
scroll to position [14979, 0]
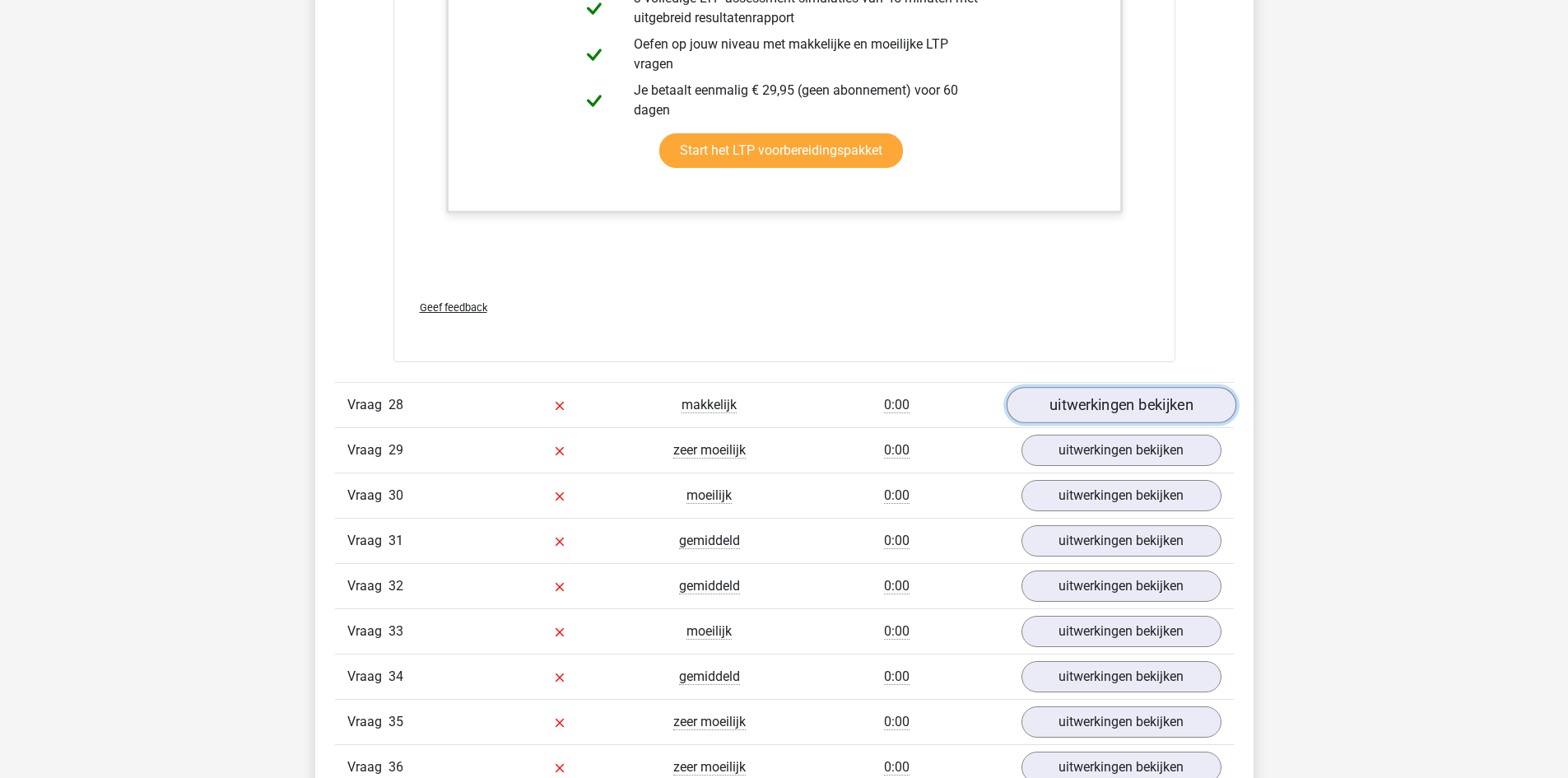
click at [1077, 399] on link "uitwerkingen bekijken" at bounding box center [1120, 405] width 230 height 36
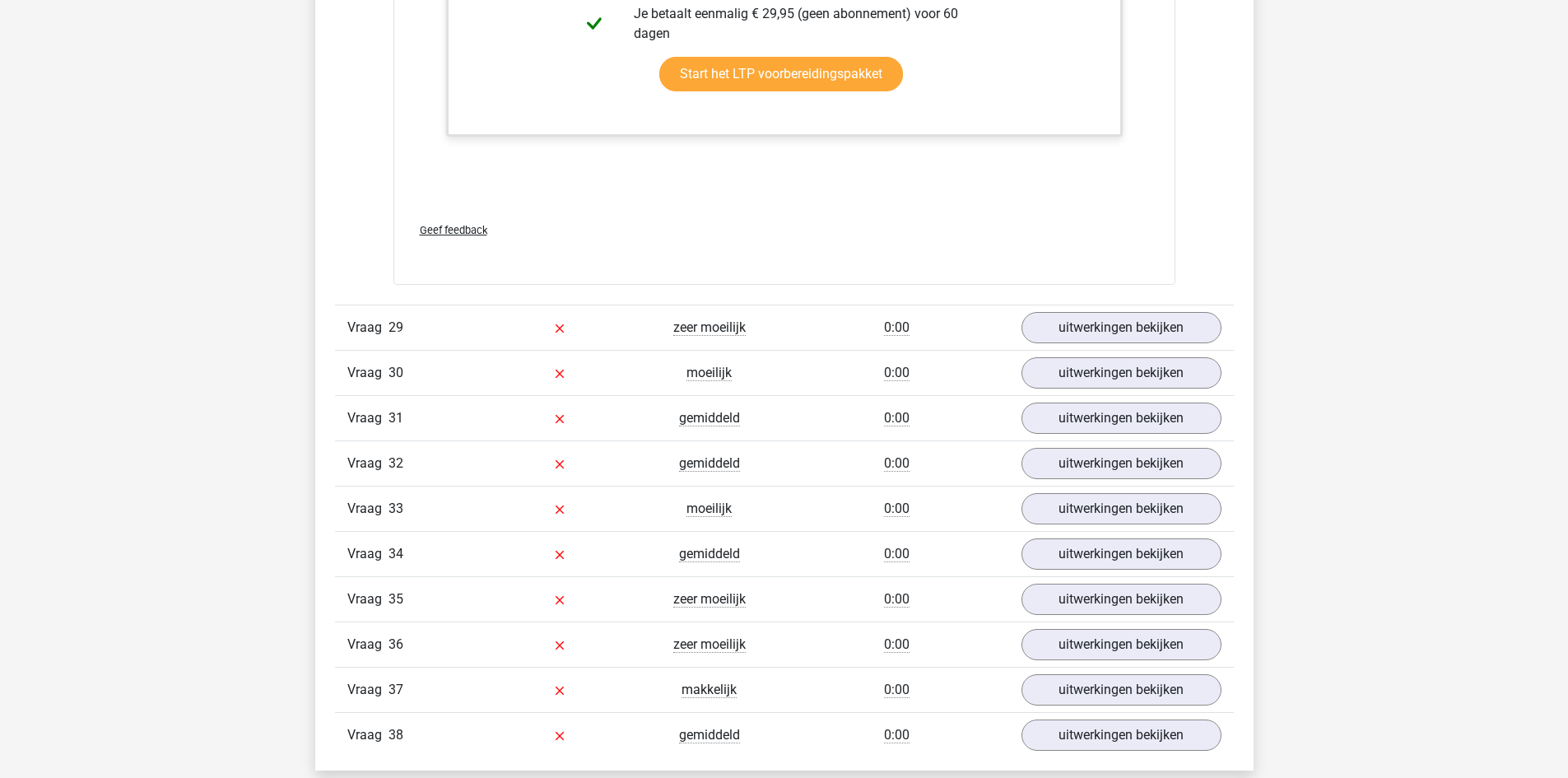
scroll to position [16296, 0]
